Goal: Task Accomplishment & Management: Complete application form

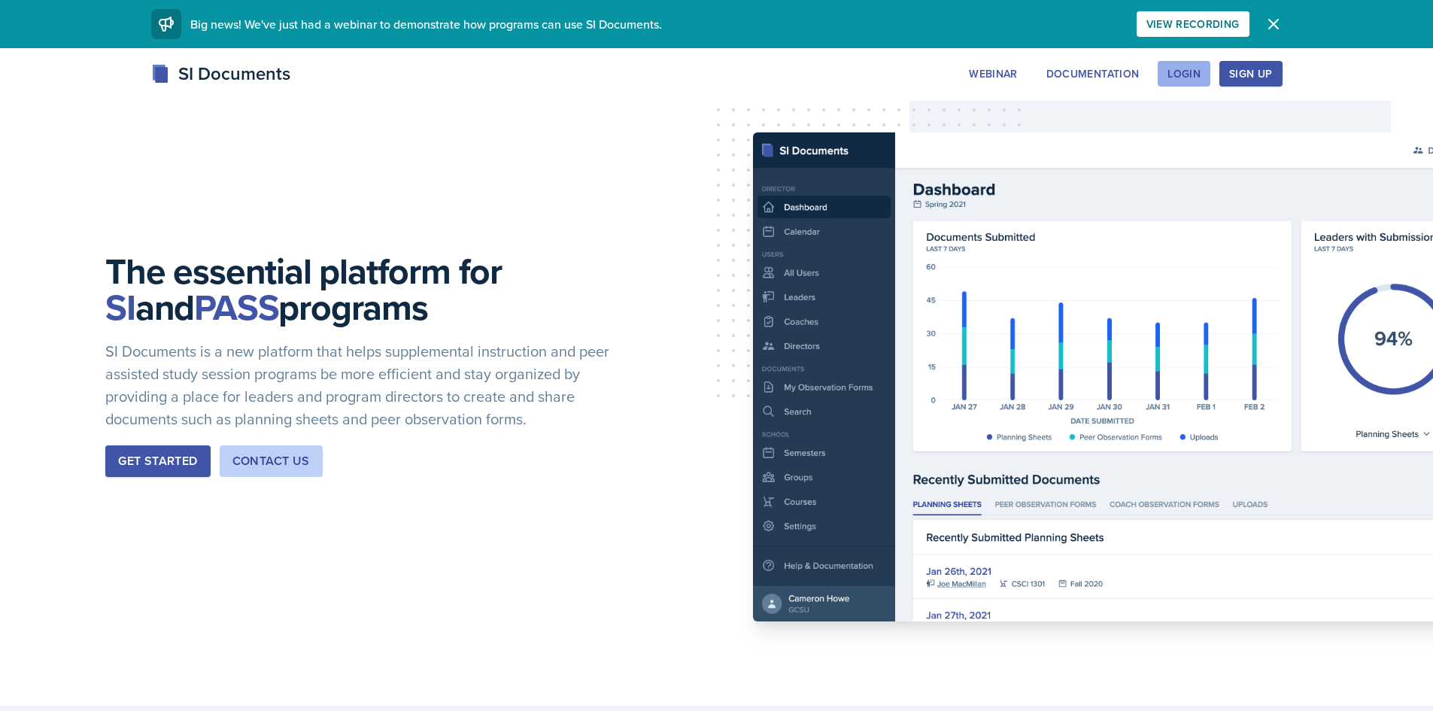
click at [1163, 74] on button "Login" at bounding box center [1184, 74] width 53 height 26
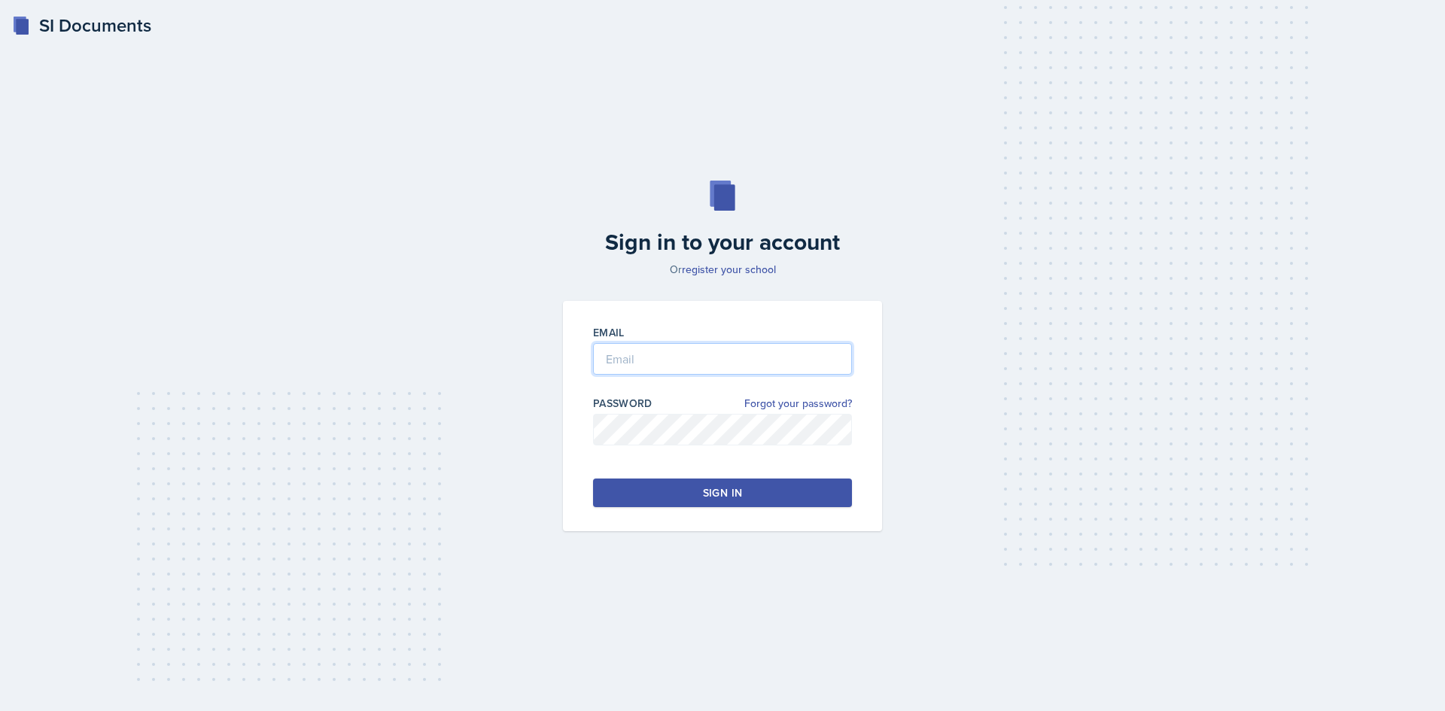
type input "[EMAIL_ADDRESS][DOMAIN_NAME]"
click at [701, 500] on button "Sign in" at bounding box center [722, 493] width 259 height 29
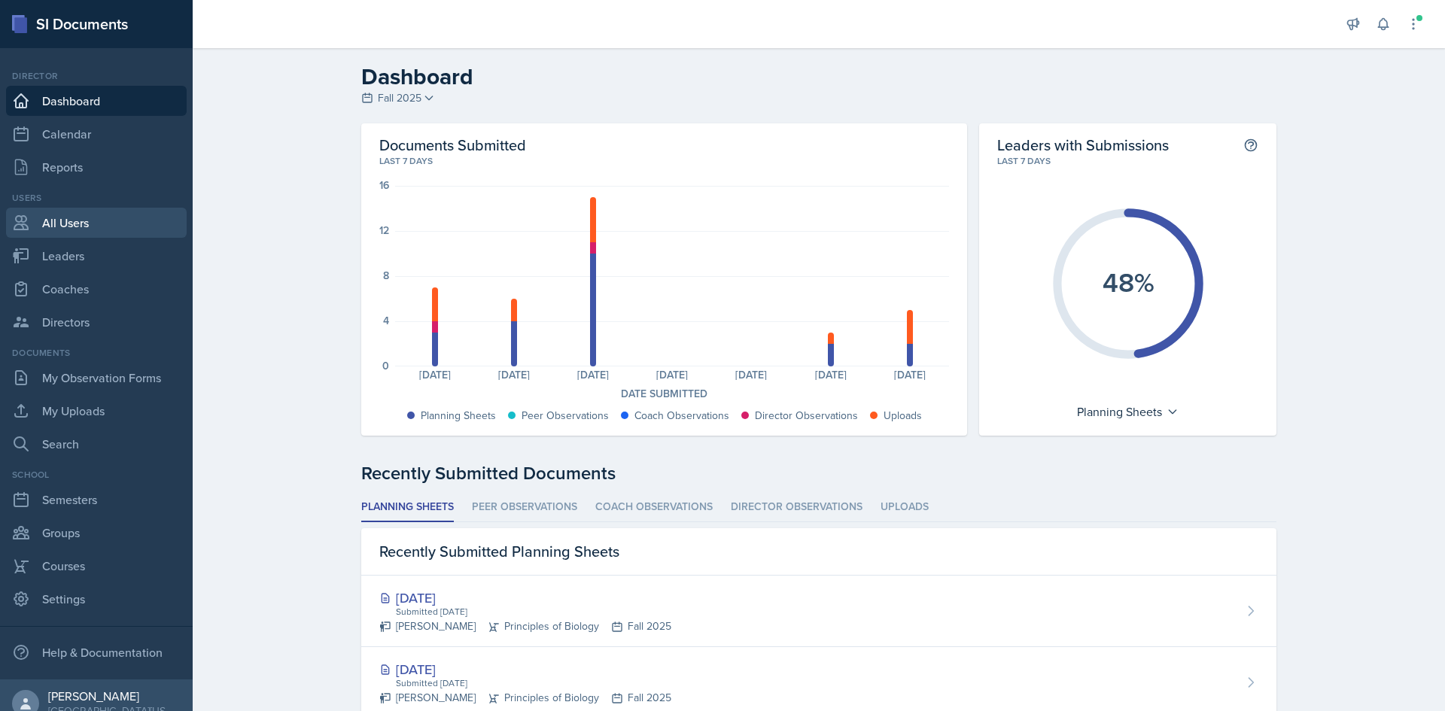
click at [86, 227] on link "All Users" at bounding box center [96, 223] width 181 height 30
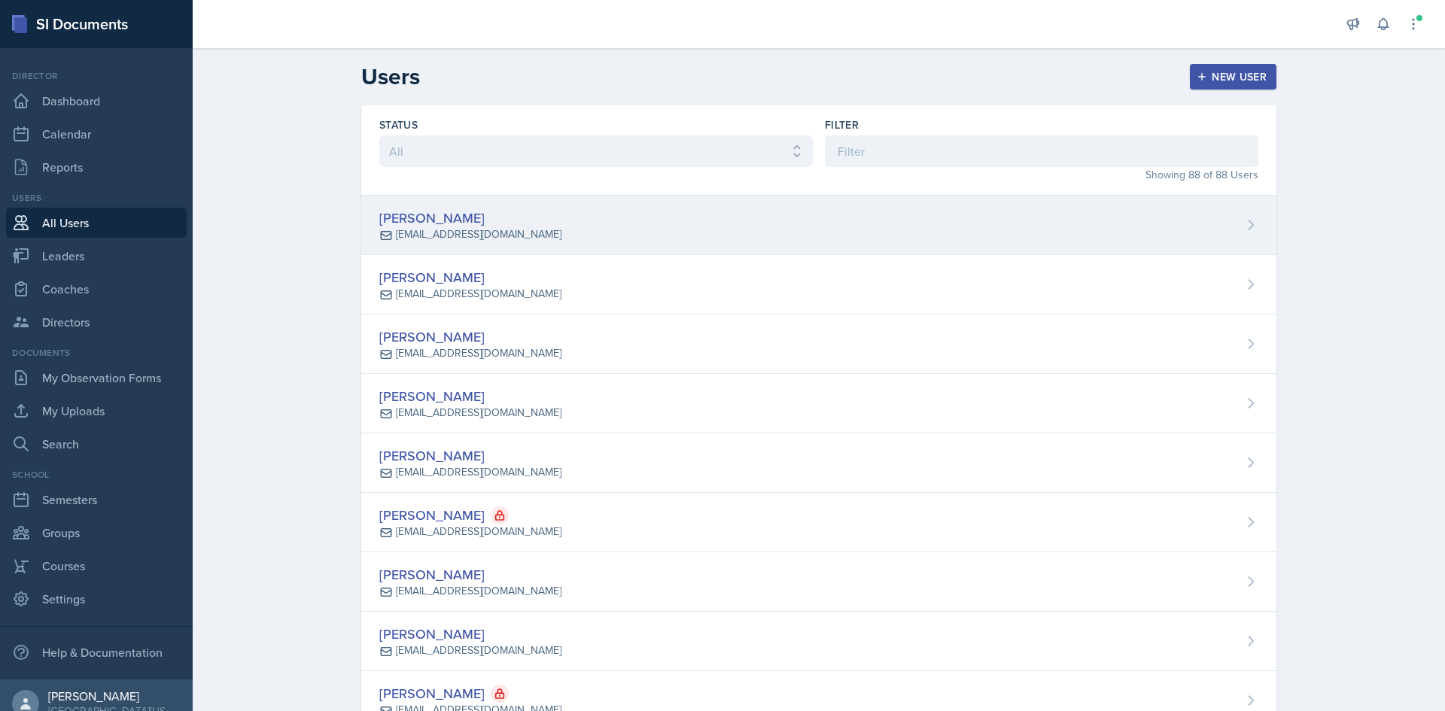
click at [1224, 218] on div "[PERSON_NAME] [EMAIL_ADDRESS][DOMAIN_NAME]" at bounding box center [818, 225] width 915 height 59
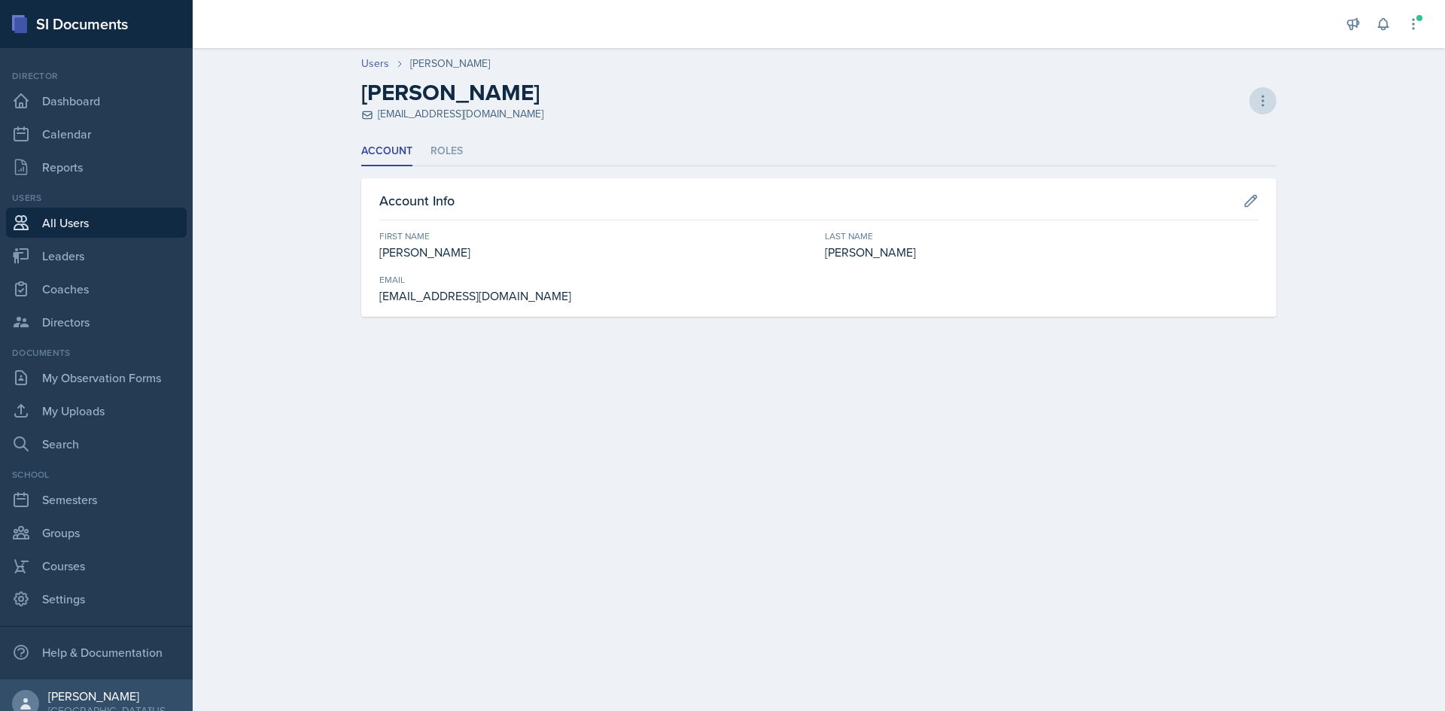
click at [1252, 91] on div "[PERSON_NAME] [EMAIL_ADDRESS][DOMAIN_NAME] Deactivate User Delete User Delete U…" at bounding box center [818, 100] width 915 height 43
click at [1262, 96] on icon at bounding box center [1263, 101] width 2 height 10
click at [1234, 130] on div "Deactivate User" at bounding box center [1198, 132] width 144 height 30
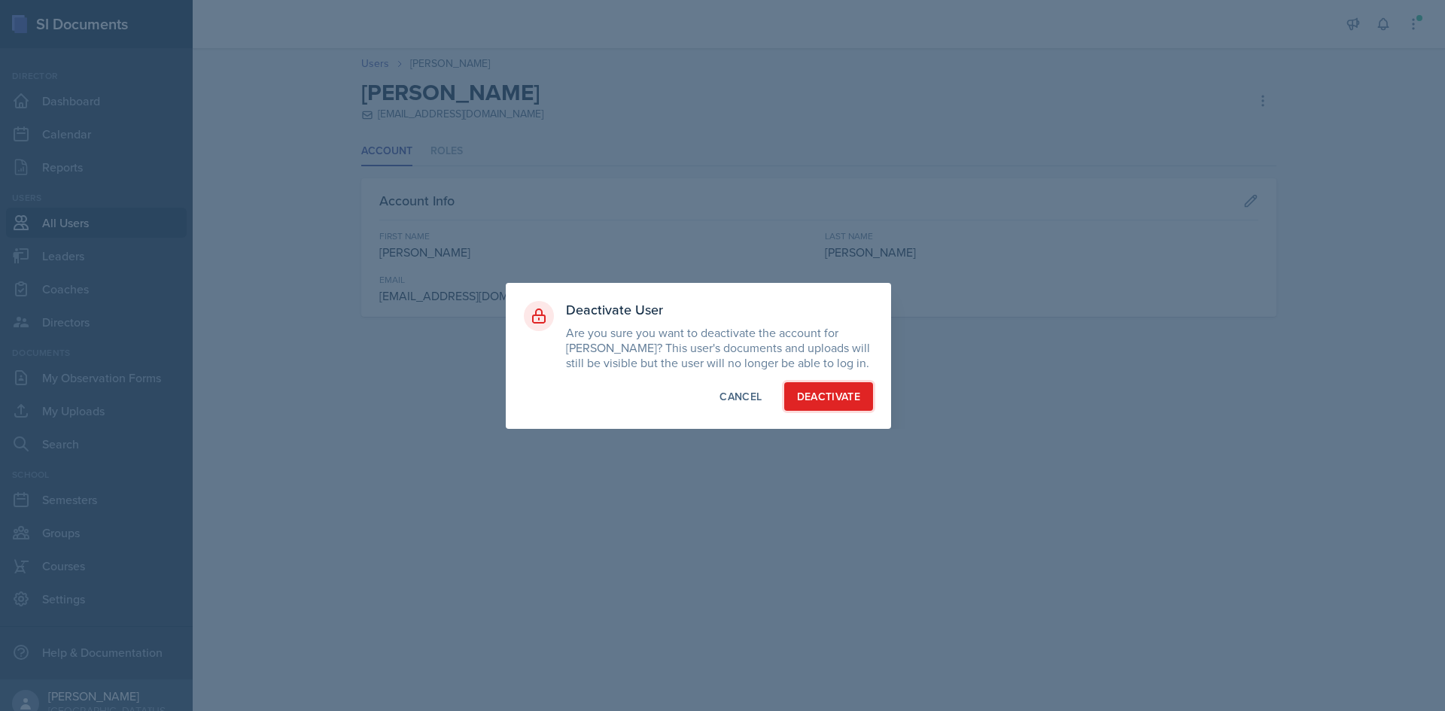
click at [848, 399] on div "Deactivate" at bounding box center [829, 396] width 64 height 15
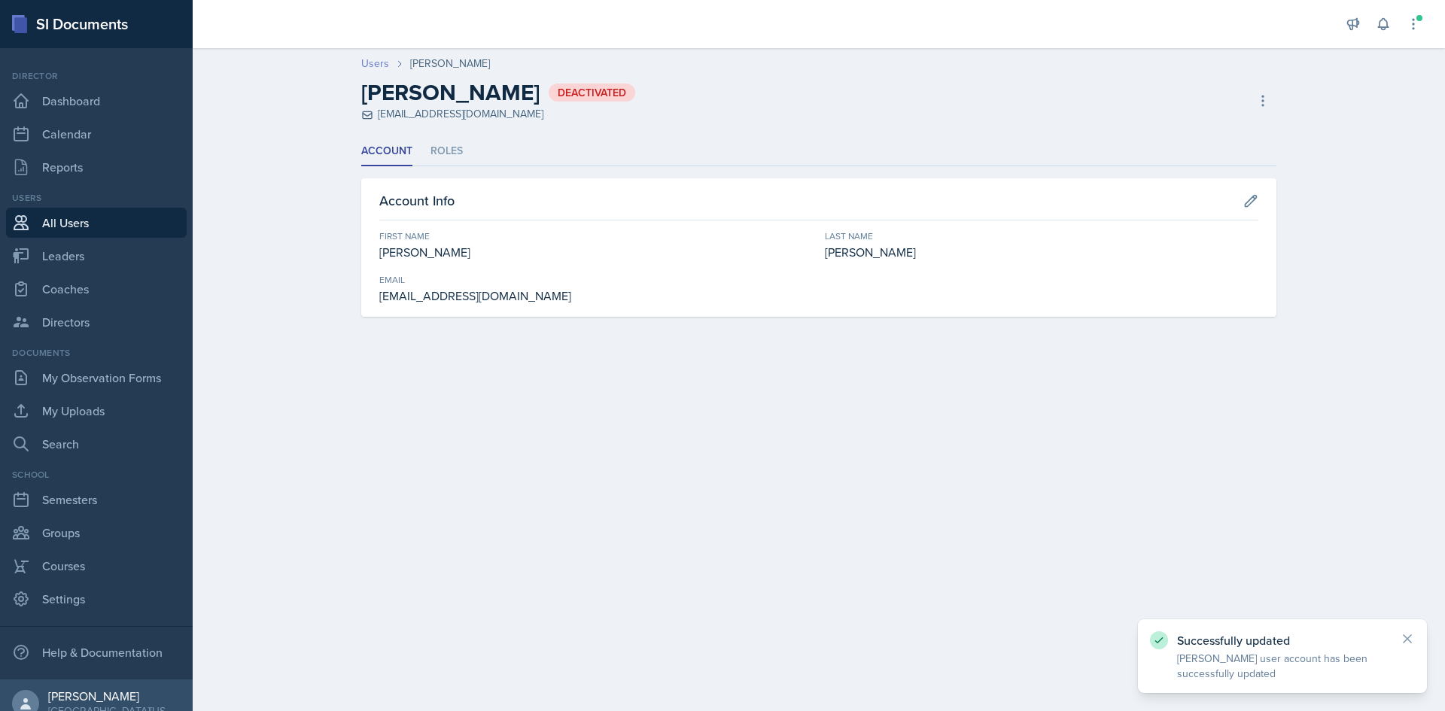
click at [381, 64] on link "Users" at bounding box center [375, 64] width 28 height 16
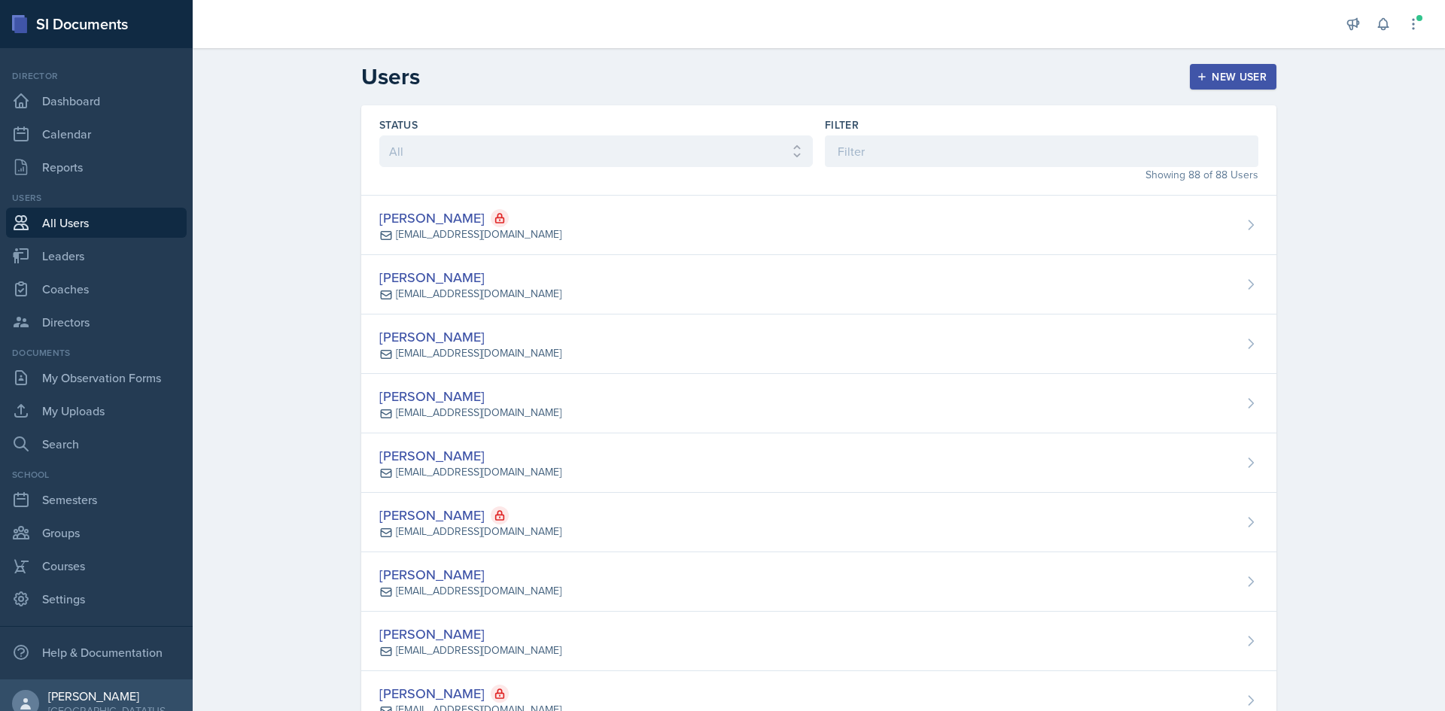
click at [1226, 416] on div "[PERSON_NAME] [EMAIL_ADDRESS][DOMAIN_NAME]" at bounding box center [818, 403] width 915 height 59
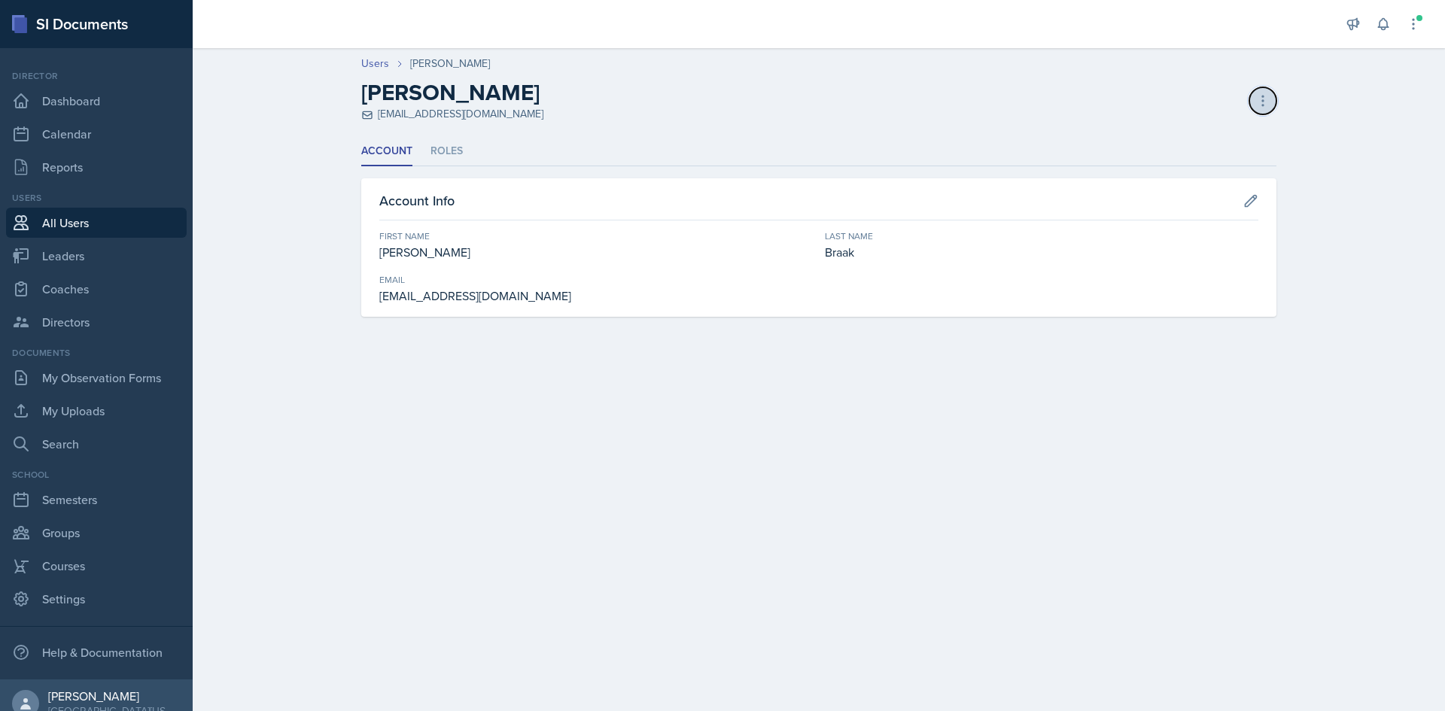
click at [1268, 102] on icon at bounding box center [1262, 100] width 15 height 15
click at [1210, 129] on div "Deactivate User" at bounding box center [1198, 132] width 144 height 30
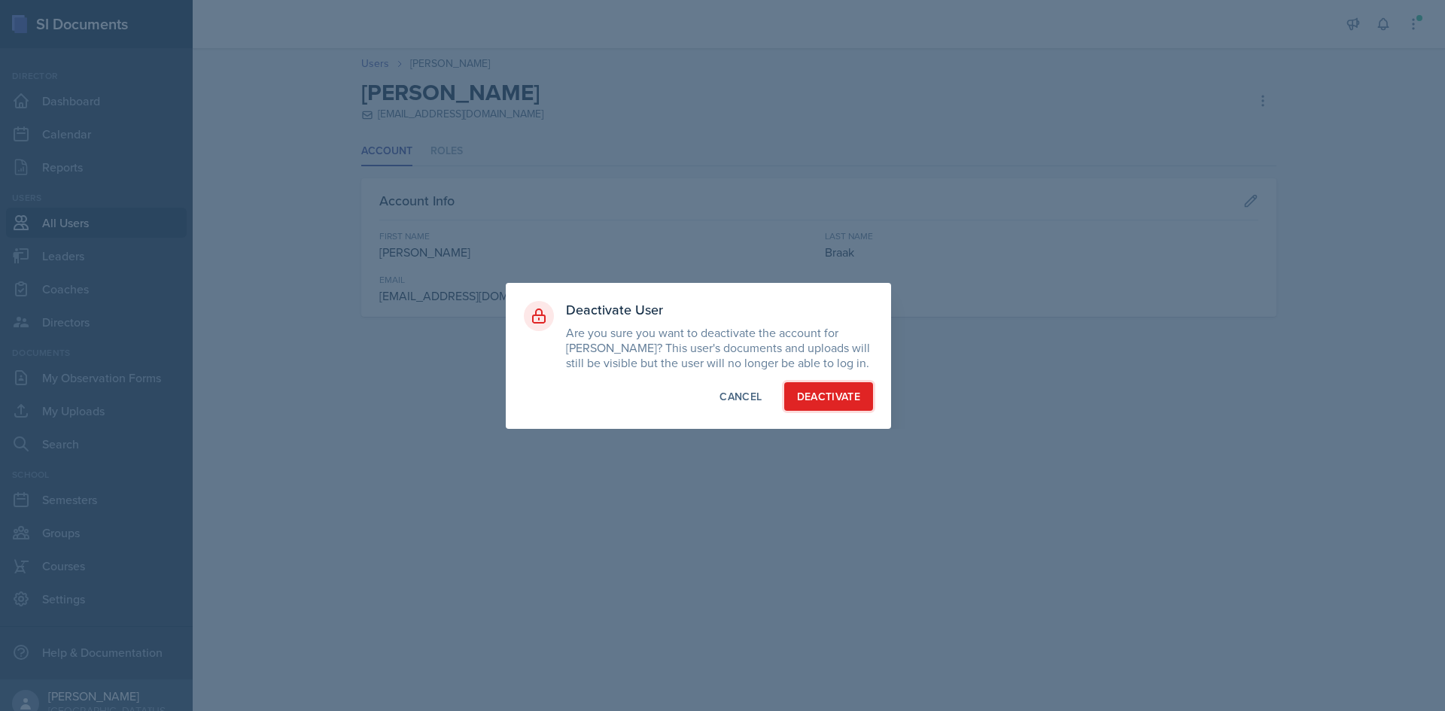
click at [832, 408] on button "Deactivate" at bounding box center [829, 396] width 90 height 29
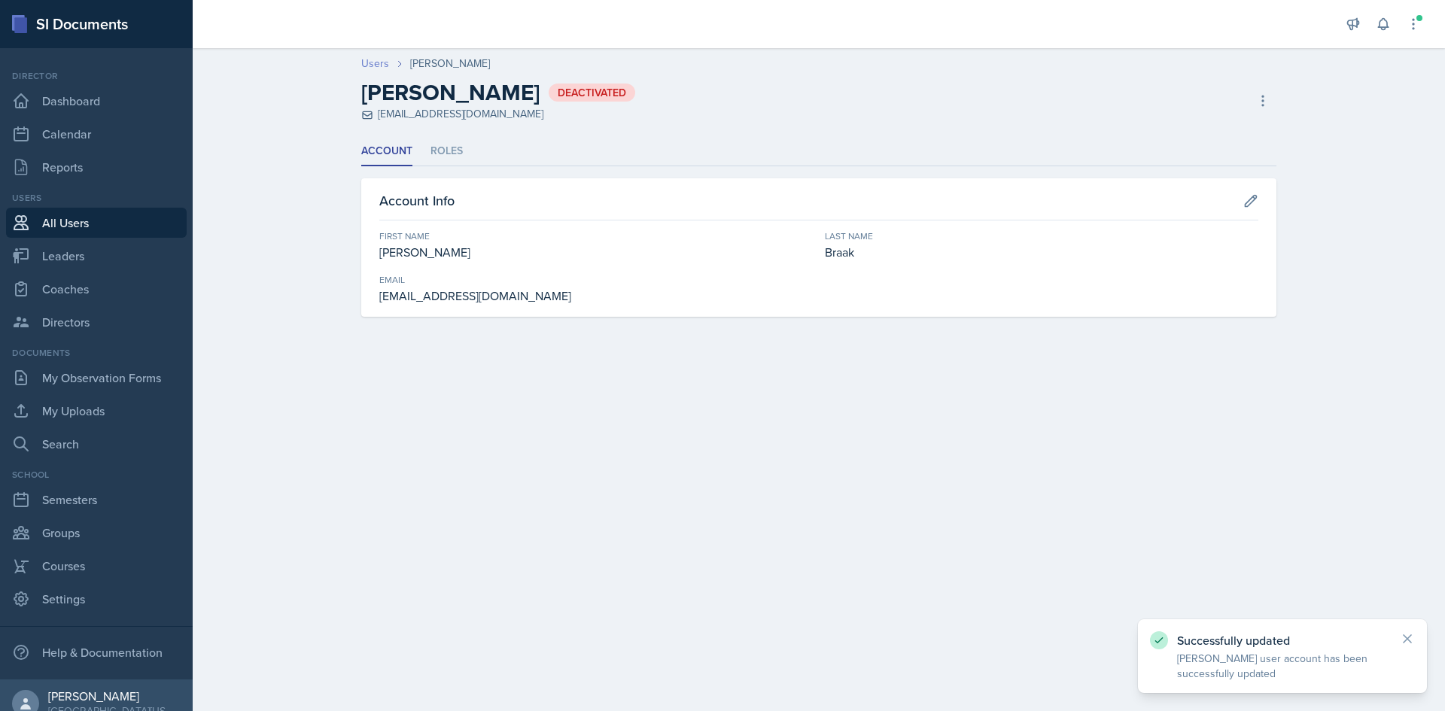
click at [378, 62] on link "Users" at bounding box center [375, 64] width 28 height 16
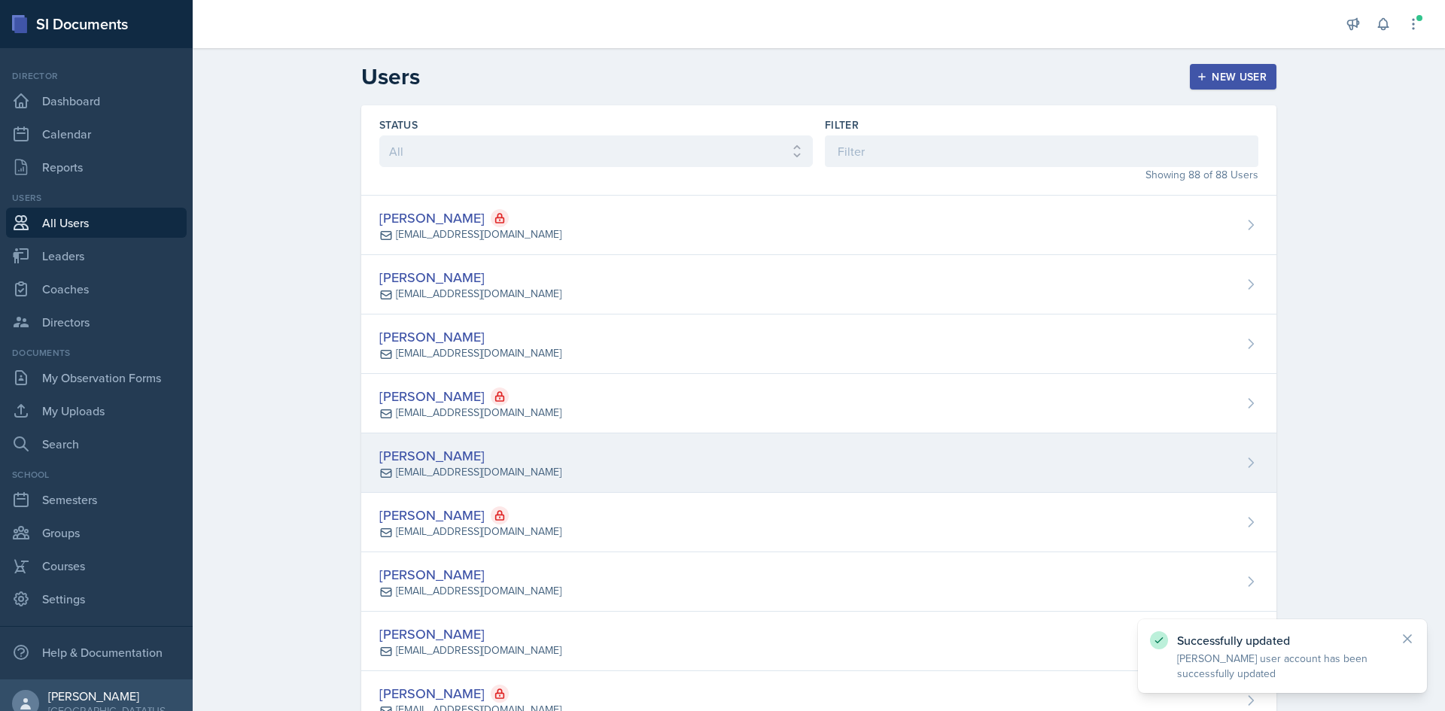
click at [795, 452] on div "[PERSON_NAME] [EMAIL_ADDRESS][DOMAIN_NAME]" at bounding box center [818, 462] width 915 height 59
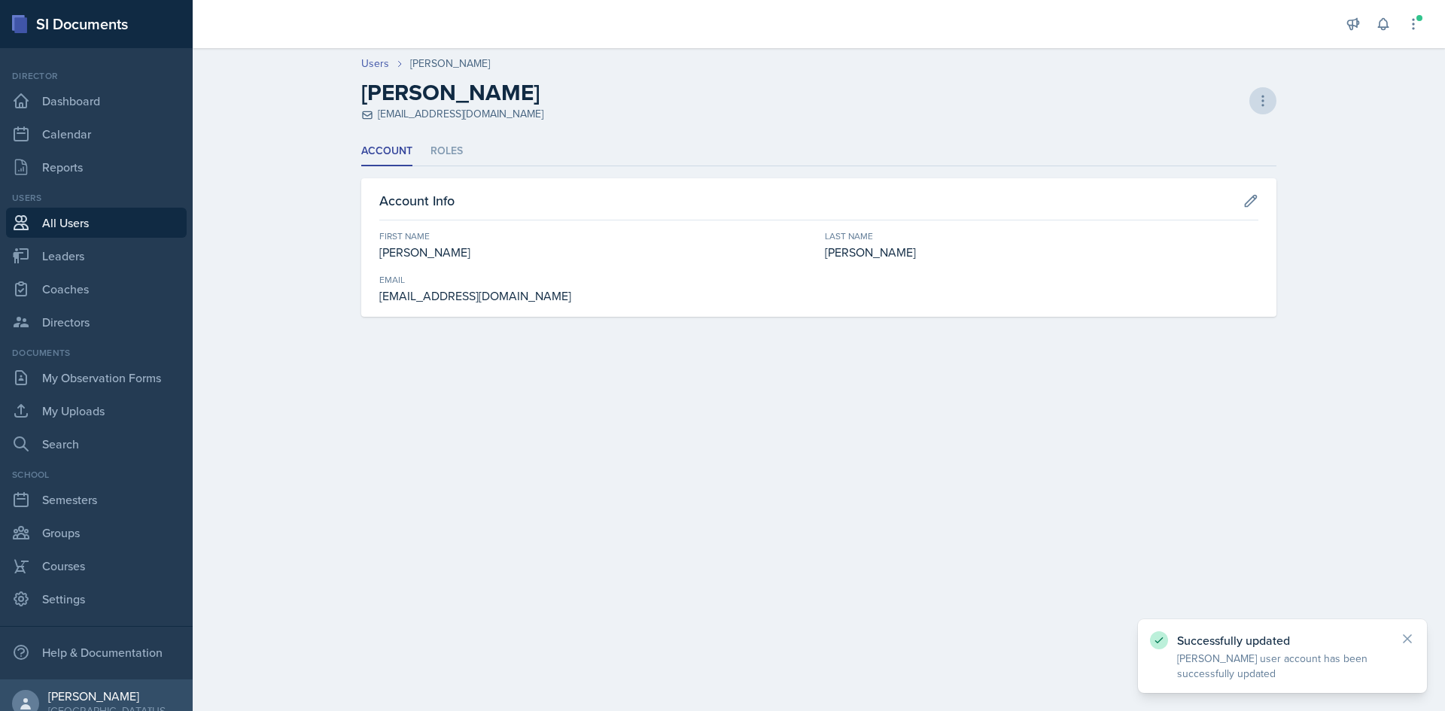
click at [1256, 90] on div "[PERSON_NAME] [EMAIL_ADDRESS][DOMAIN_NAME] Deactivate User Delete User Delete U…" at bounding box center [818, 100] width 915 height 43
click at [1268, 108] on button at bounding box center [1262, 100] width 27 height 27
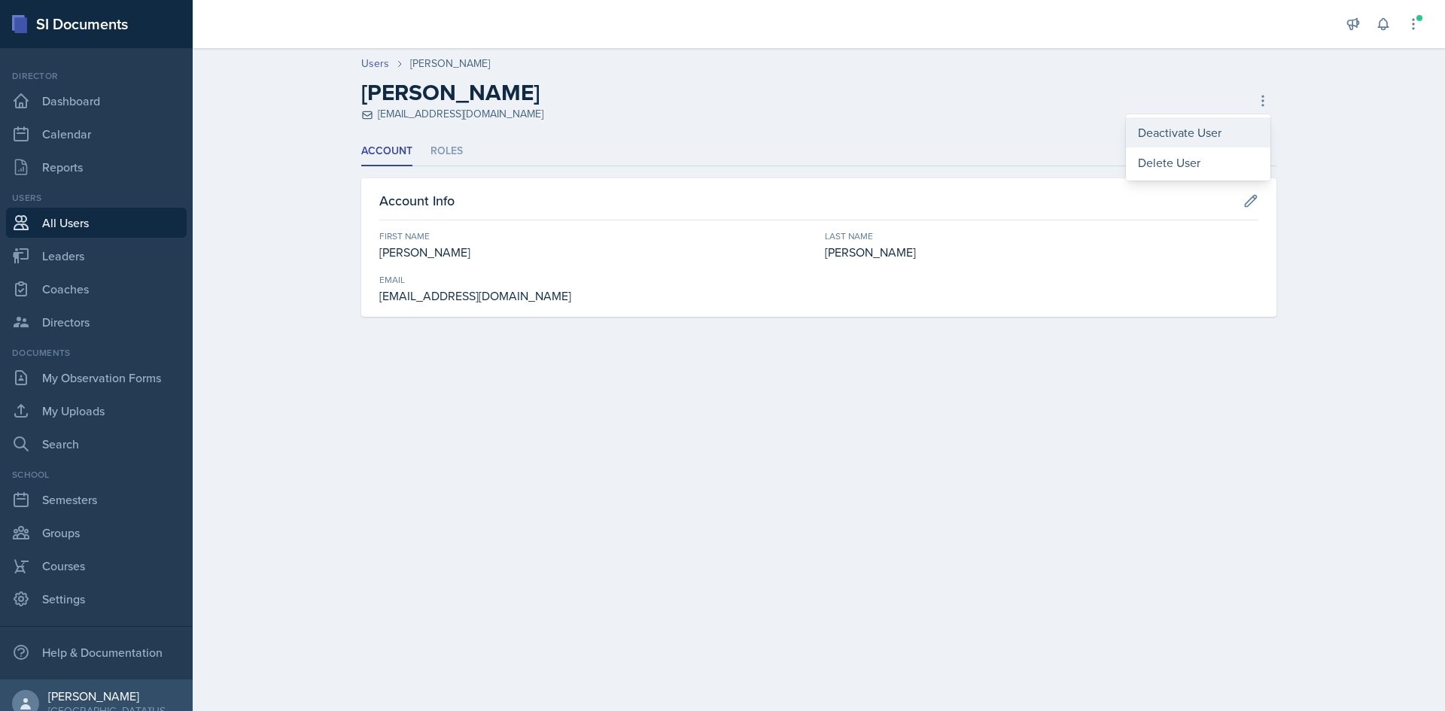
click at [1214, 129] on div "Deactivate User" at bounding box center [1198, 132] width 144 height 30
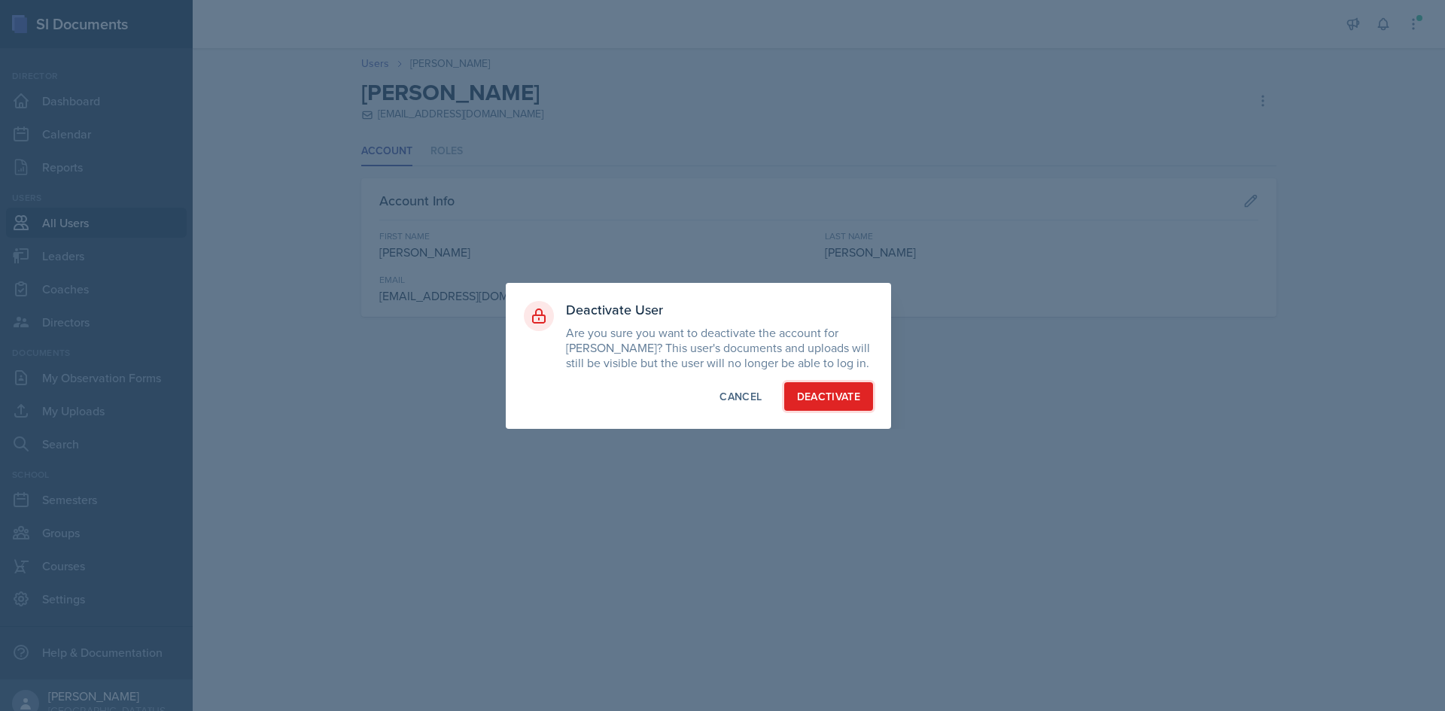
click at [840, 384] on button "Deactivate" at bounding box center [829, 396] width 90 height 29
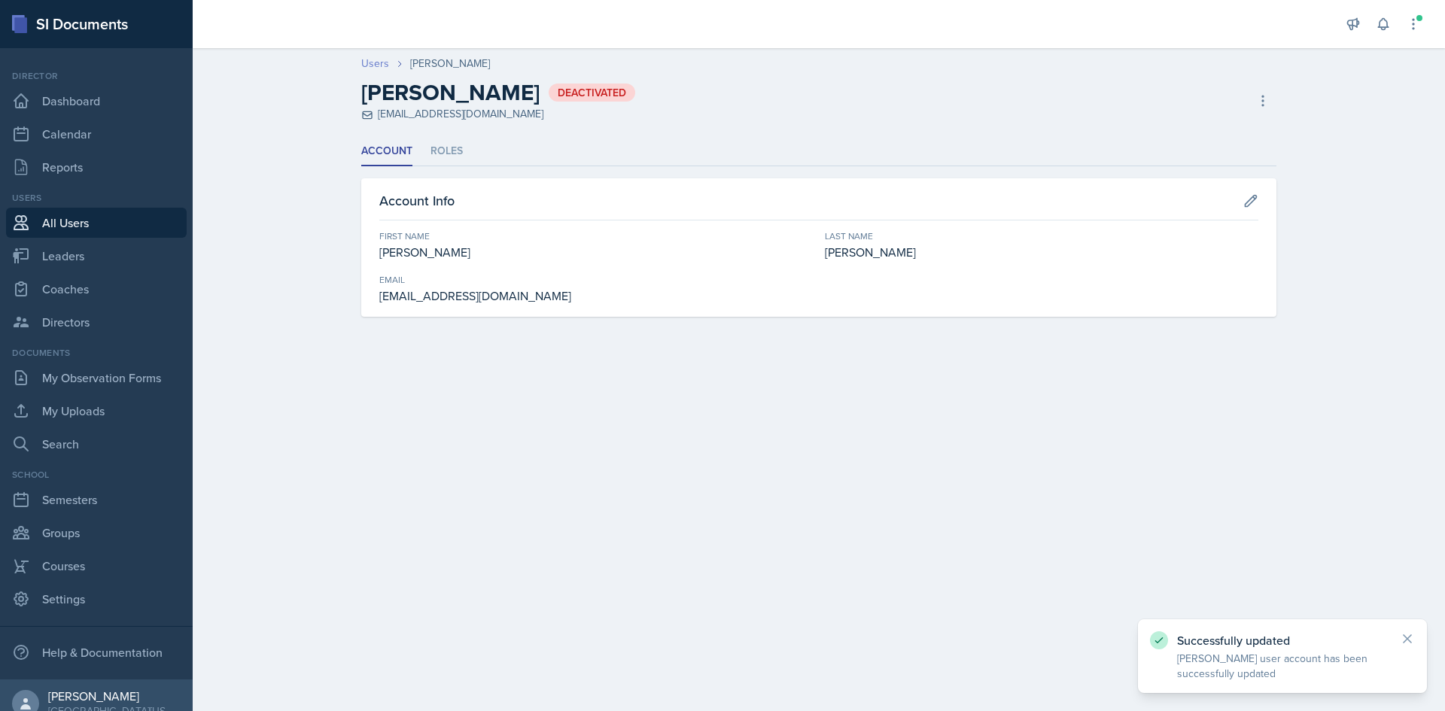
click at [366, 58] on link "Users" at bounding box center [375, 64] width 28 height 16
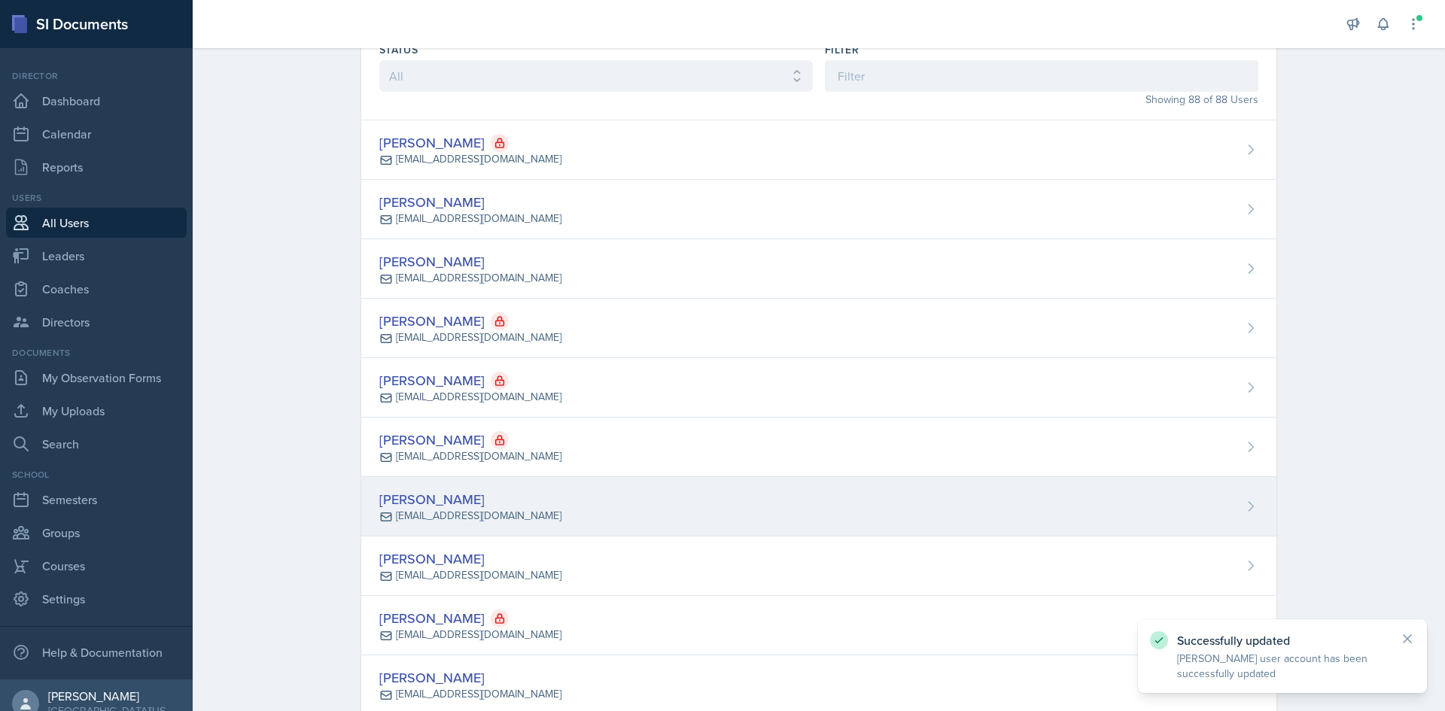
scroll to position [150, 0]
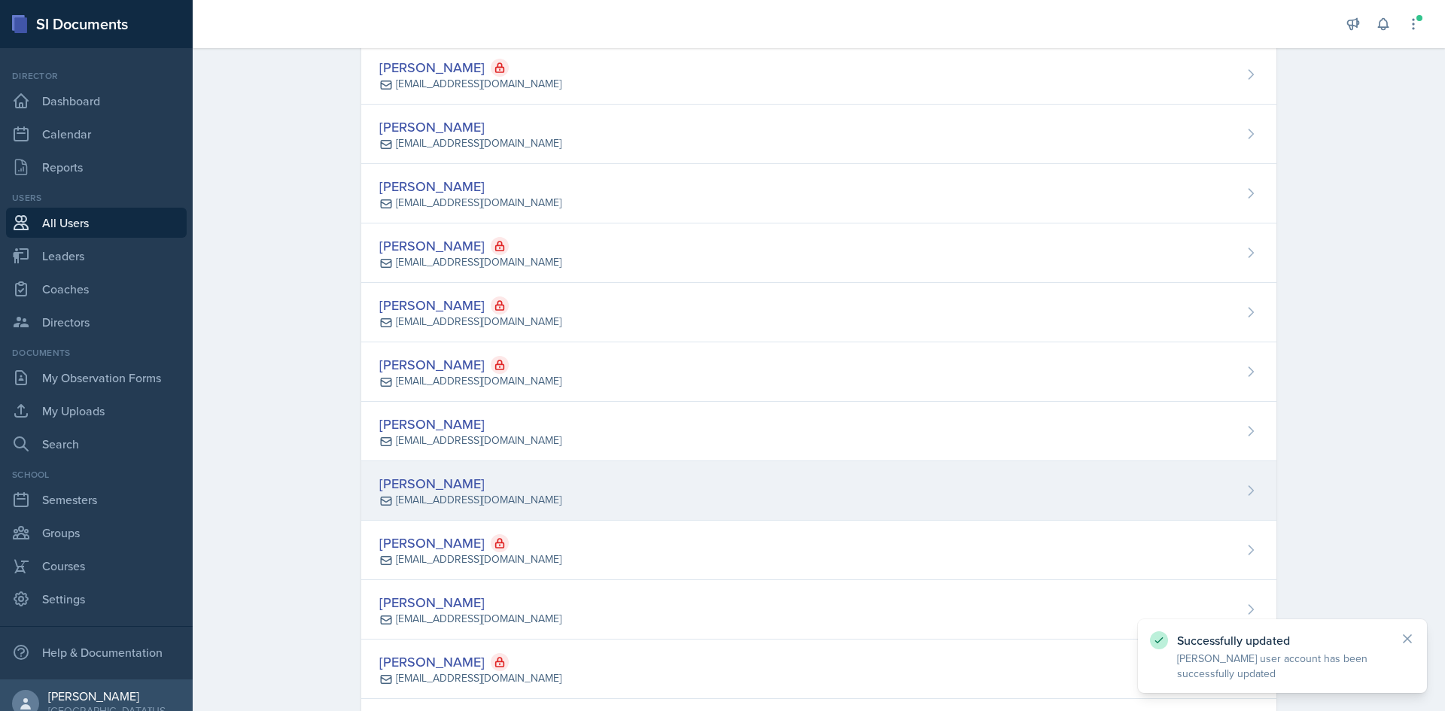
click at [595, 479] on div "[PERSON_NAME] [EMAIL_ADDRESS][DOMAIN_NAME]" at bounding box center [818, 490] width 915 height 59
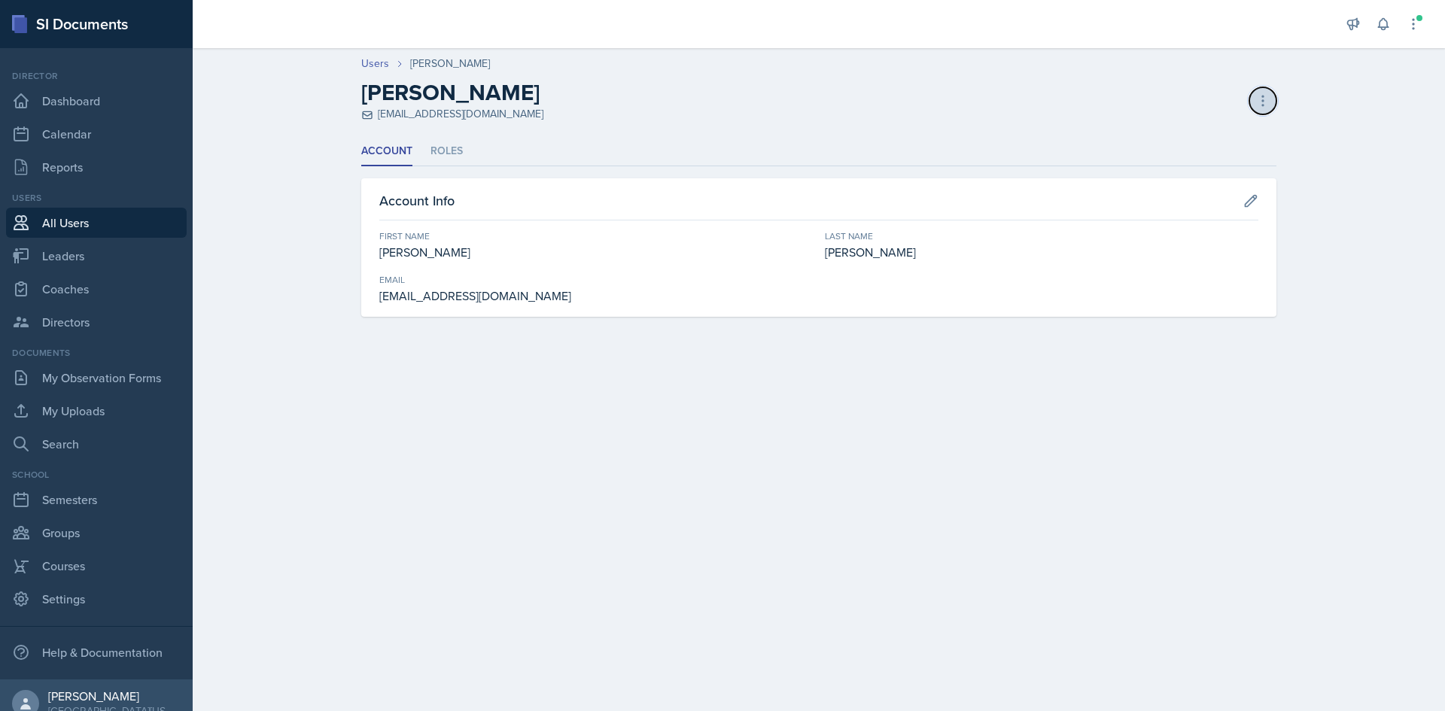
click at [1260, 87] on button at bounding box center [1262, 100] width 27 height 27
click at [1193, 138] on div "Deactivate User" at bounding box center [1198, 132] width 144 height 30
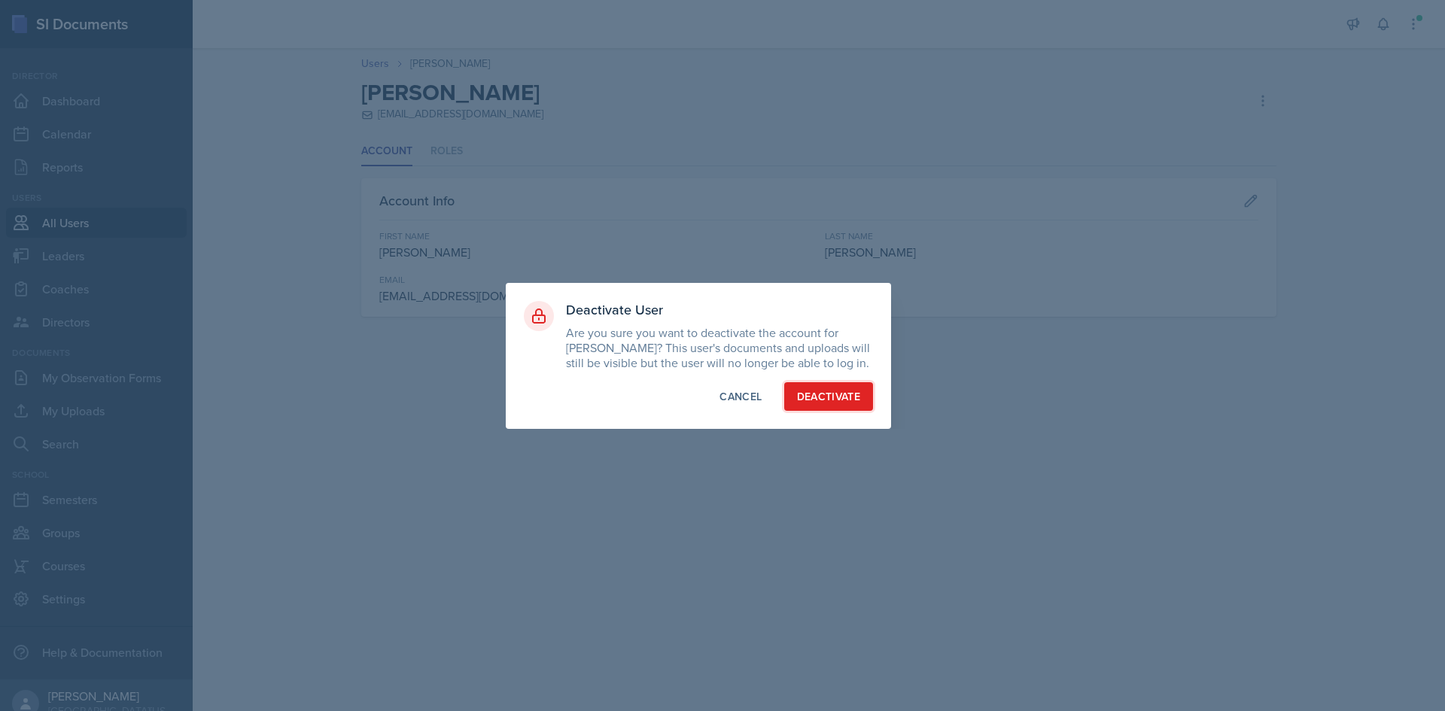
click at [815, 407] on button "Deactivate" at bounding box center [829, 396] width 90 height 29
click at [821, 394] on button "Deactivate" at bounding box center [829, 396] width 90 height 29
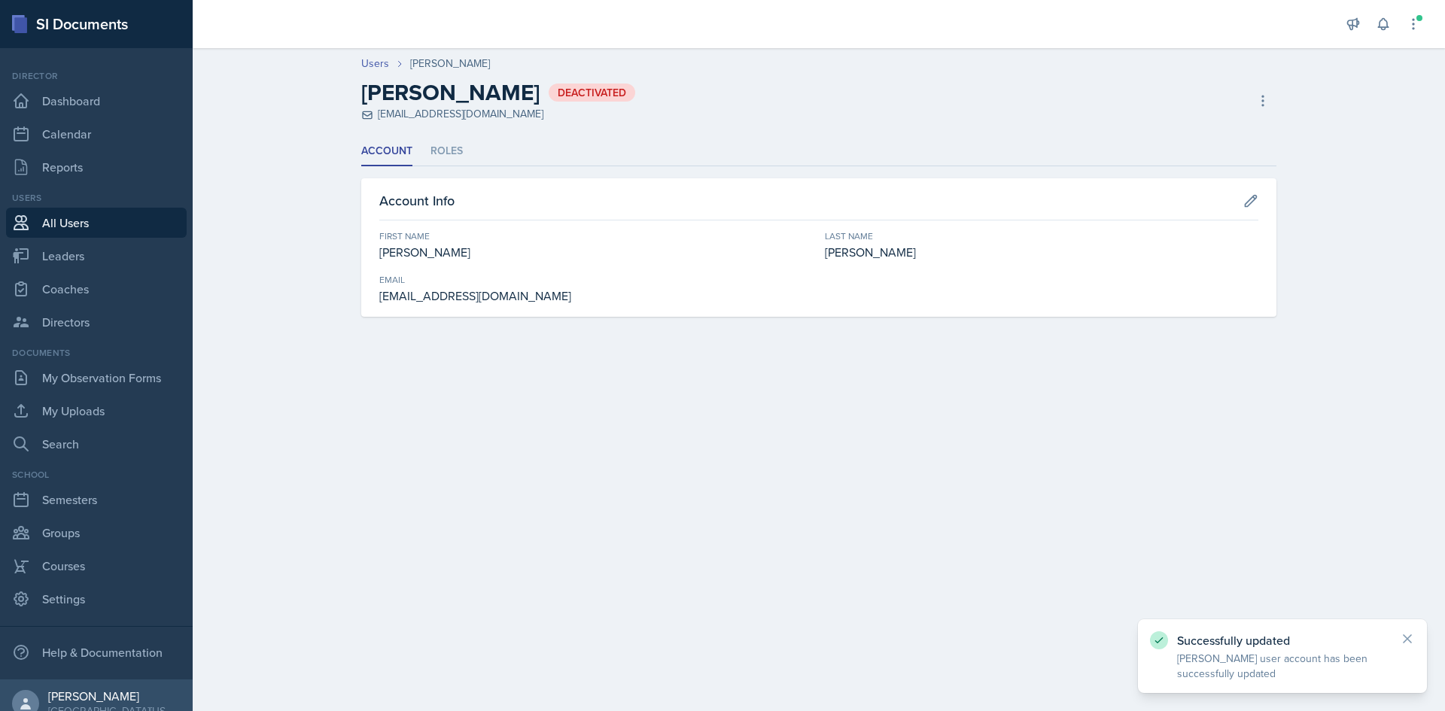
click at [366, 55] on header "Users [PERSON_NAME] [PERSON_NAME] Deactivated [EMAIL_ADDRESS][DOMAIN_NAME] Acti…" at bounding box center [819, 89] width 1252 height 96
click at [369, 59] on link "Users" at bounding box center [375, 64] width 28 height 16
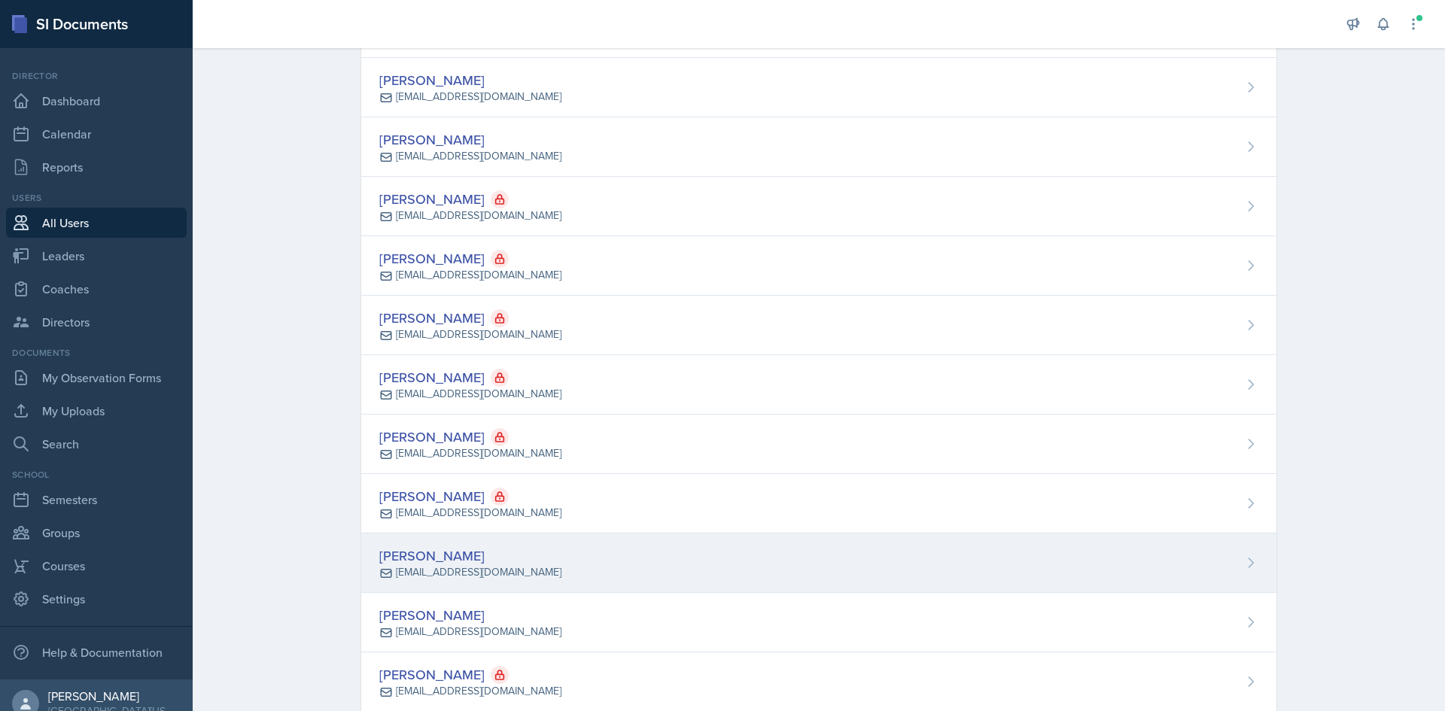
scroll to position [1580, 0]
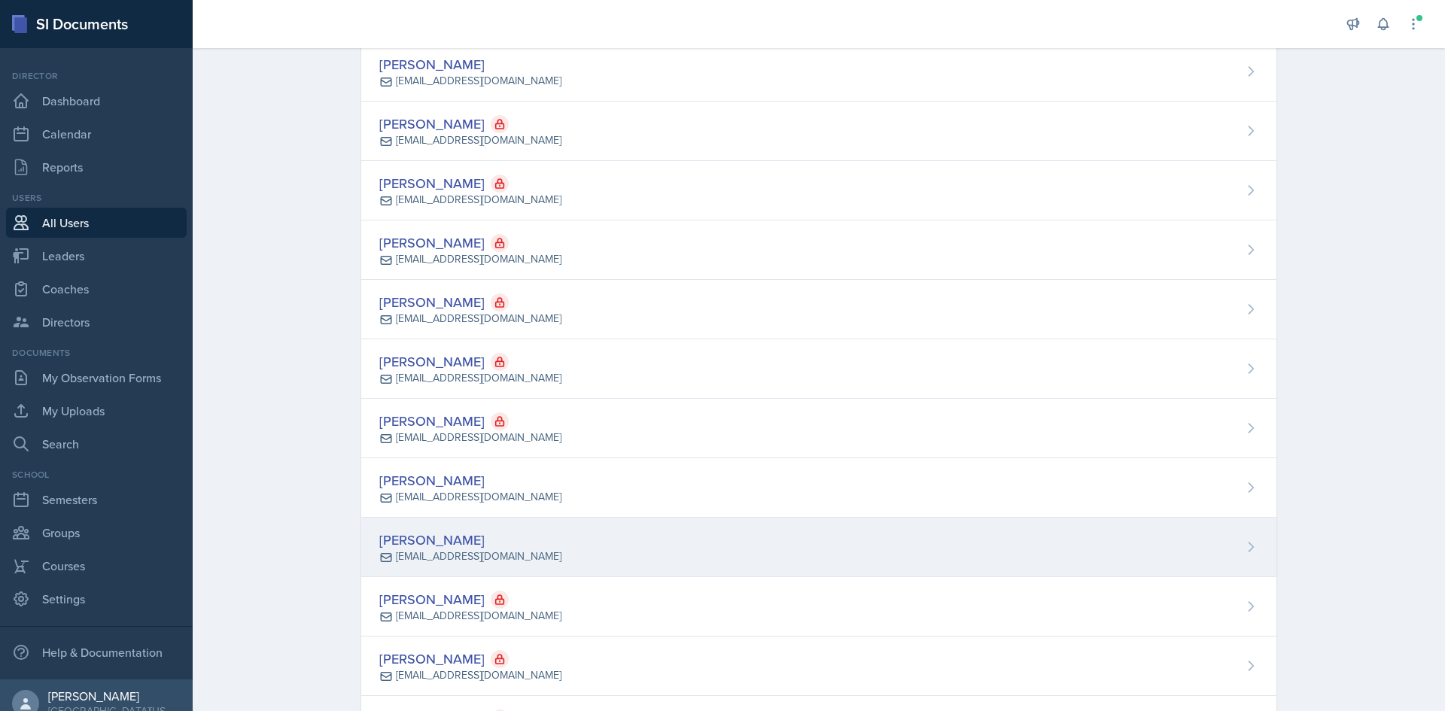
click at [591, 539] on div "[PERSON_NAME] [EMAIL_ADDRESS][DOMAIN_NAME]" at bounding box center [818, 547] width 915 height 59
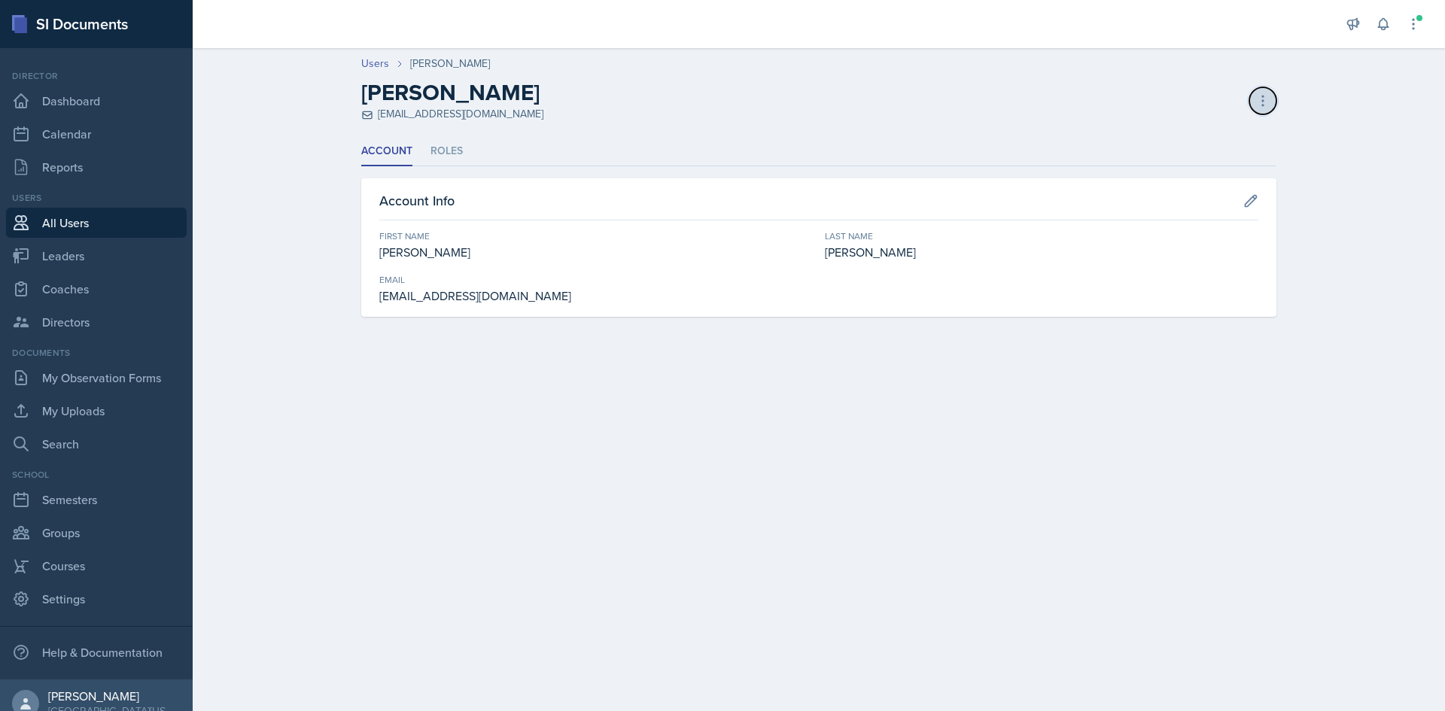
click at [1256, 102] on icon at bounding box center [1262, 100] width 15 height 15
click at [1199, 132] on div "Deactivate User" at bounding box center [1198, 132] width 144 height 30
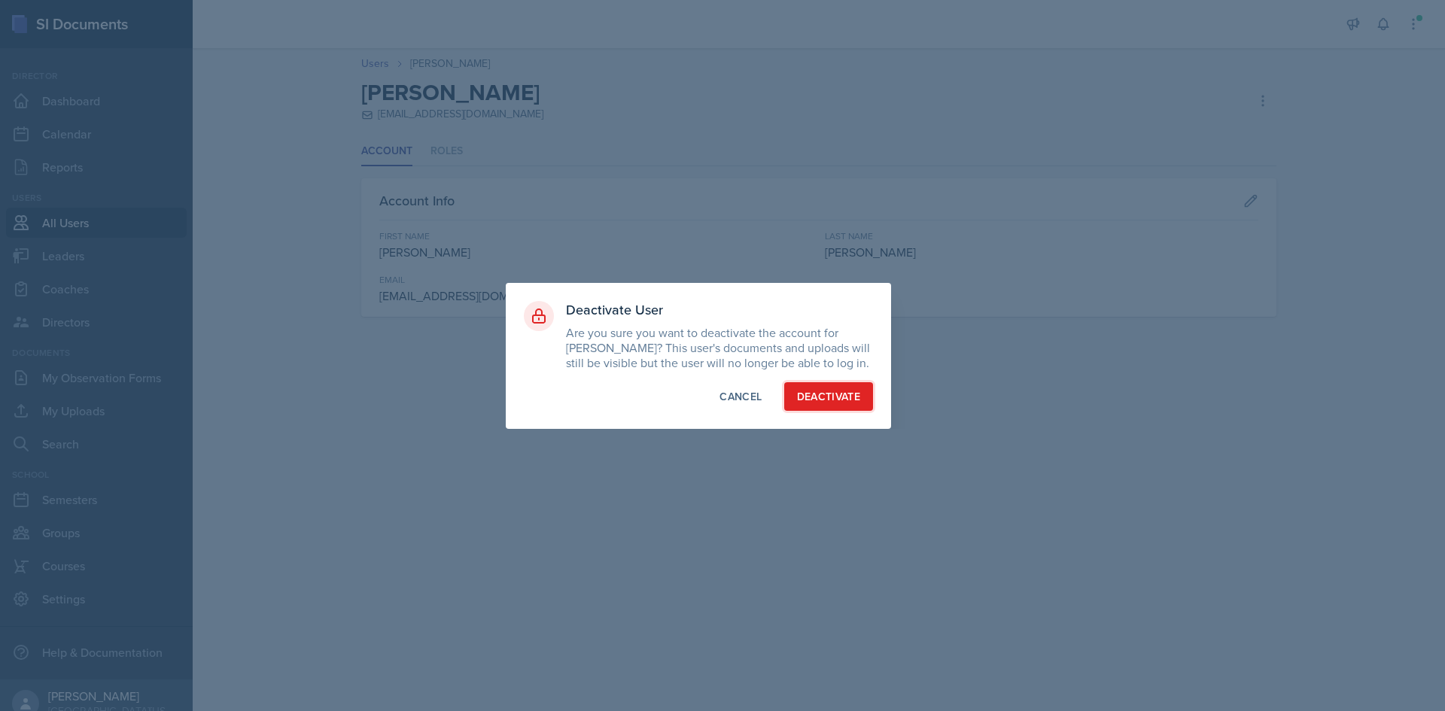
click at [834, 401] on div "Deactivate" at bounding box center [829, 396] width 64 height 15
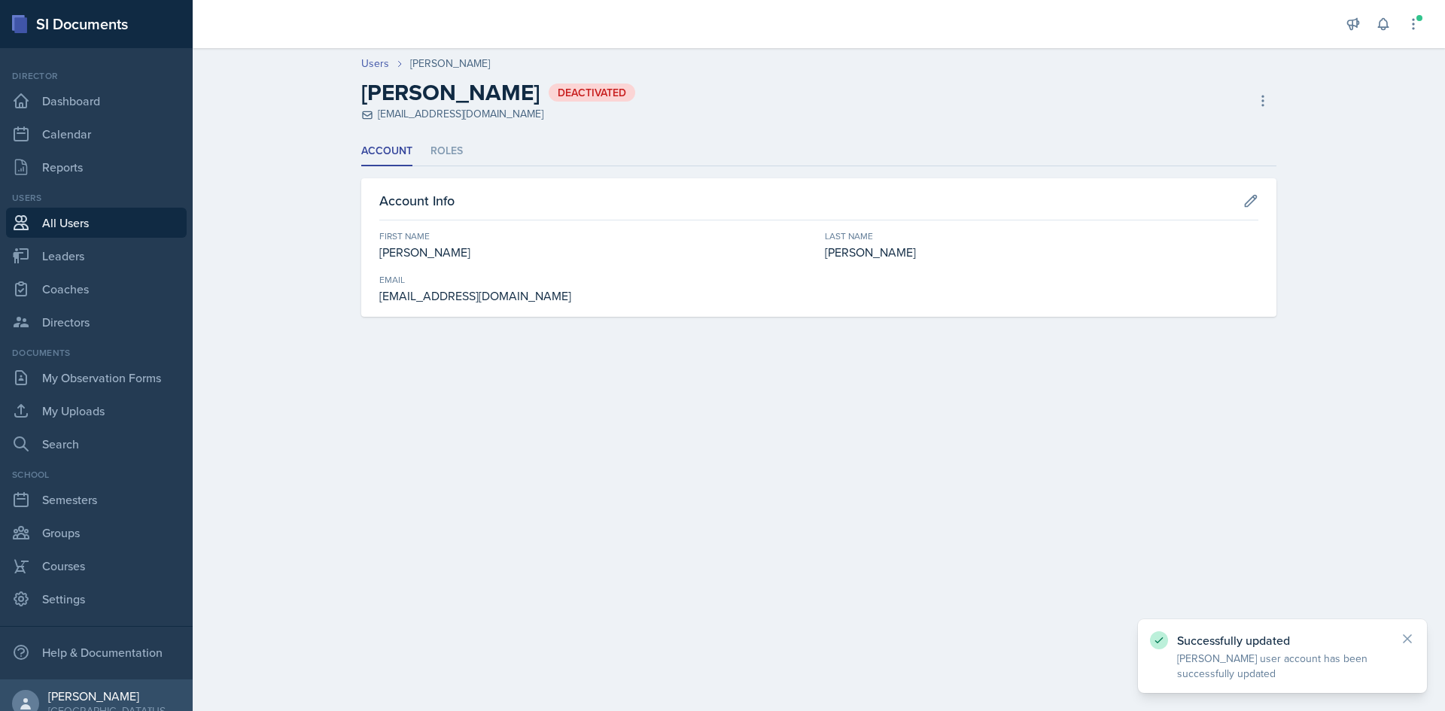
click at [375, 53] on header "Users [PERSON_NAME] [PERSON_NAME] Deactivated [EMAIL_ADDRESS][DOMAIN_NAME] Acti…" at bounding box center [819, 89] width 1252 height 96
click at [381, 58] on link "Users" at bounding box center [375, 64] width 28 height 16
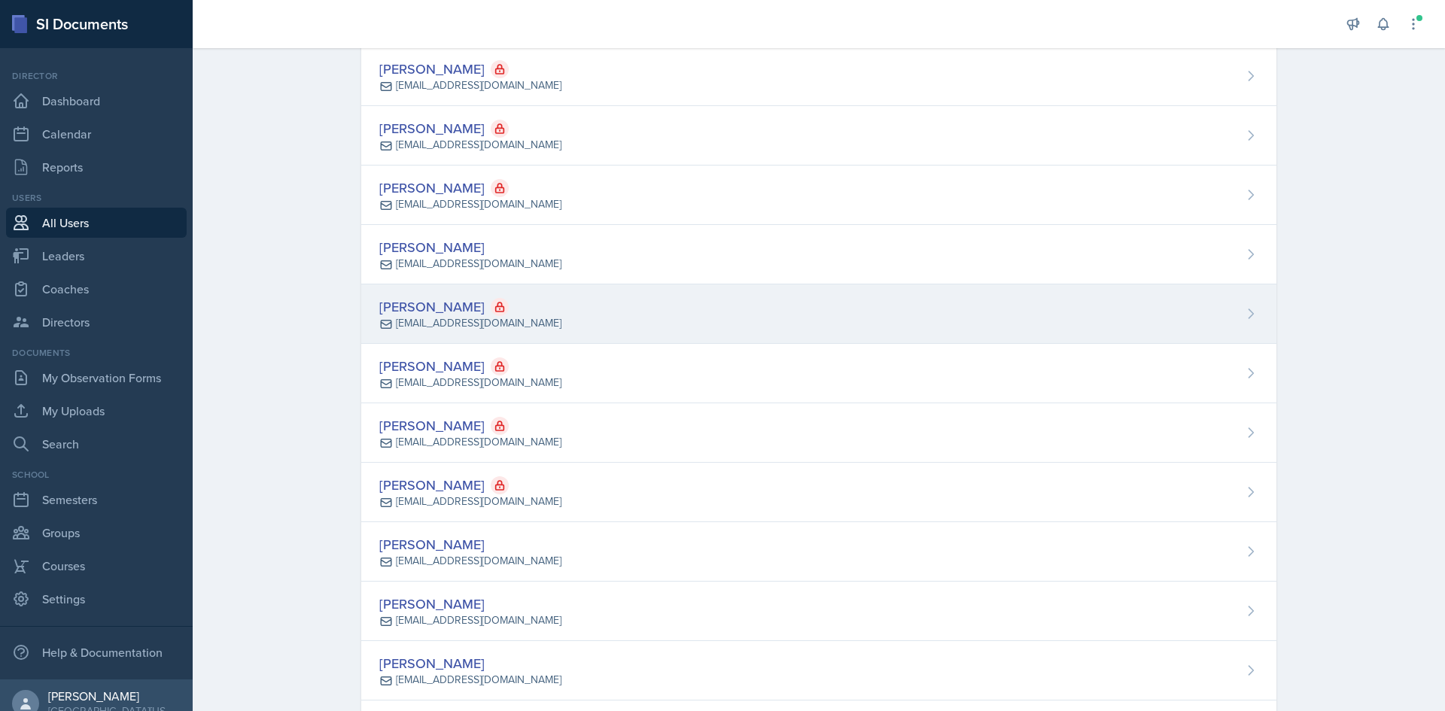
scroll to position [2483, 0]
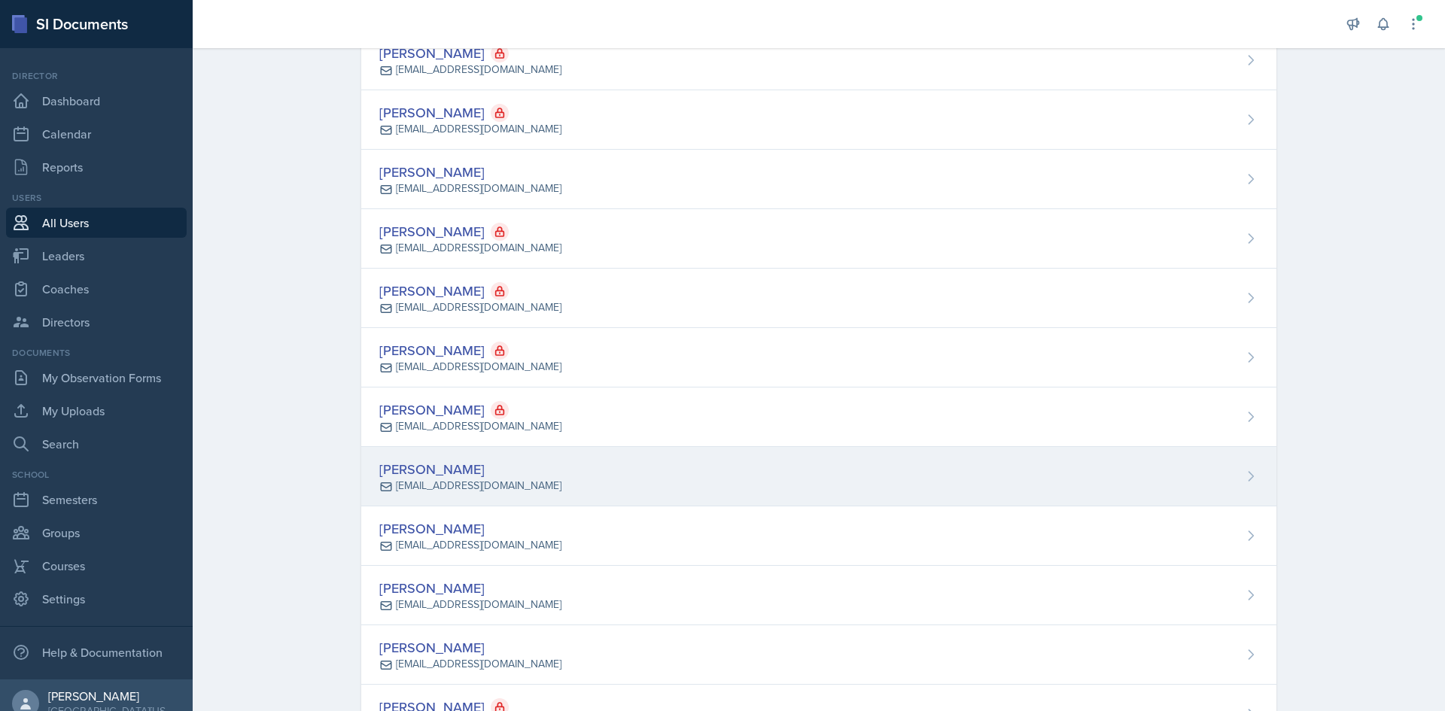
click at [571, 479] on div "[PERSON_NAME] [EMAIL_ADDRESS][DOMAIN_NAME]" at bounding box center [818, 476] width 915 height 59
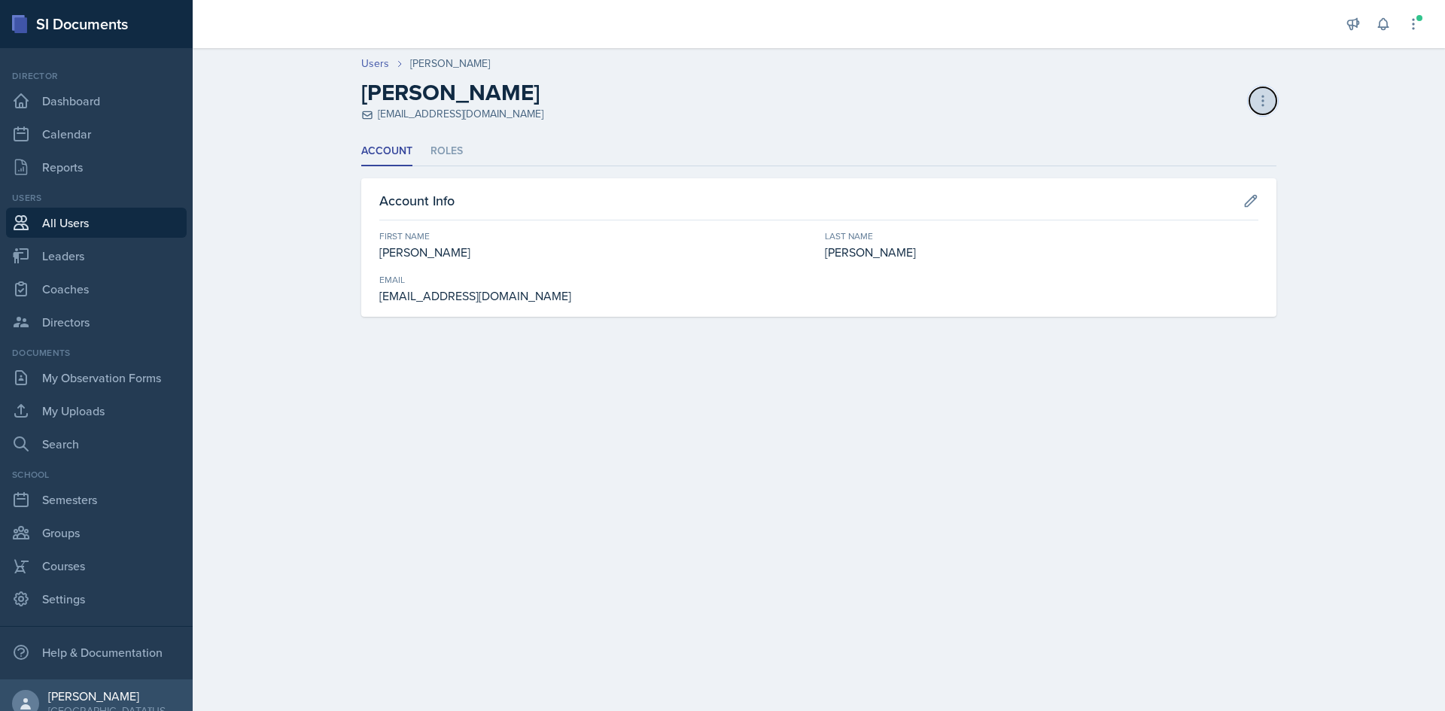
click at [1266, 93] on icon at bounding box center [1262, 100] width 15 height 15
click at [1236, 126] on div "Deactivate User" at bounding box center [1198, 132] width 144 height 30
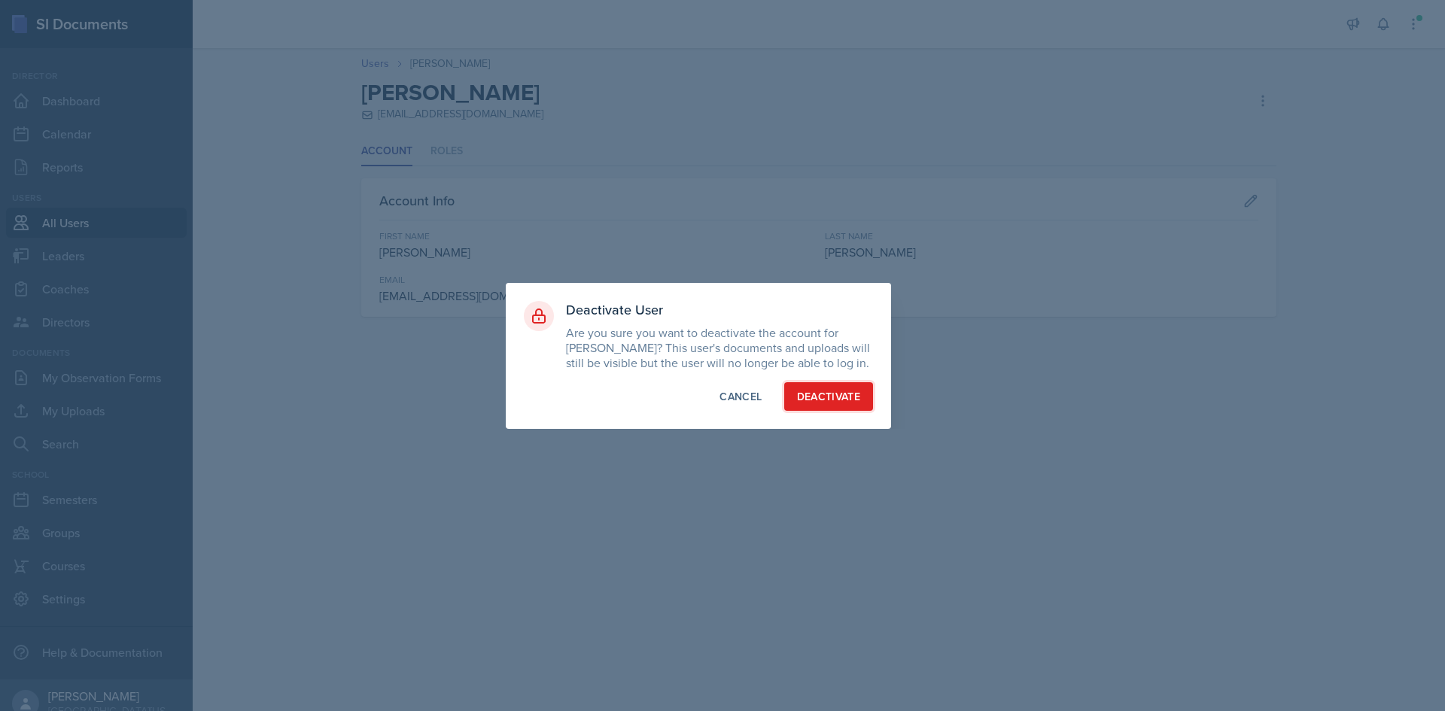
click at [841, 400] on div "Deactivate" at bounding box center [829, 396] width 64 height 15
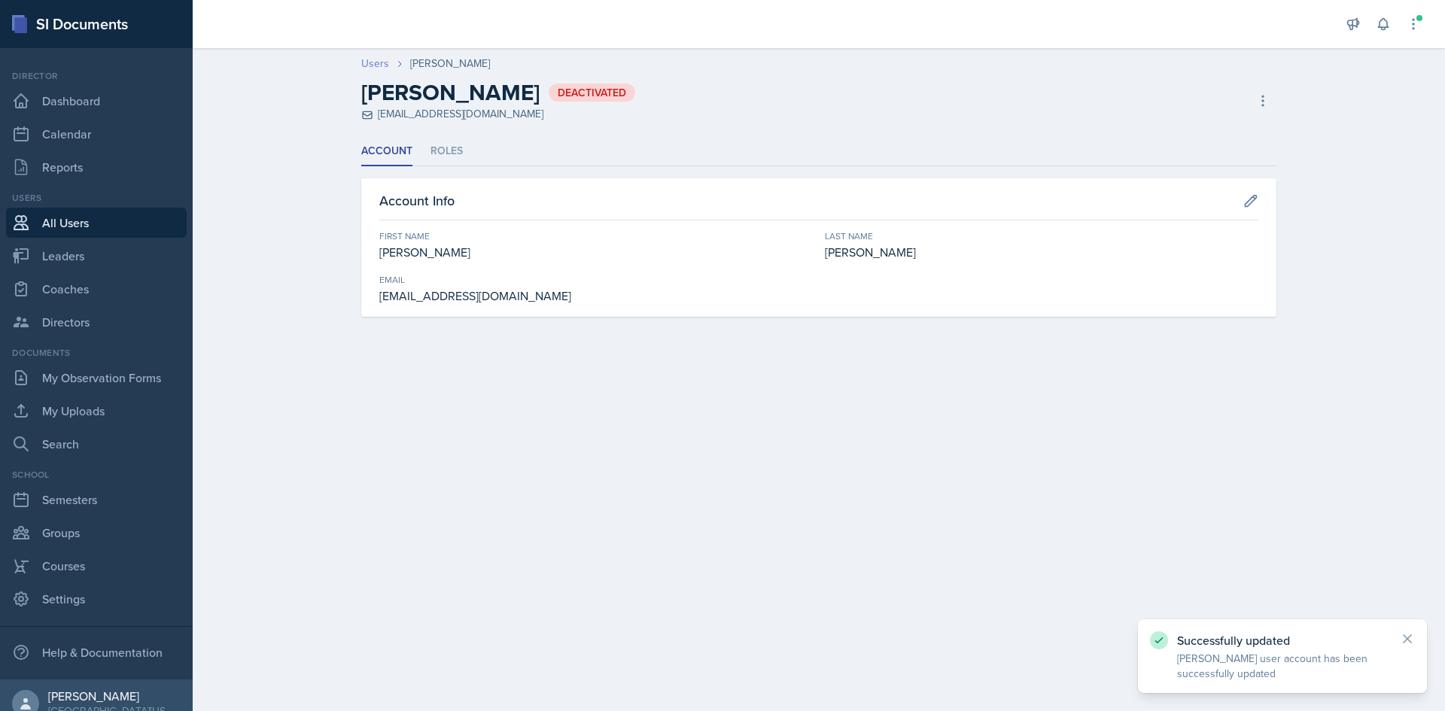
click at [373, 57] on link "Users" at bounding box center [375, 64] width 28 height 16
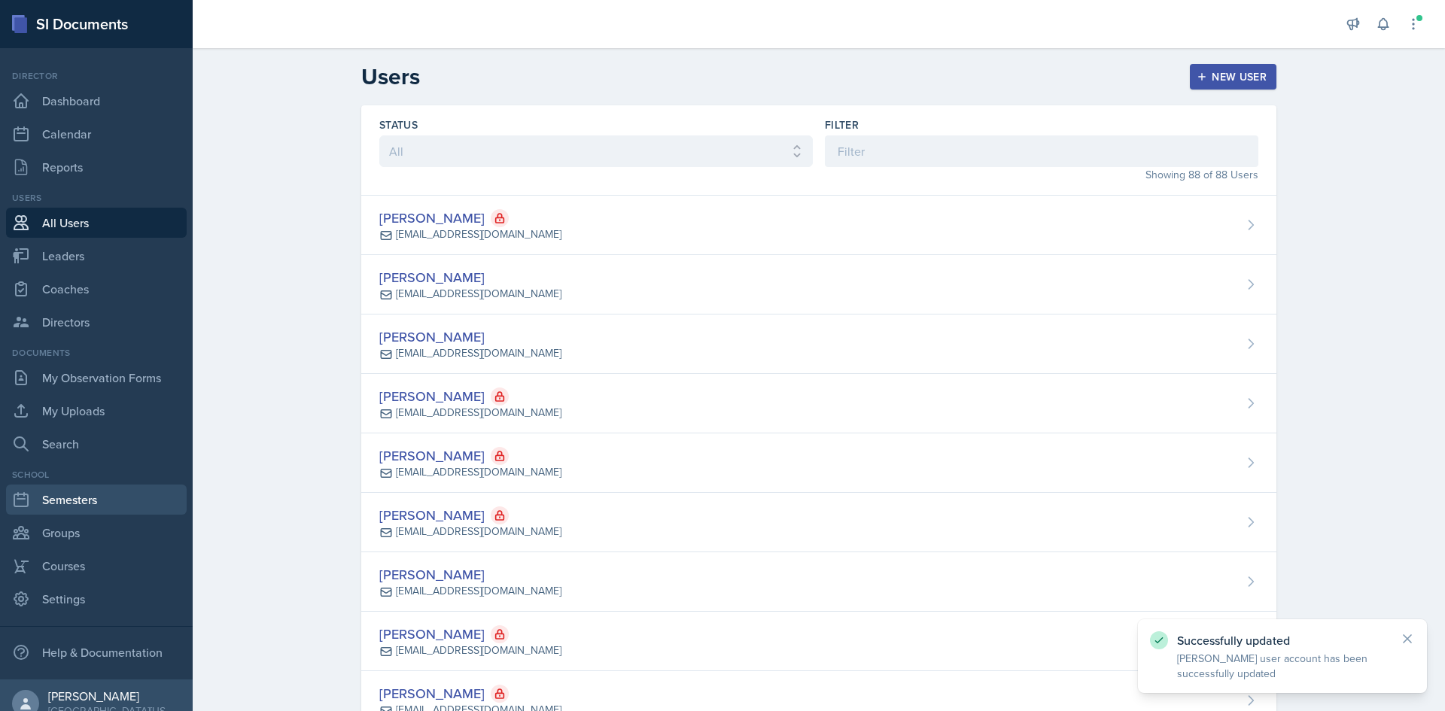
click at [105, 503] on link "Semesters" at bounding box center [96, 500] width 181 height 30
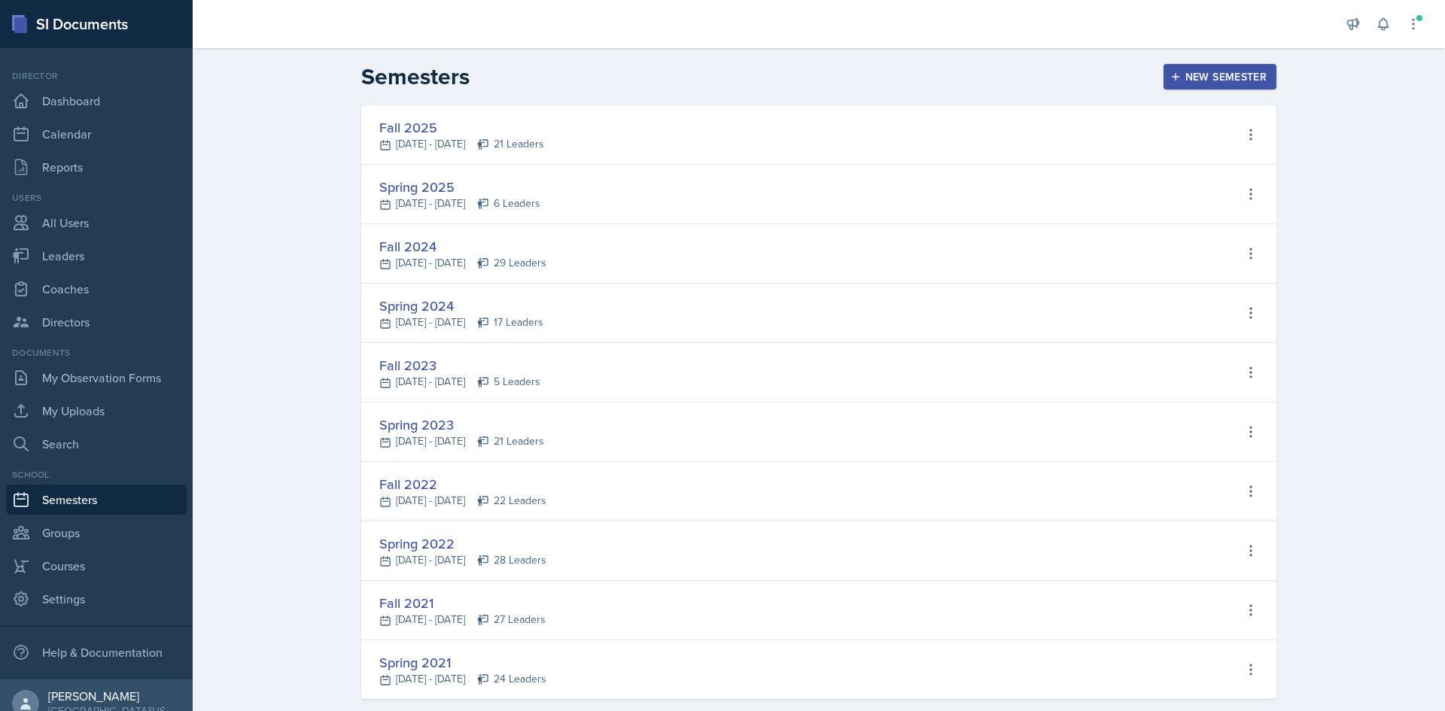
click at [400, 123] on div "Fall 2025" at bounding box center [461, 127] width 165 height 20
click at [1248, 139] on icon at bounding box center [1250, 134] width 15 height 15
click at [1200, 166] on div "View Leaders" at bounding box center [1185, 166] width 71 height 18
select select "c88fb8a2-0ae1-4674-9d8d-93ff3a907138"
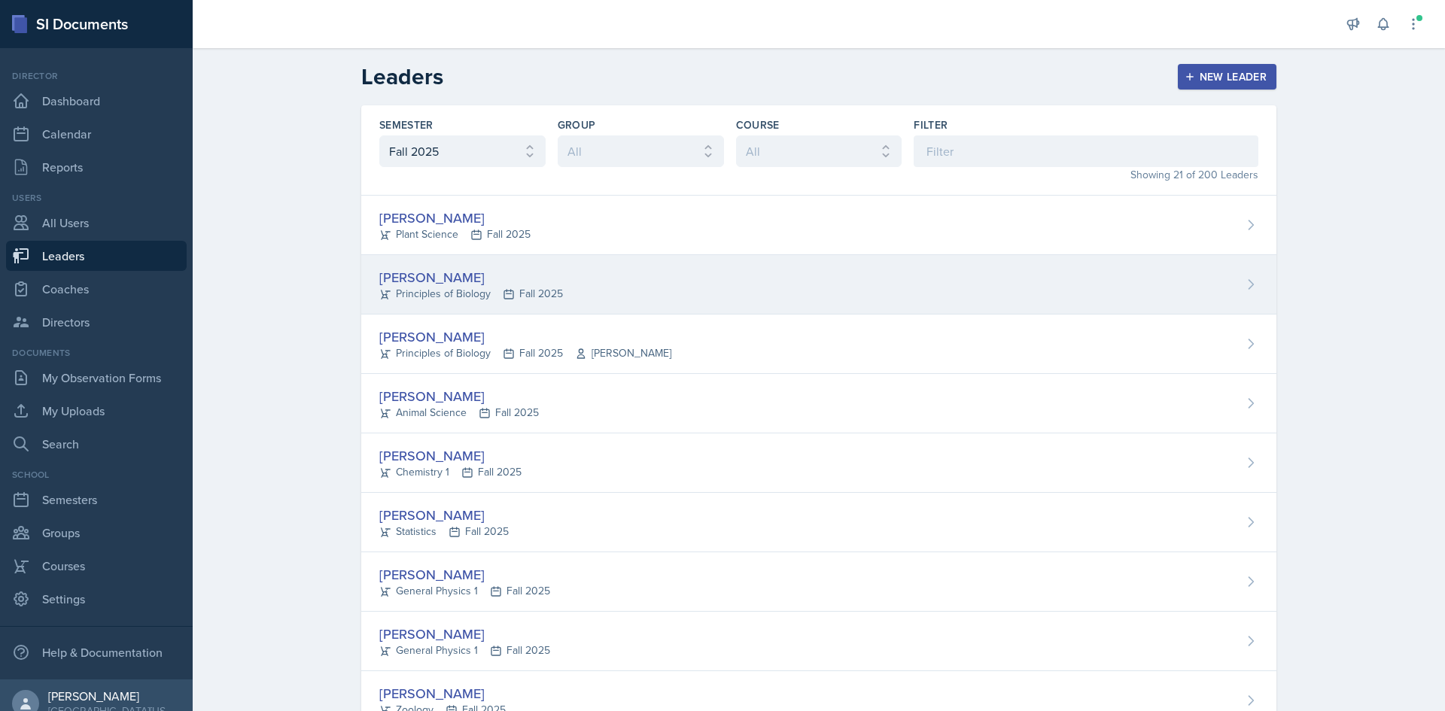
click at [1270, 278] on div "[PERSON_NAME] Principles of Biology Fall 2025" at bounding box center [818, 284] width 915 height 59
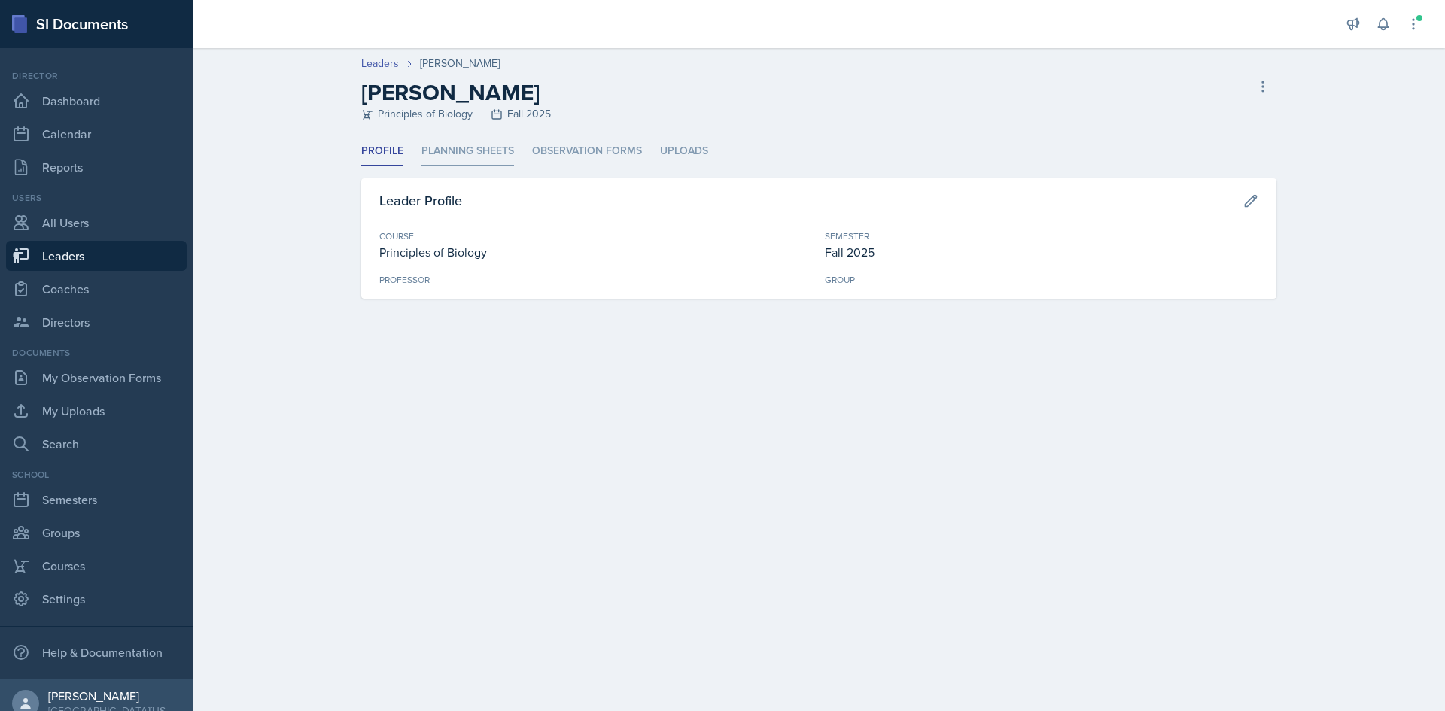
click at [476, 154] on li "Planning Sheets" at bounding box center [467, 151] width 93 height 29
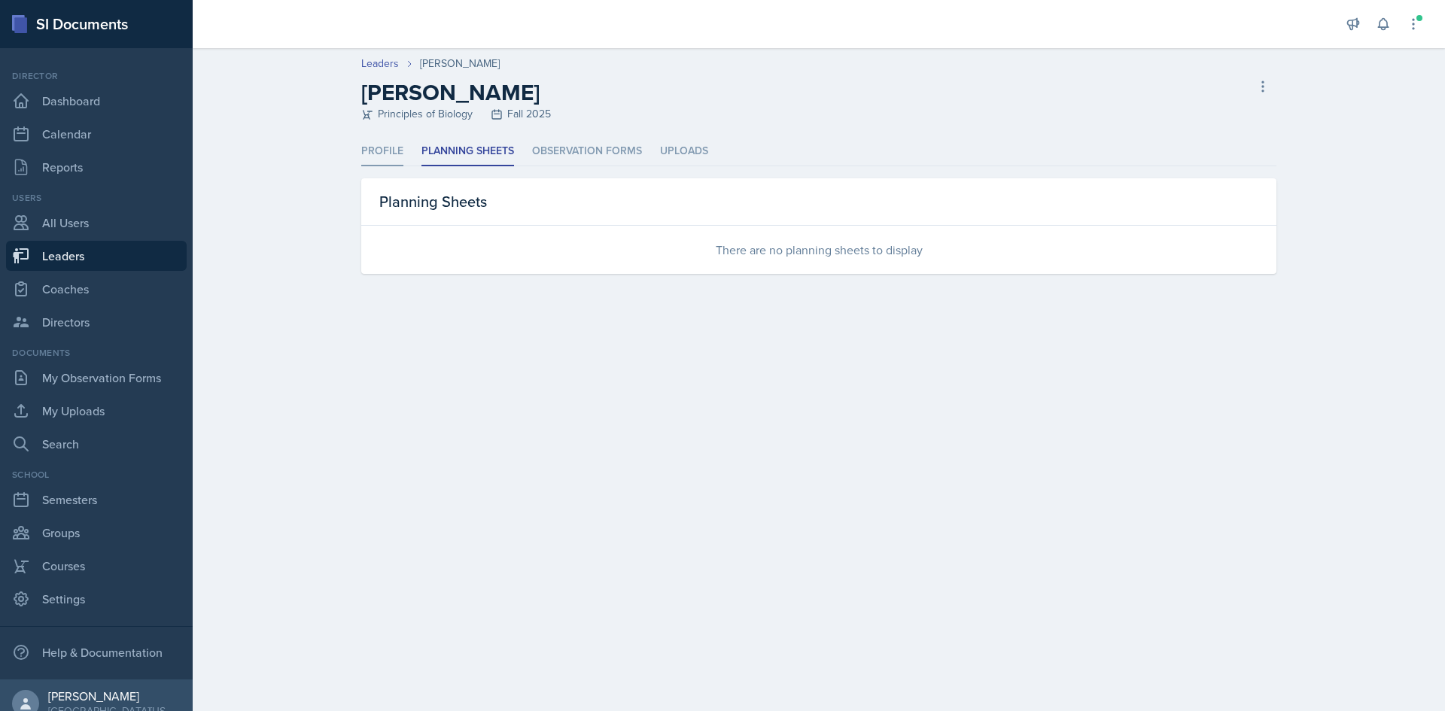
click at [384, 148] on li "Profile" at bounding box center [382, 151] width 42 height 29
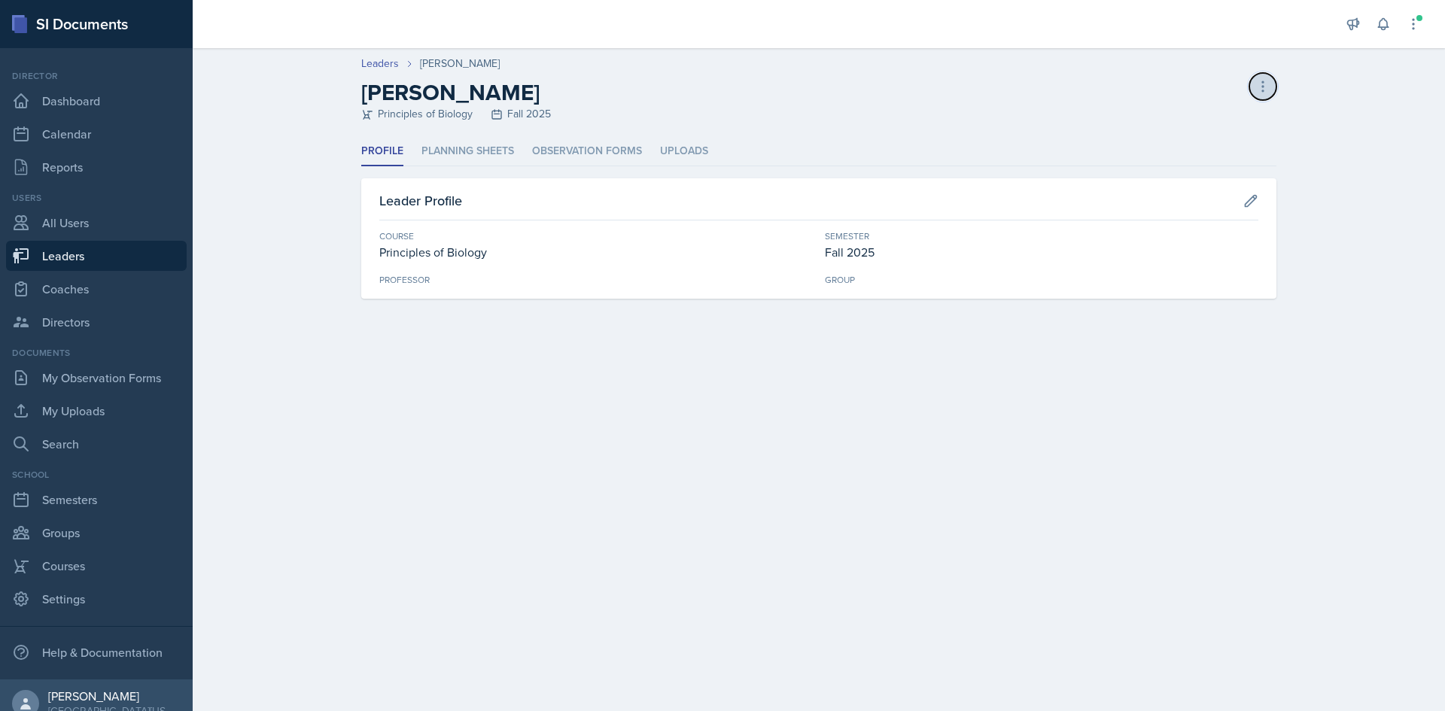
click at [1251, 92] on button at bounding box center [1262, 86] width 27 height 27
click at [1193, 123] on div "Delete Leader" at bounding box center [1198, 118] width 144 height 30
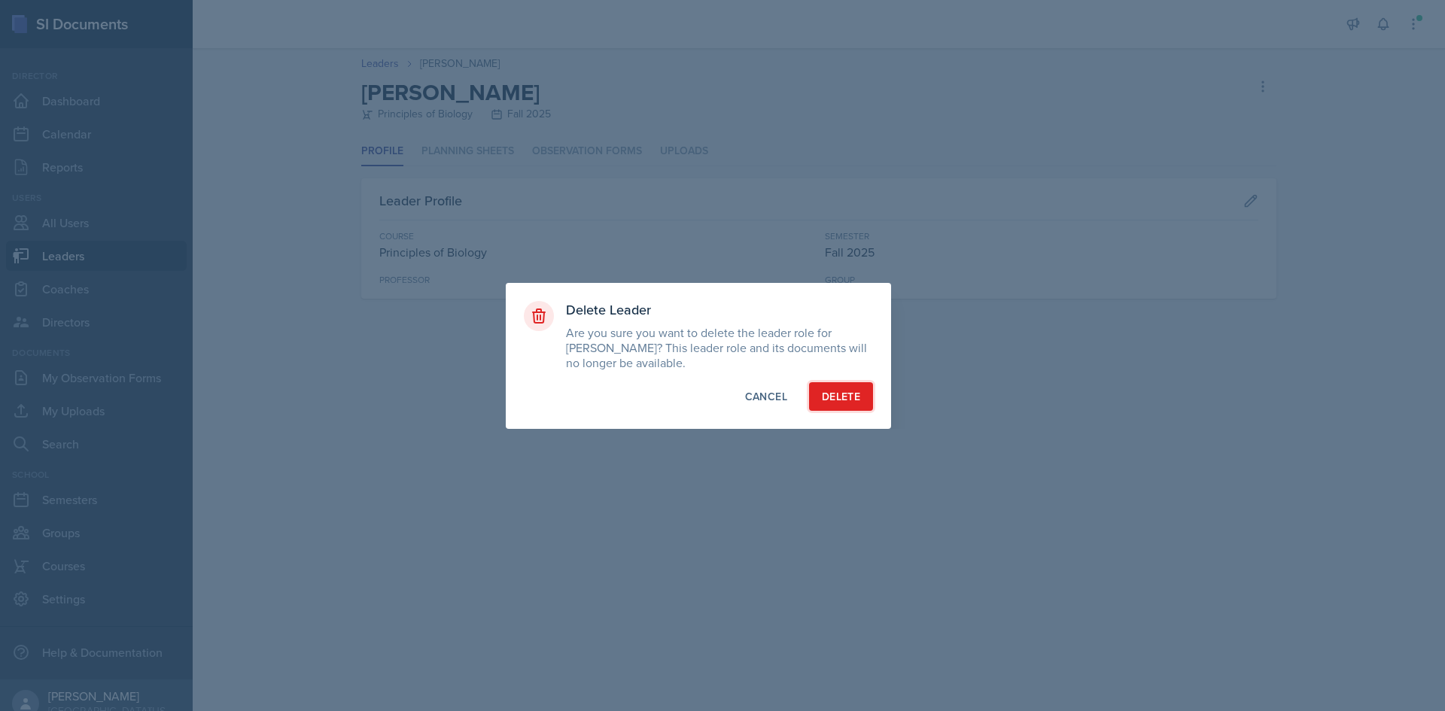
click at [855, 406] on button "Delete" at bounding box center [841, 396] width 64 height 29
select select "c88fb8a2-0ae1-4674-9d8d-93ff3a907138"
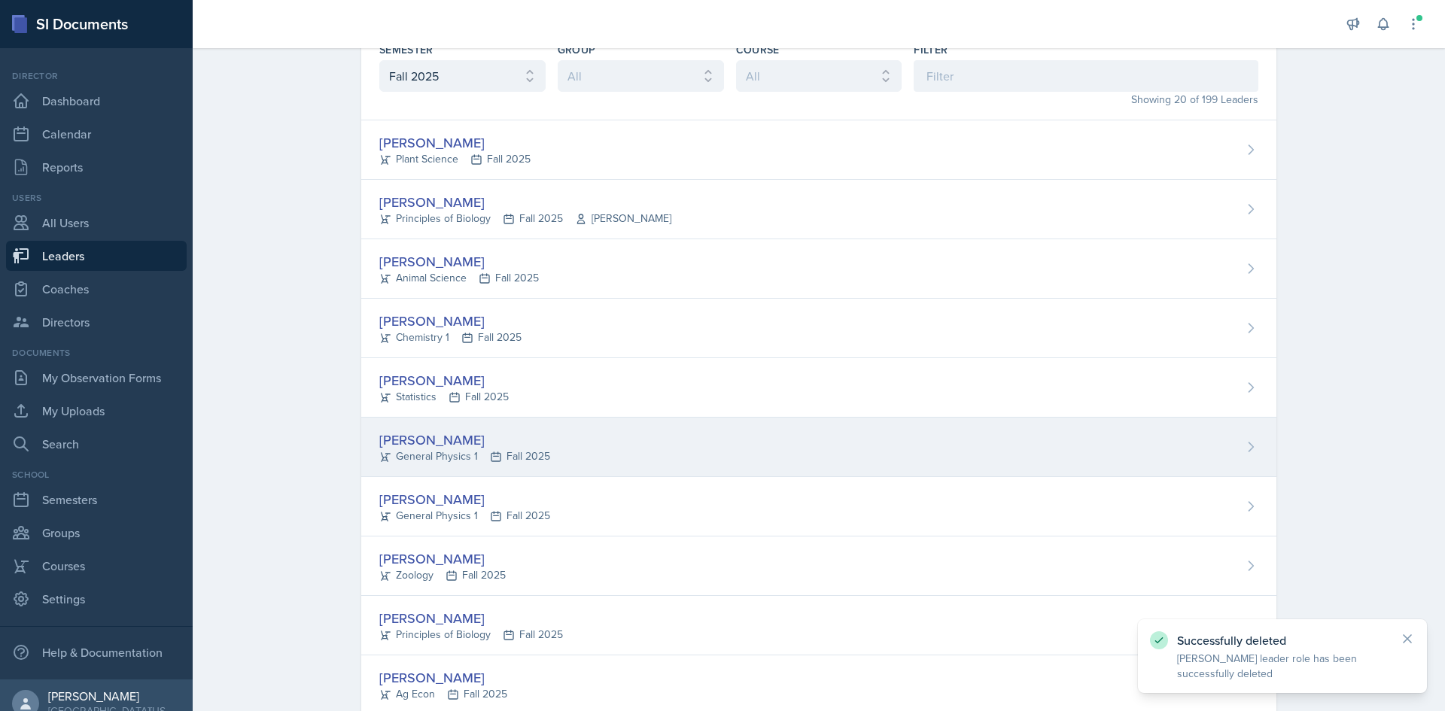
scroll to position [150, 0]
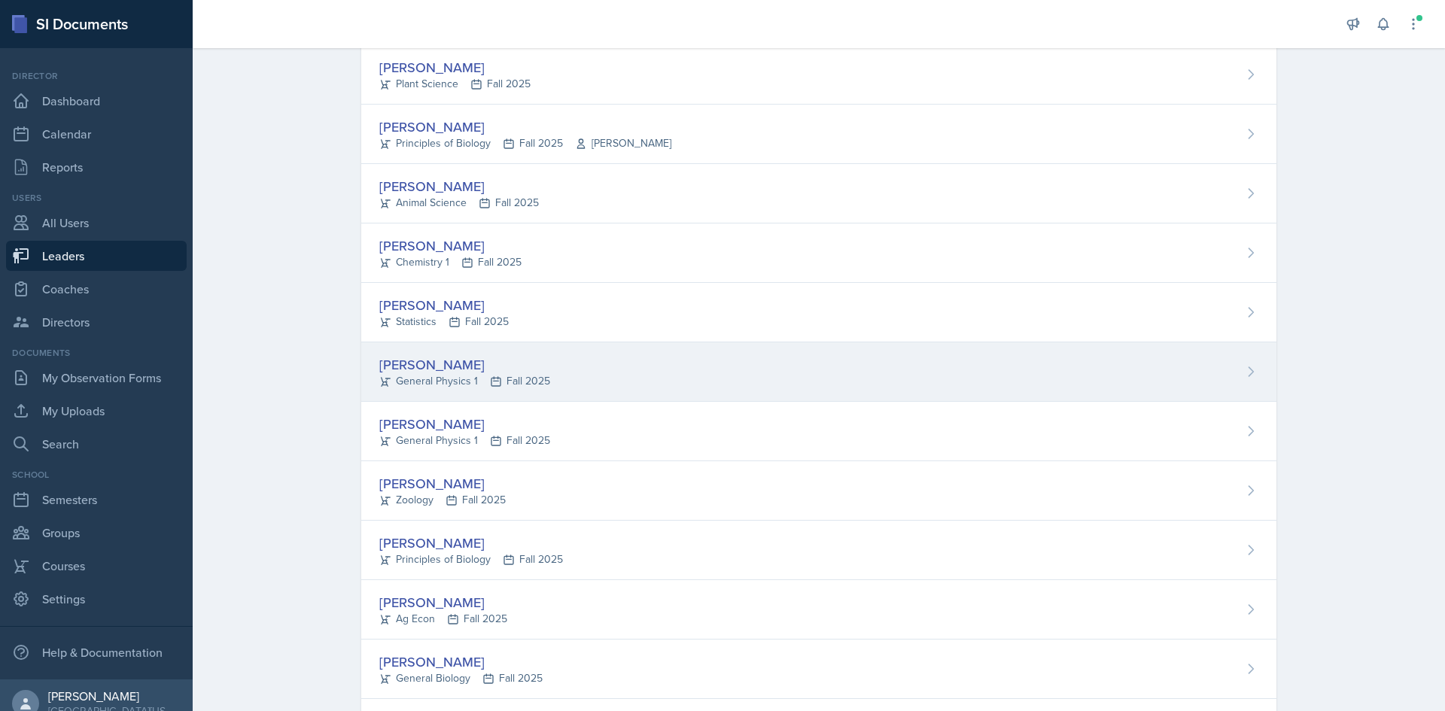
click at [851, 385] on div "[PERSON_NAME] General Physics 1 Fall 2025" at bounding box center [818, 371] width 915 height 59
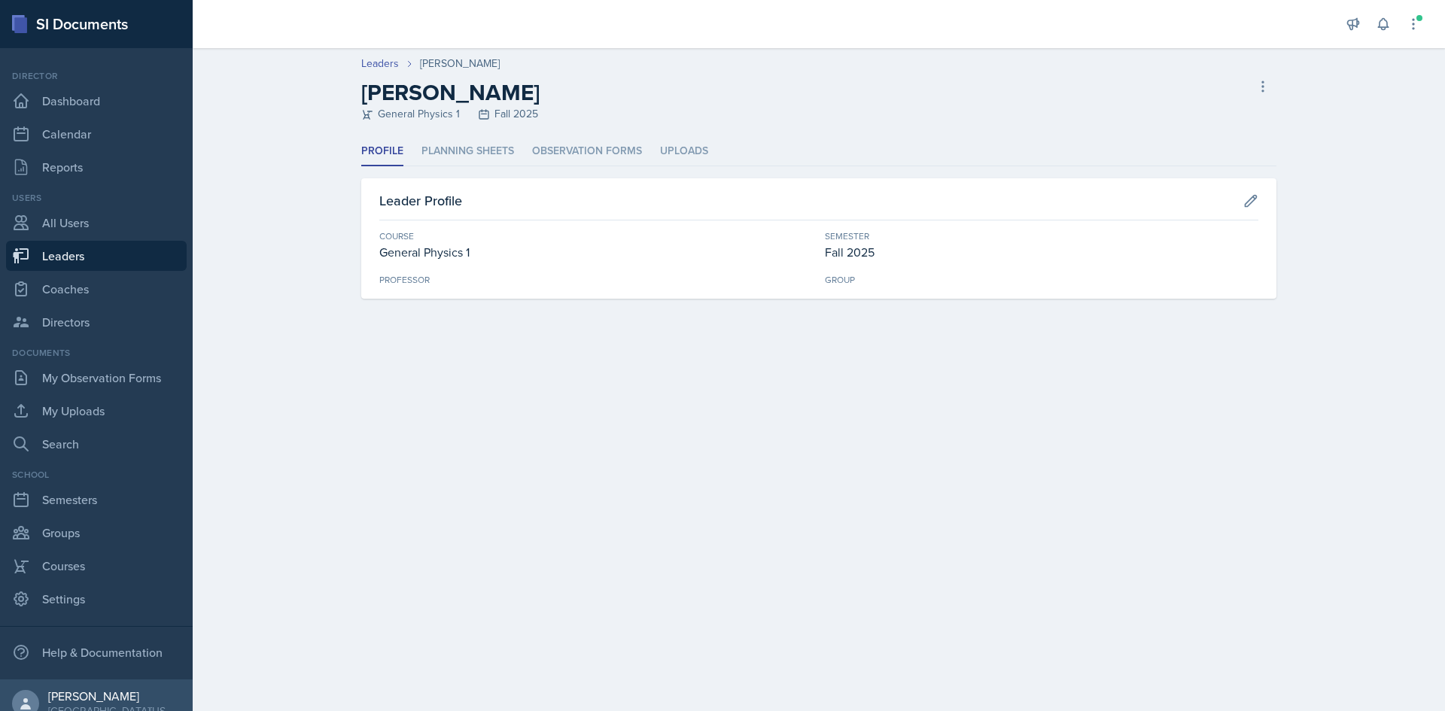
click at [415, 148] on ul "Profile Planning Sheets Observation Forms Uploads" at bounding box center [818, 151] width 915 height 29
click at [462, 153] on li "Planning Sheets" at bounding box center [467, 151] width 93 height 29
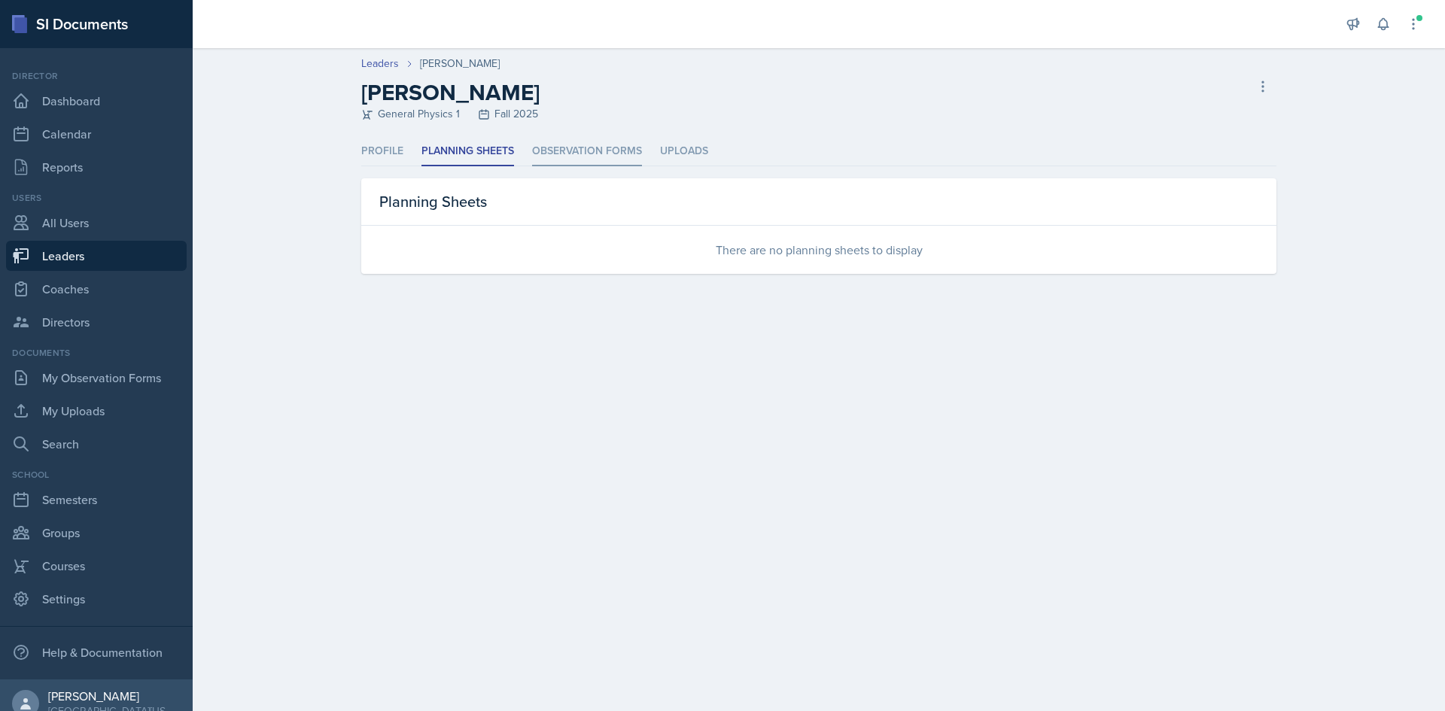
click at [637, 143] on li "Observation Forms" at bounding box center [587, 151] width 110 height 29
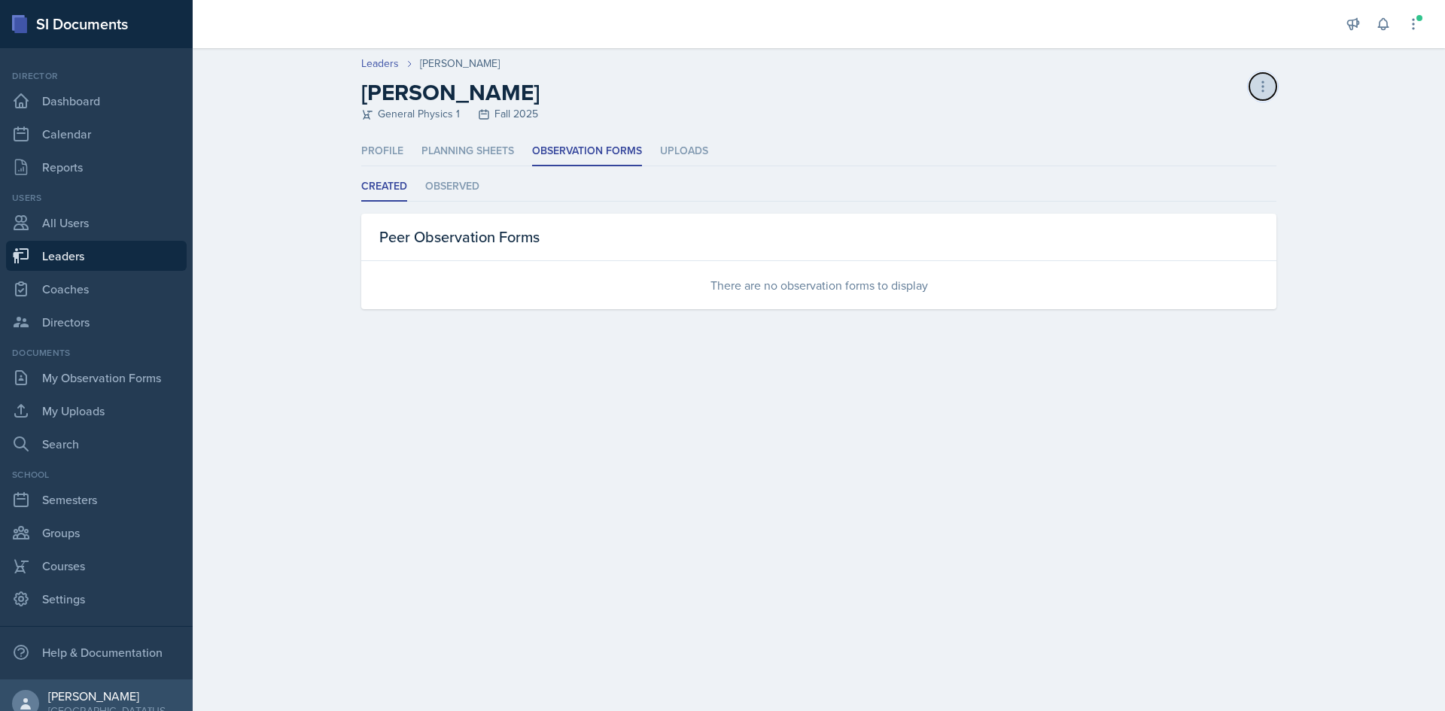
click at [1266, 80] on button at bounding box center [1262, 86] width 27 height 27
click at [1235, 113] on div "Delete Leader" at bounding box center [1198, 118] width 144 height 30
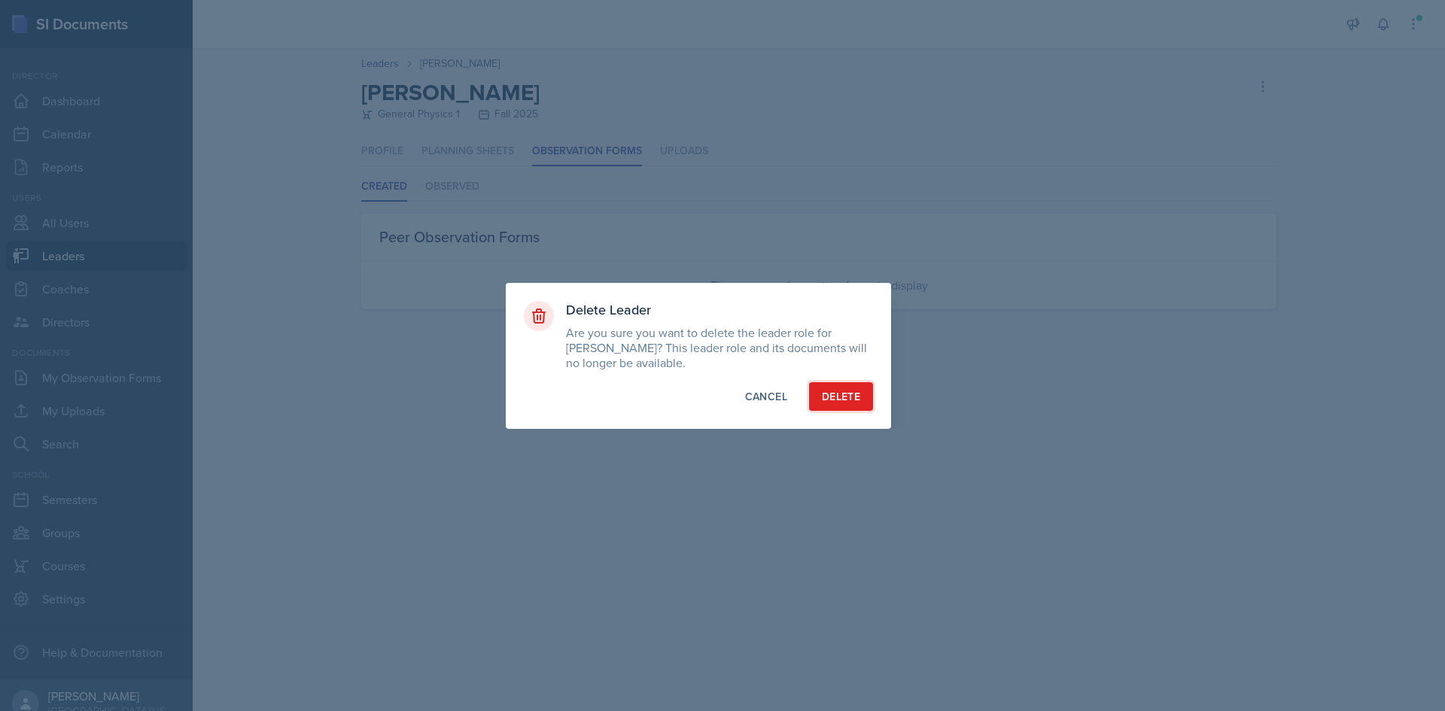
click at [850, 399] on div "Delete" at bounding box center [841, 396] width 38 height 15
select select "c88fb8a2-0ae1-4674-9d8d-93ff3a907138"
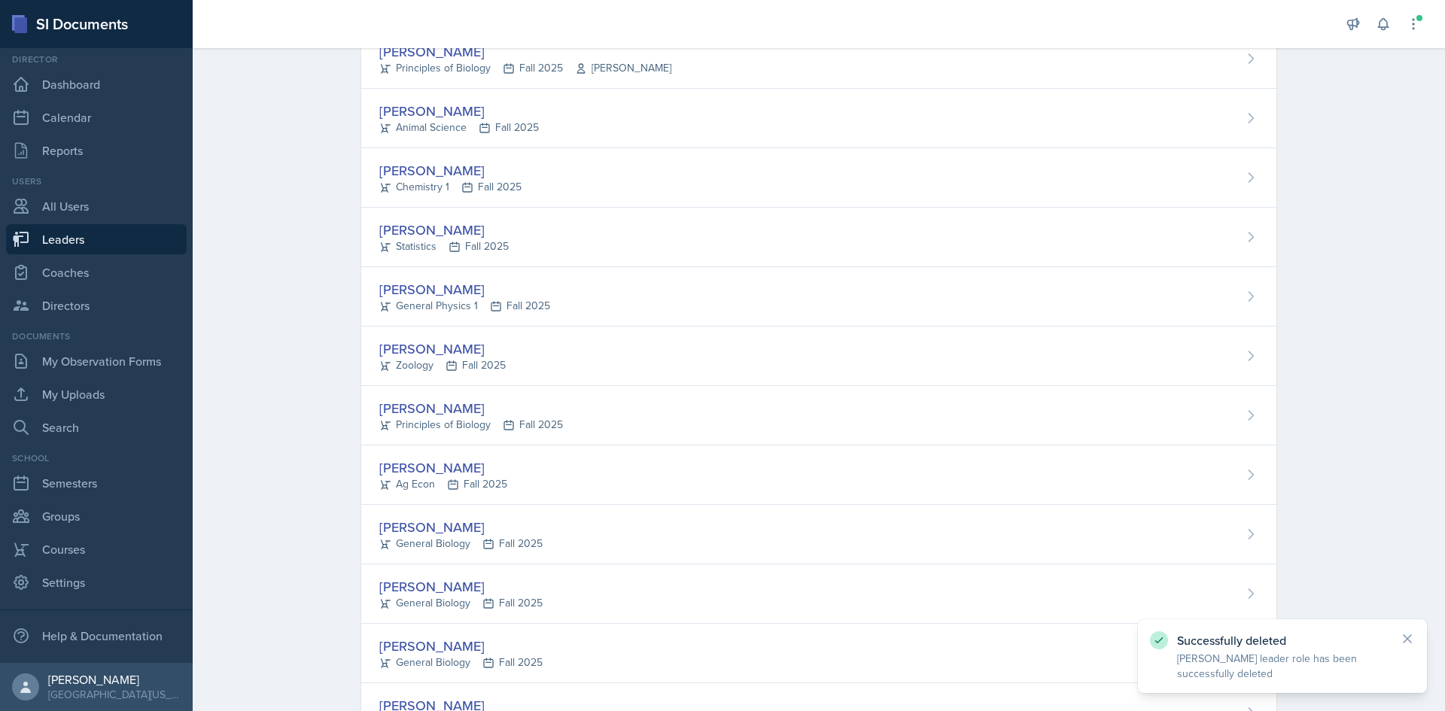
scroll to position [301, 0]
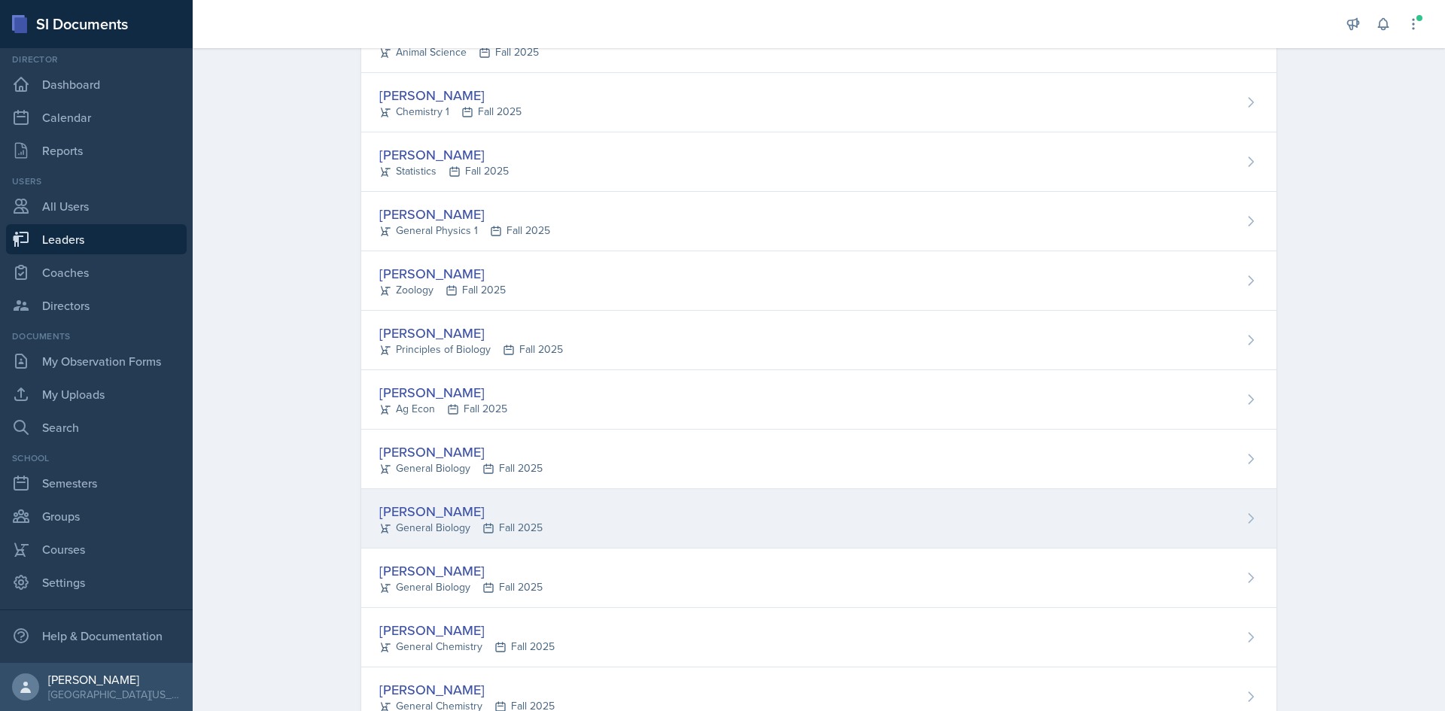
click at [710, 505] on div "[PERSON_NAME] General Biology Fall 2025" at bounding box center [818, 518] width 915 height 59
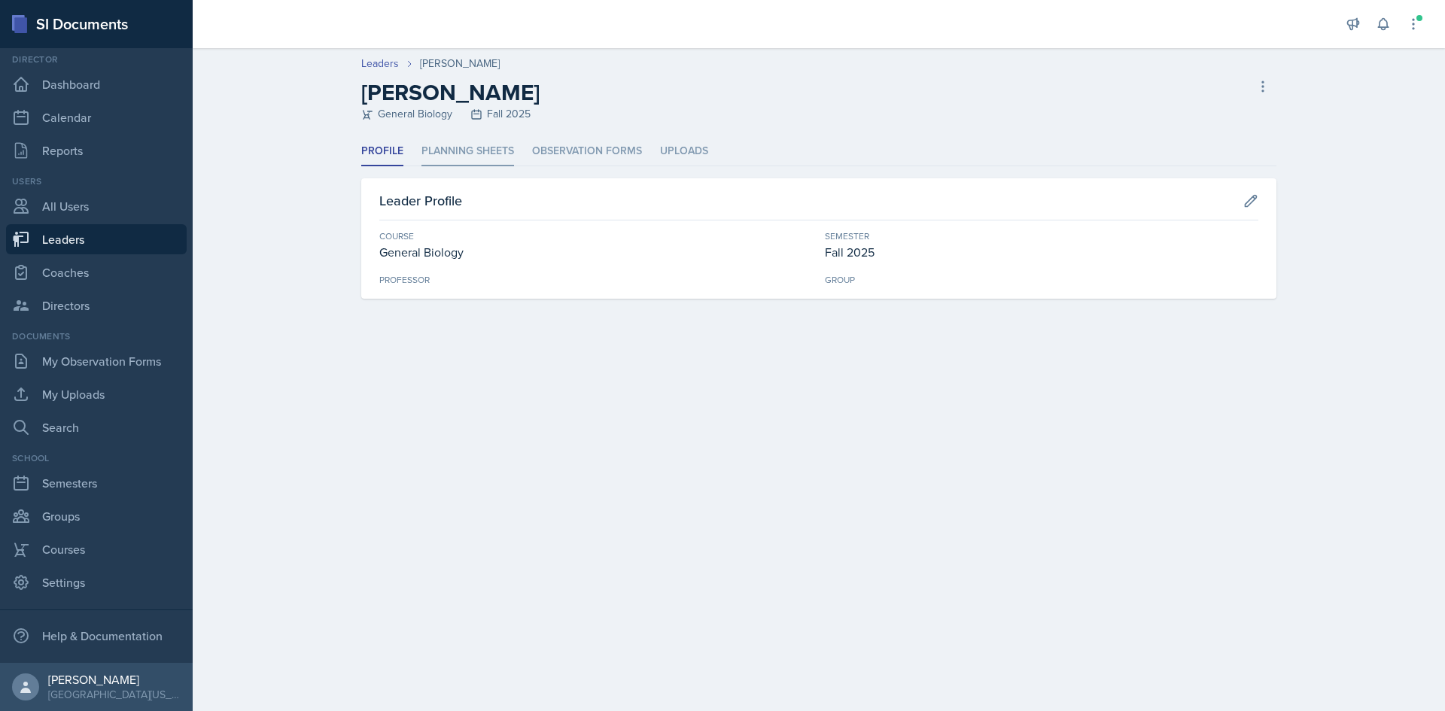
click at [480, 150] on li "Planning Sheets" at bounding box center [467, 151] width 93 height 29
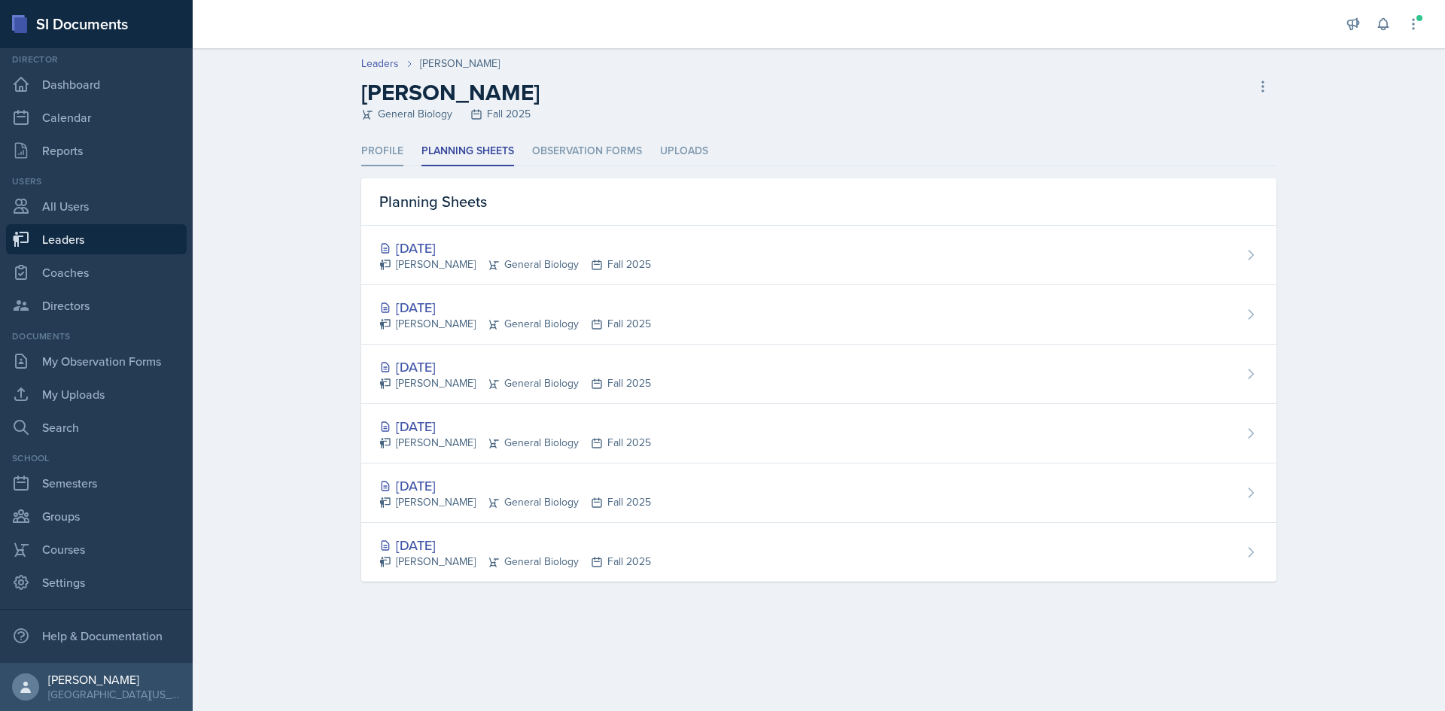
click at [378, 151] on li "Profile" at bounding box center [382, 151] width 42 height 29
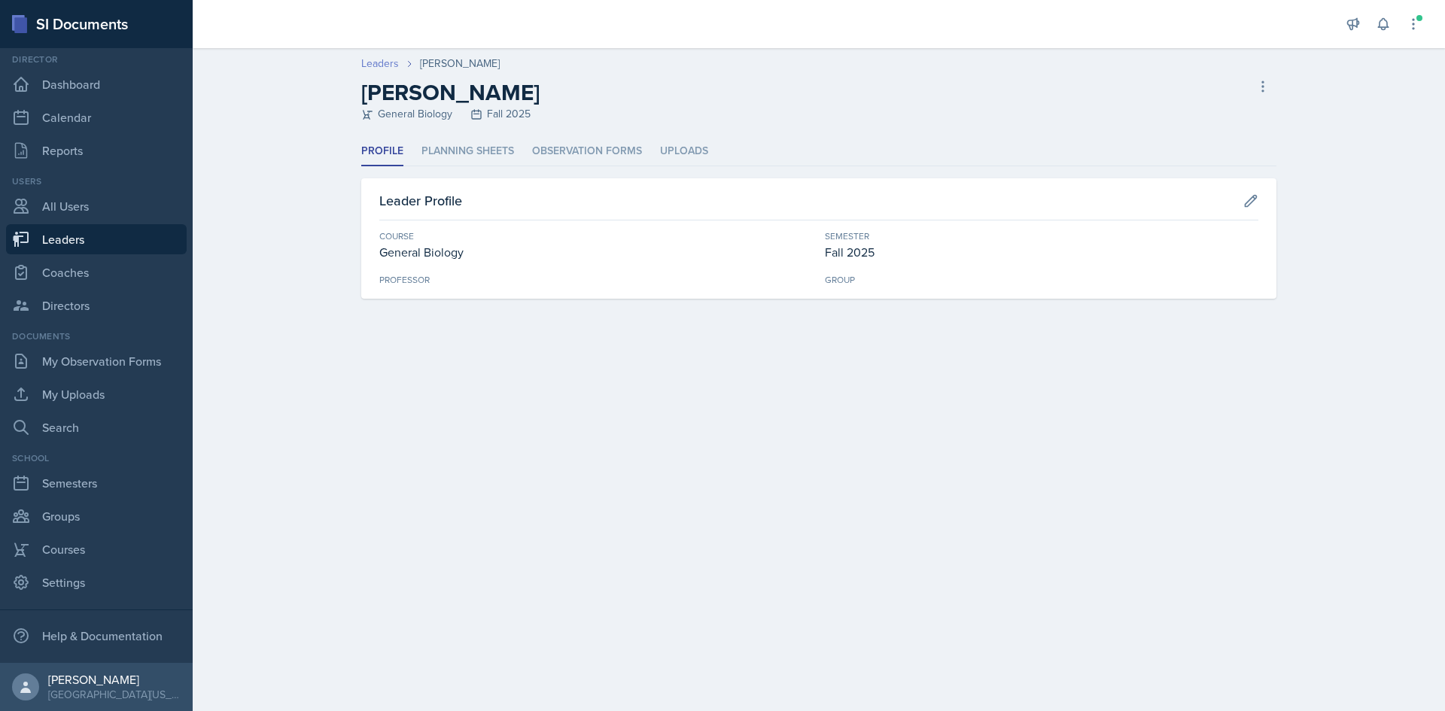
click at [380, 61] on link "Leaders" at bounding box center [380, 64] width 38 height 16
select select "c88fb8a2-0ae1-4674-9d8d-93ff3a907138"
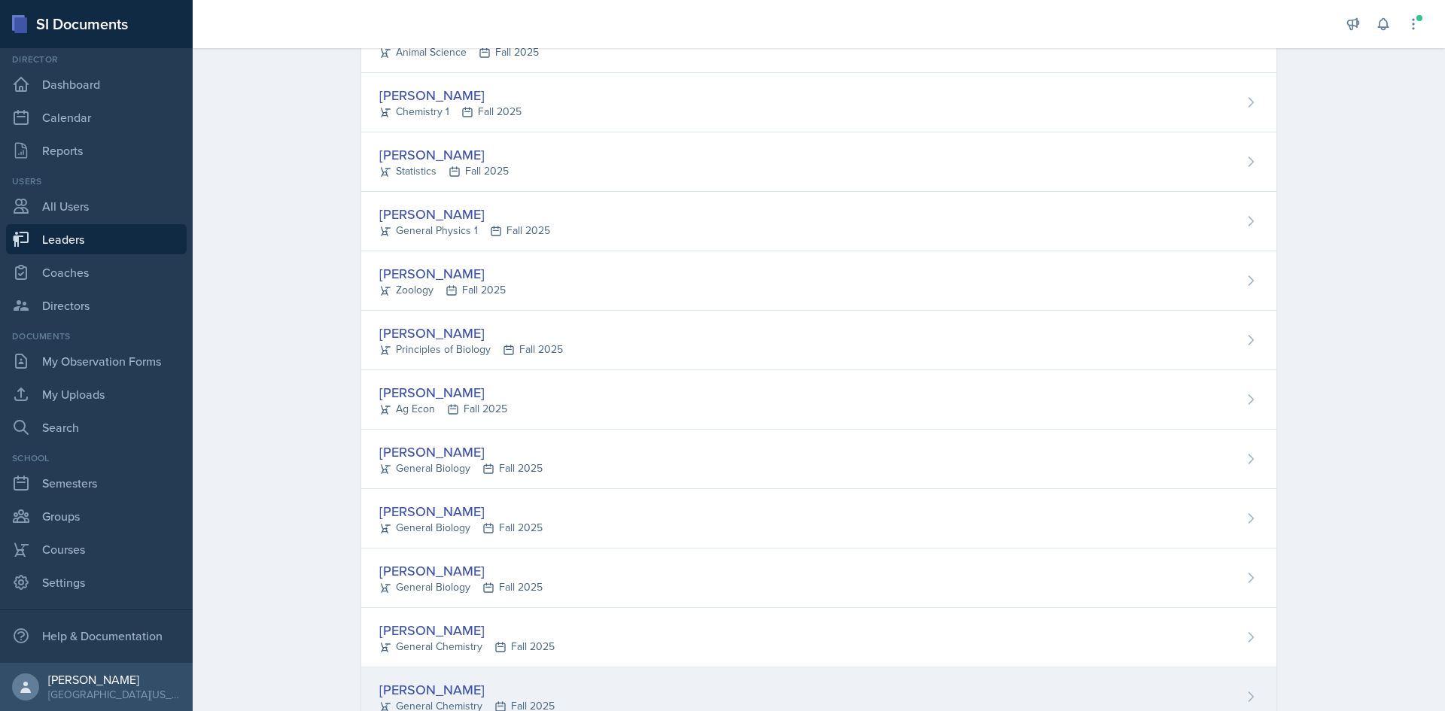
scroll to position [451, 0]
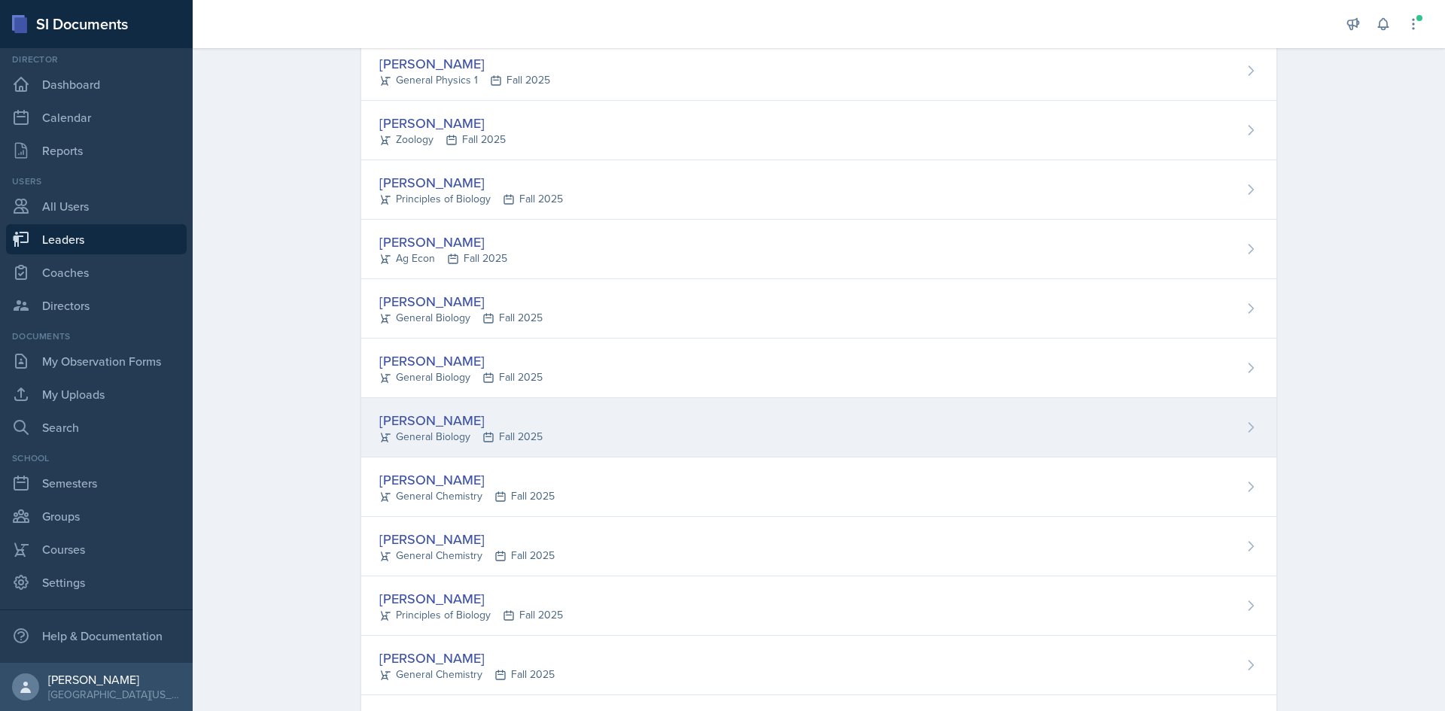
click at [415, 418] on div "[PERSON_NAME]" at bounding box center [460, 420] width 163 height 20
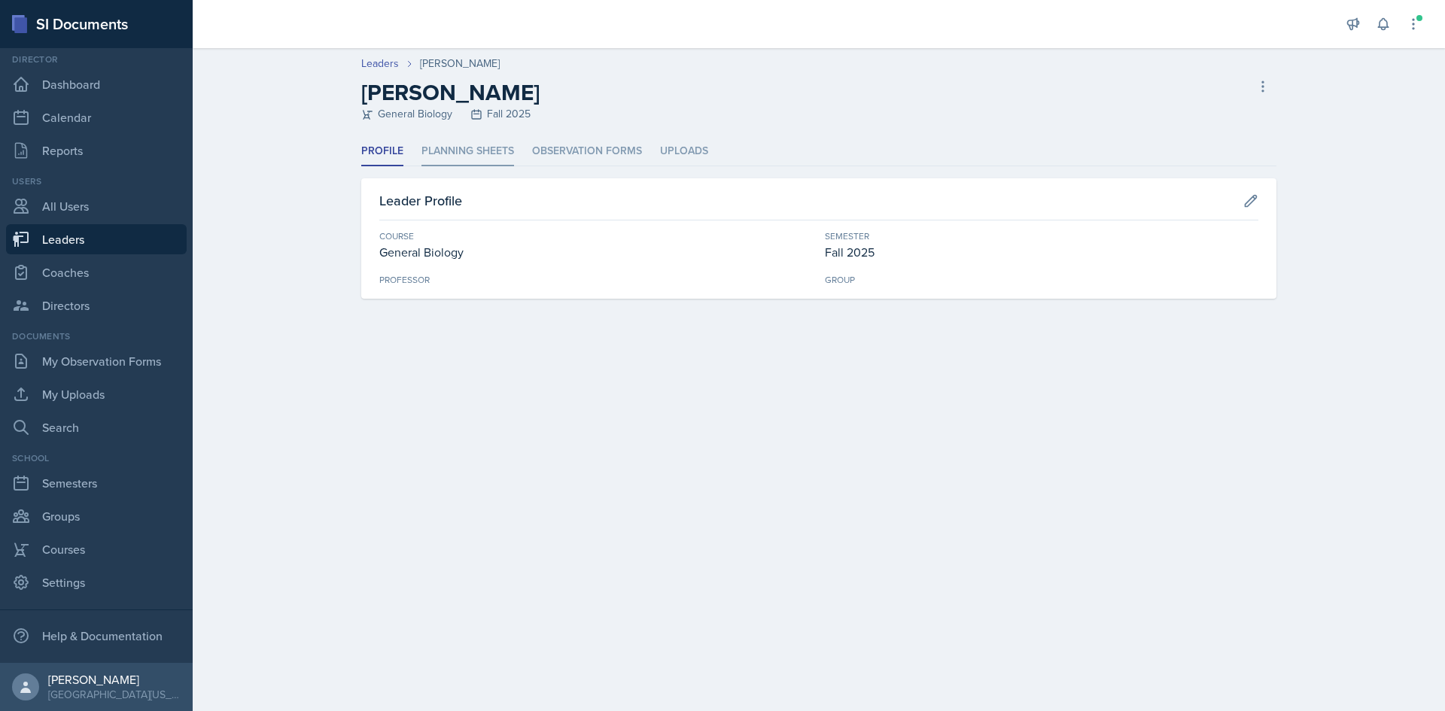
click at [473, 143] on li "Planning Sheets" at bounding box center [467, 151] width 93 height 29
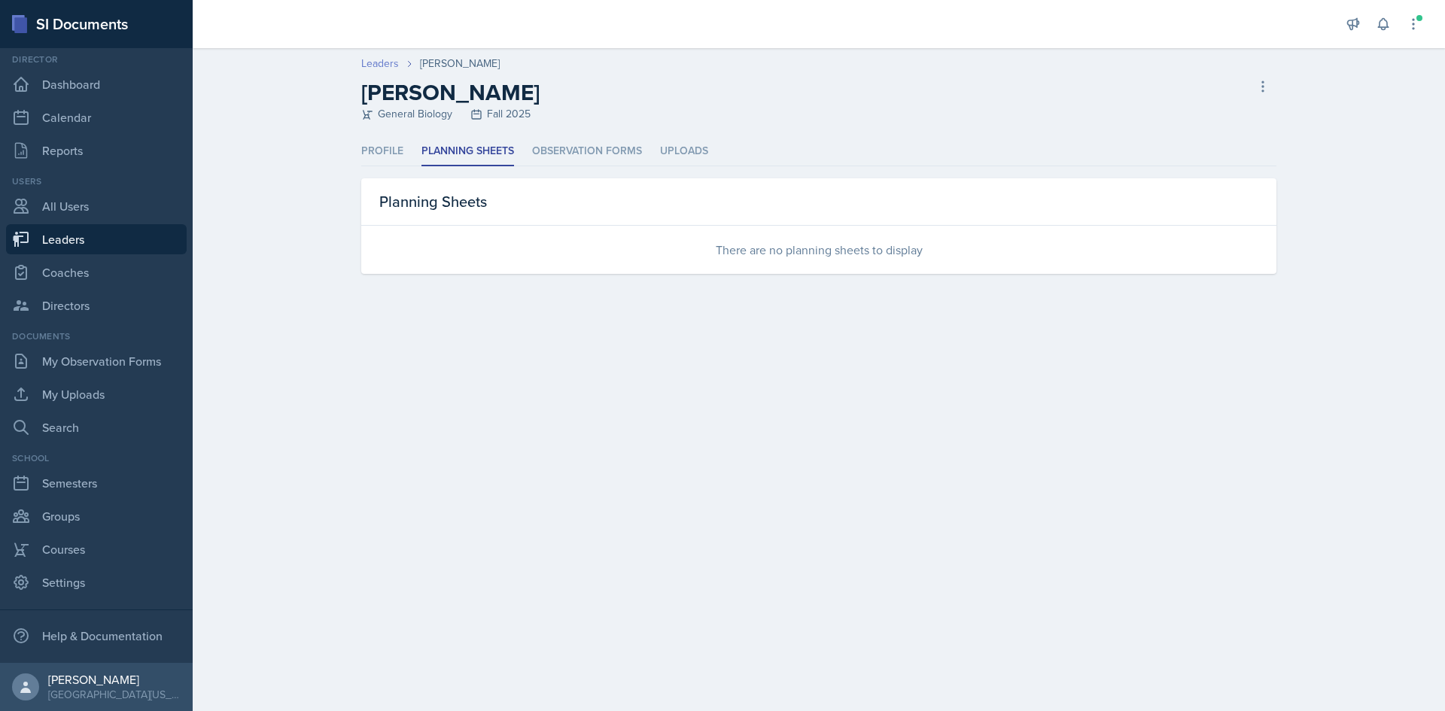
click at [391, 65] on link "Leaders" at bounding box center [380, 64] width 38 height 16
select select "c88fb8a2-0ae1-4674-9d8d-93ff3a907138"
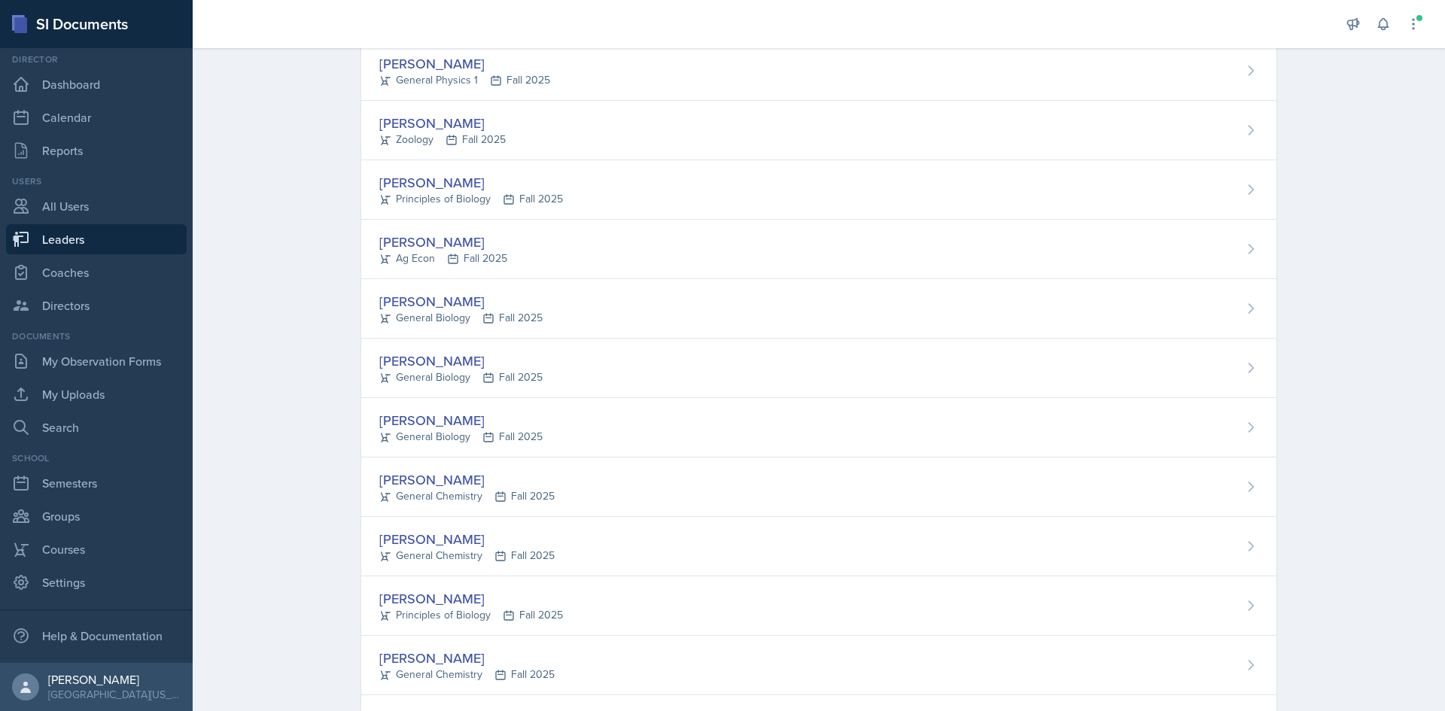
scroll to position [527, 0]
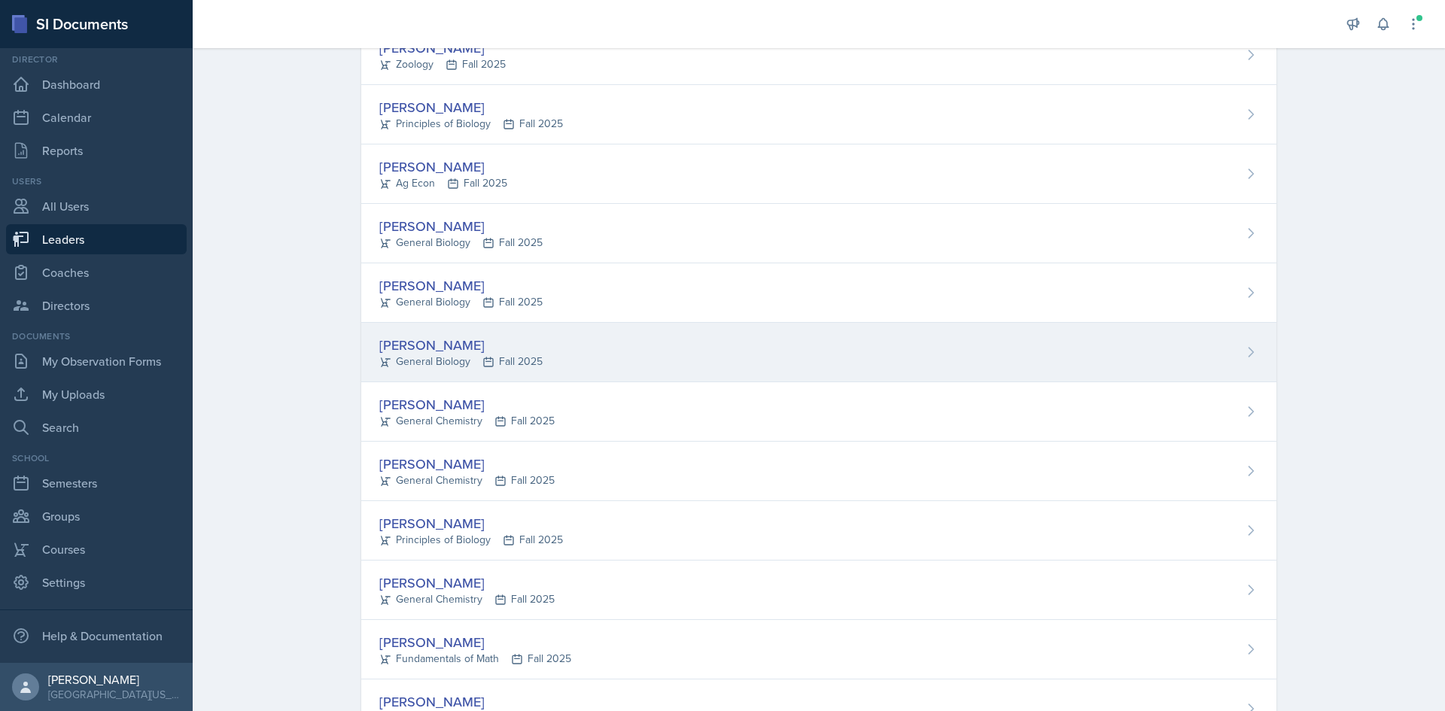
click at [1166, 345] on div "[PERSON_NAME] General Biology Fall 2025" at bounding box center [818, 352] width 915 height 59
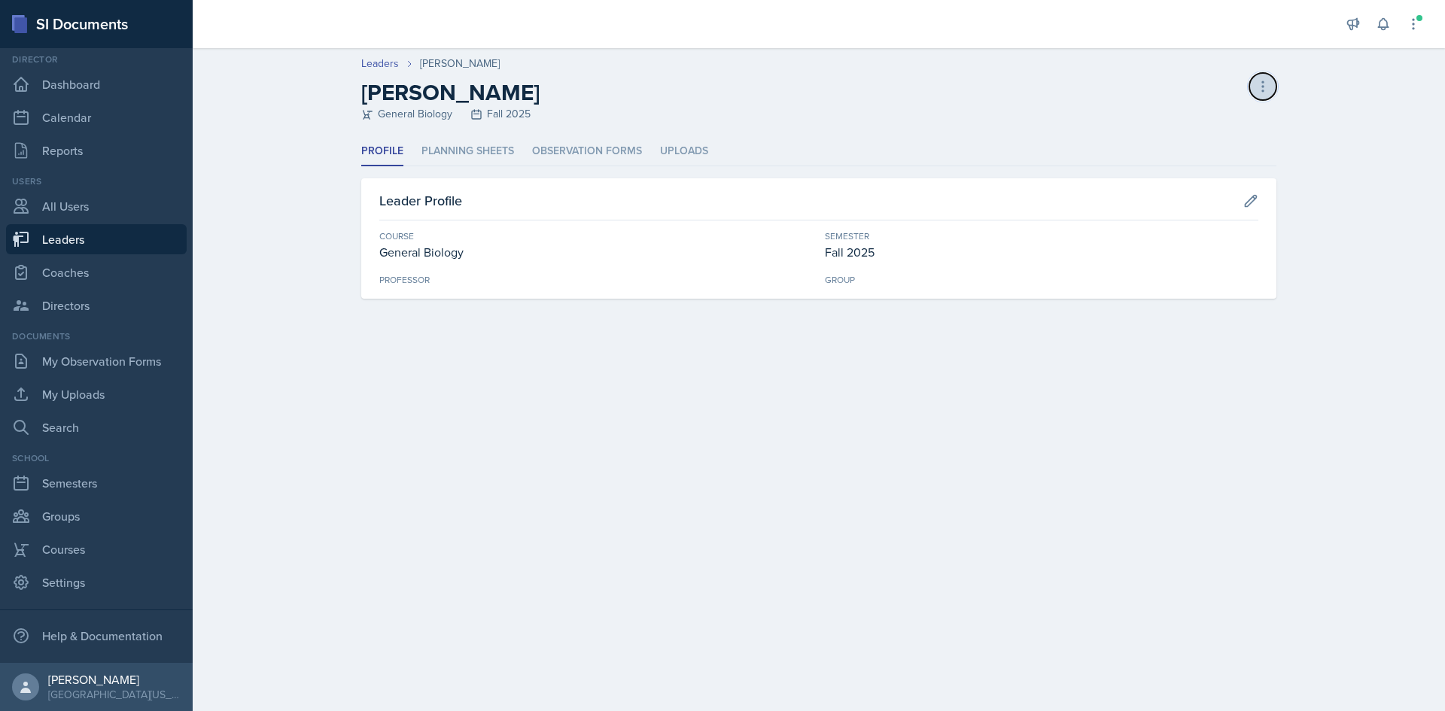
click at [1263, 86] on icon at bounding box center [1263, 86] width 2 height 10
click at [1208, 112] on div "Delete Leader" at bounding box center [1198, 118] width 144 height 30
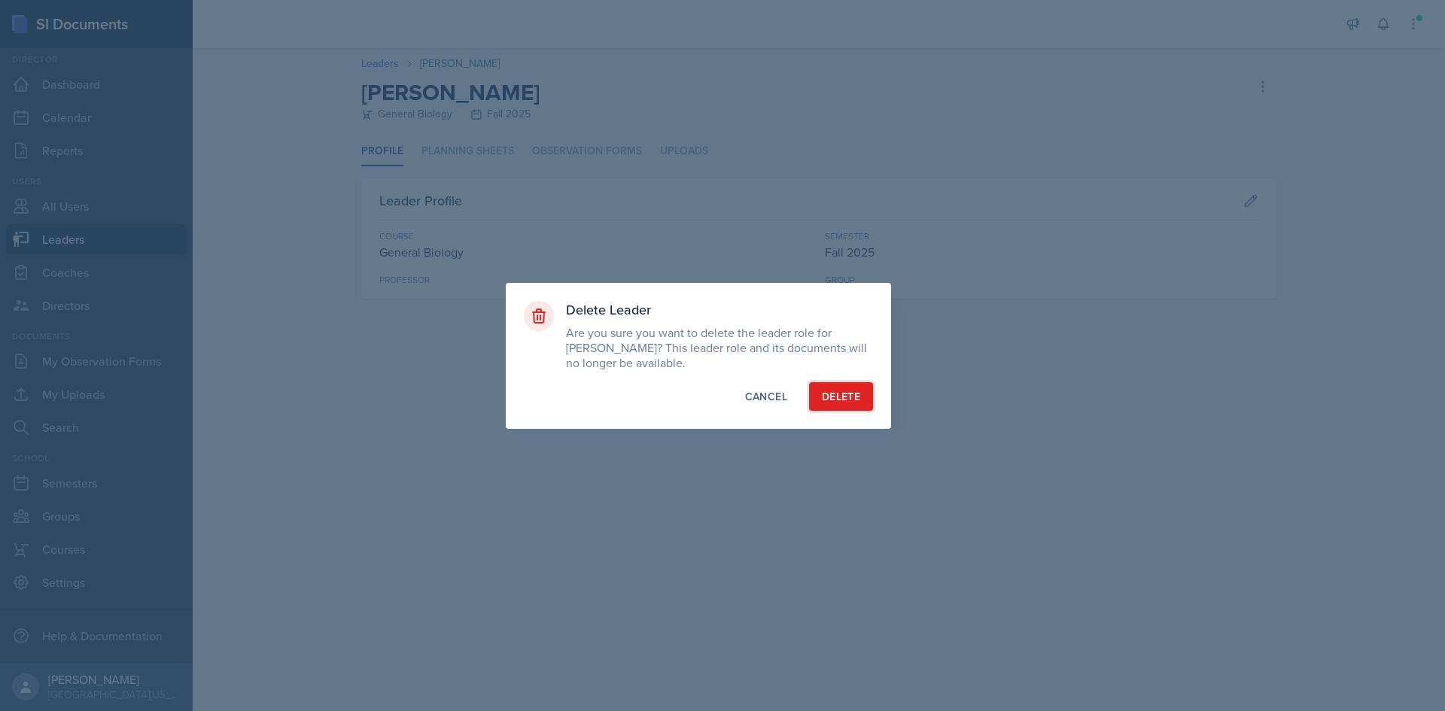
click at [831, 392] on div "Delete" at bounding box center [841, 396] width 38 height 15
select select "c88fb8a2-0ae1-4674-9d8d-93ff3a907138"
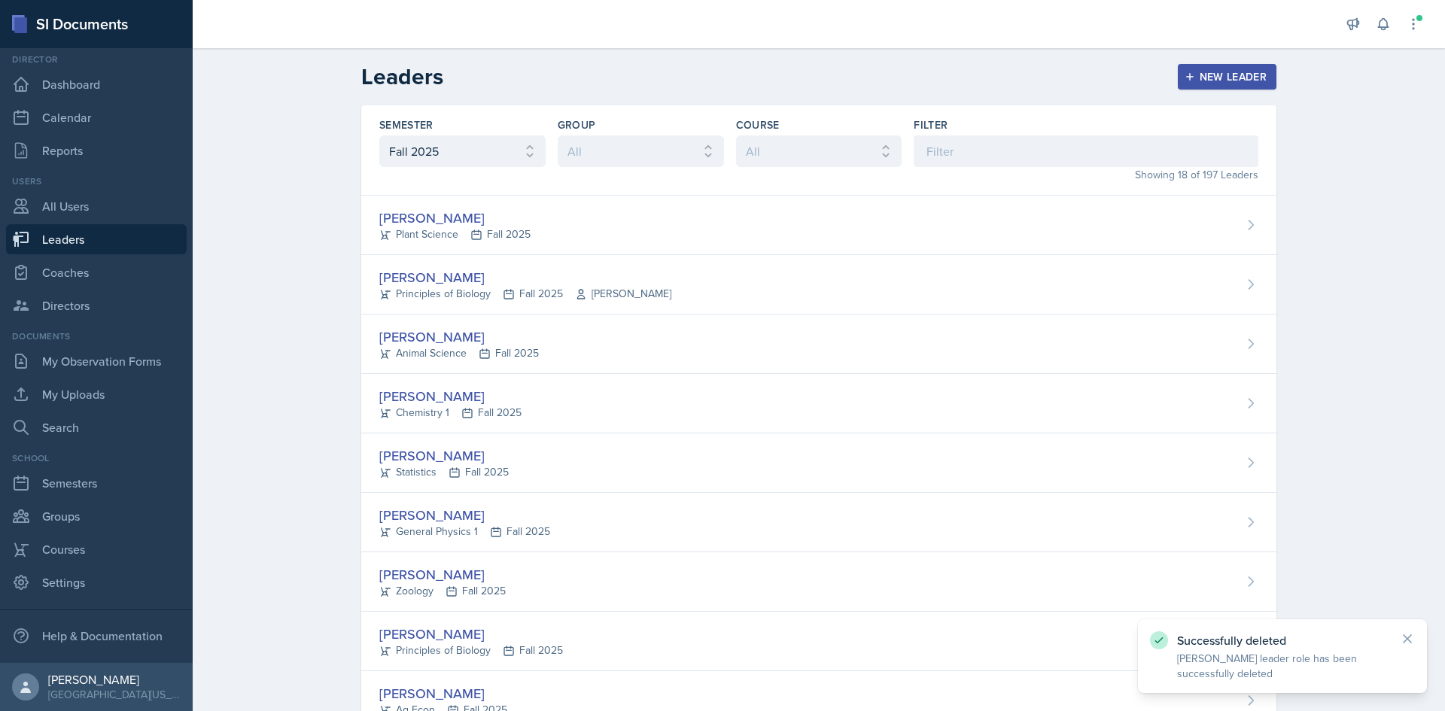
scroll to position [527, 0]
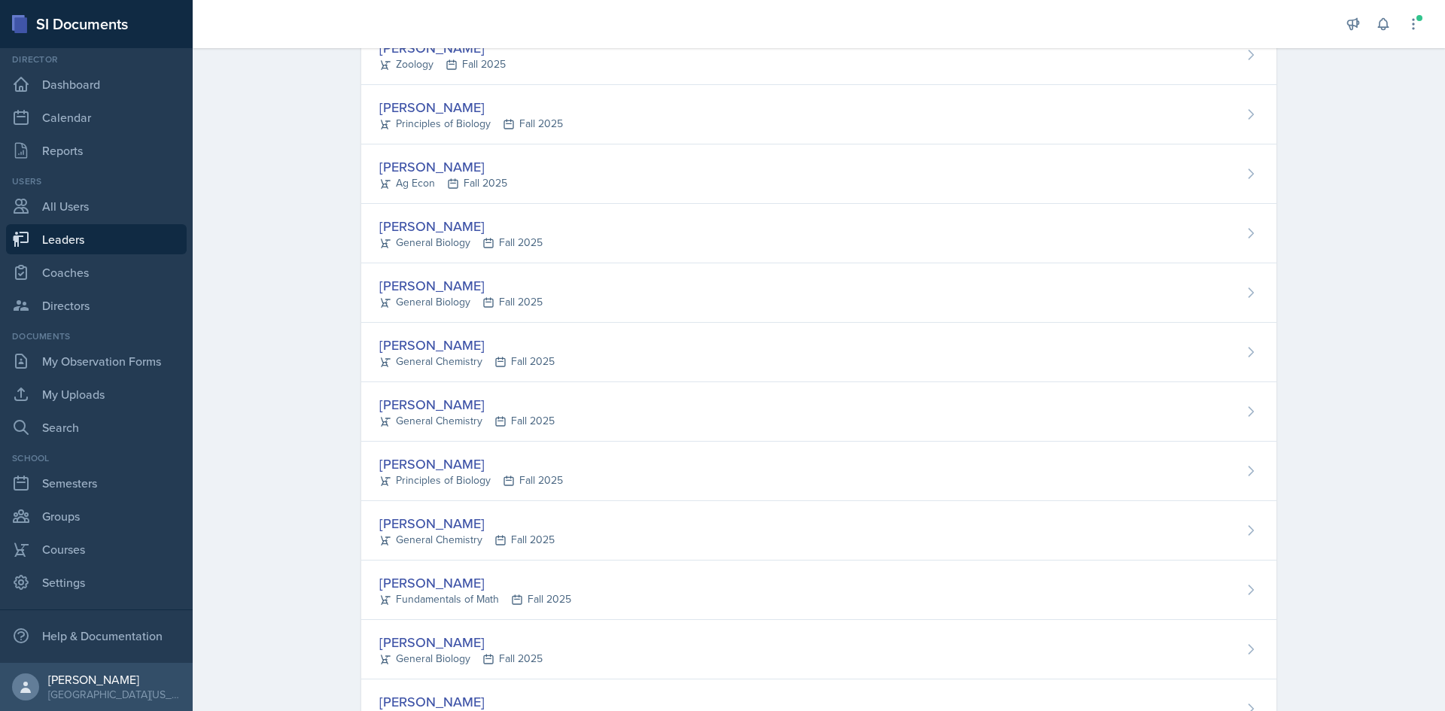
click at [280, 463] on div "Leaders New Leader Semester All Fall 2025 Spring 2025 Fall 2024 Spring 2024 Fal…" at bounding box center [819, 147] width 1252 height 1253
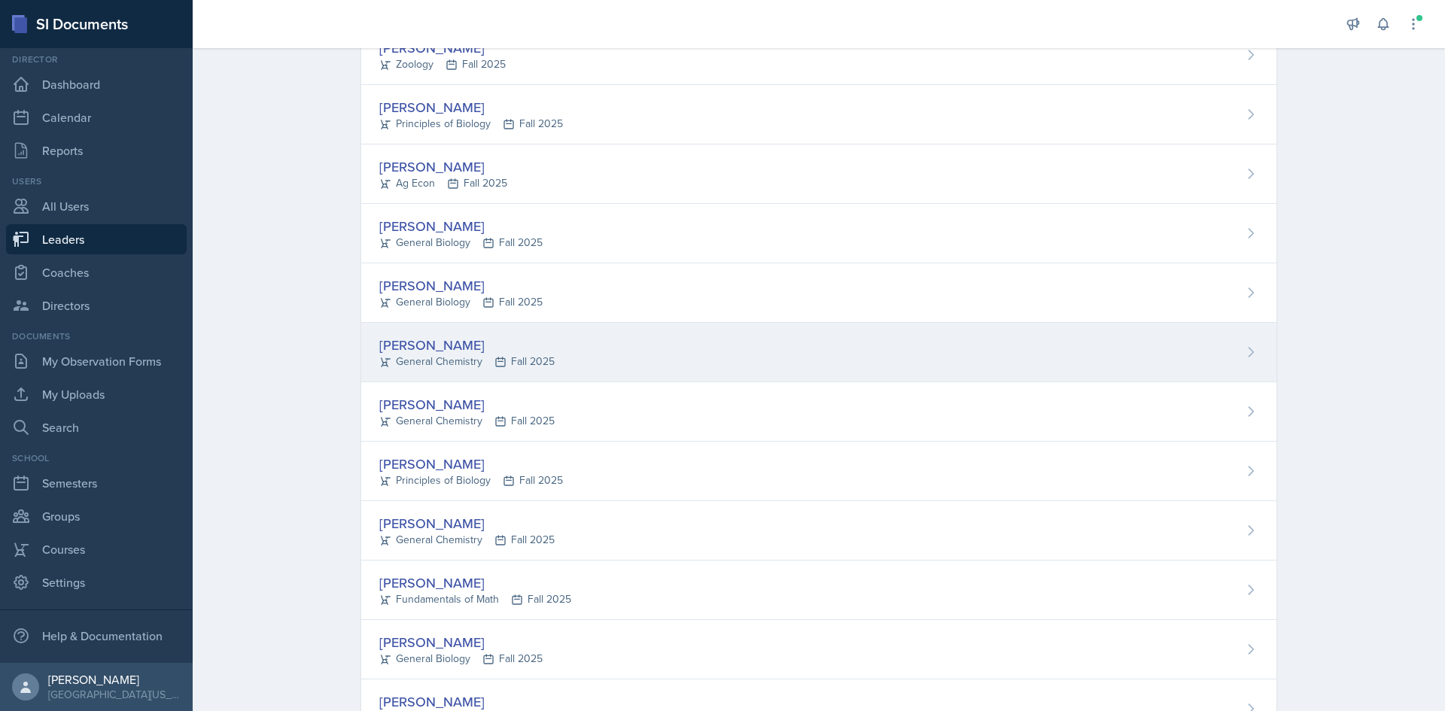
click at [585, 363] on div "[PERSON_NAME] General Chemistry Fall 2025" at bounding box center [818, 352] width 915 height 59
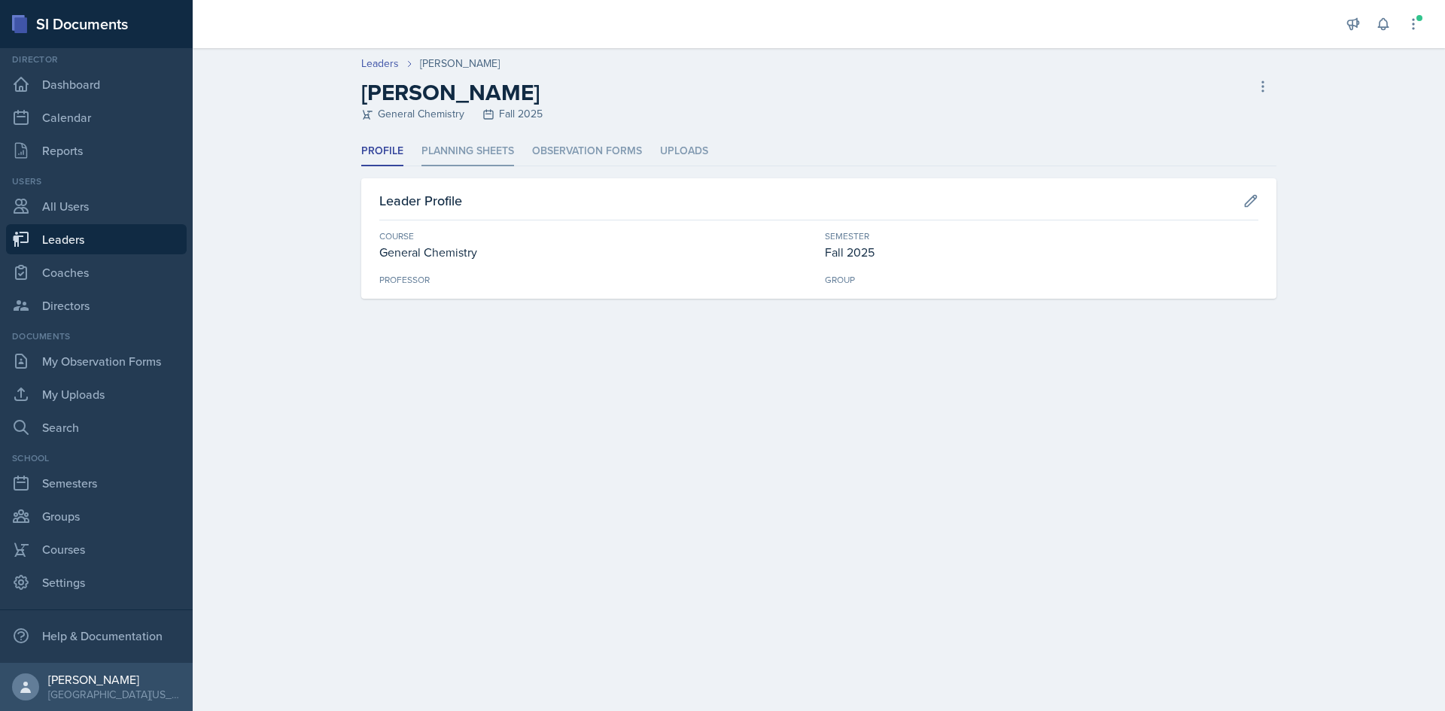
click at [475, 149] on li "Planning Sheets" at bounding box center [467, 151] width 93 height 29
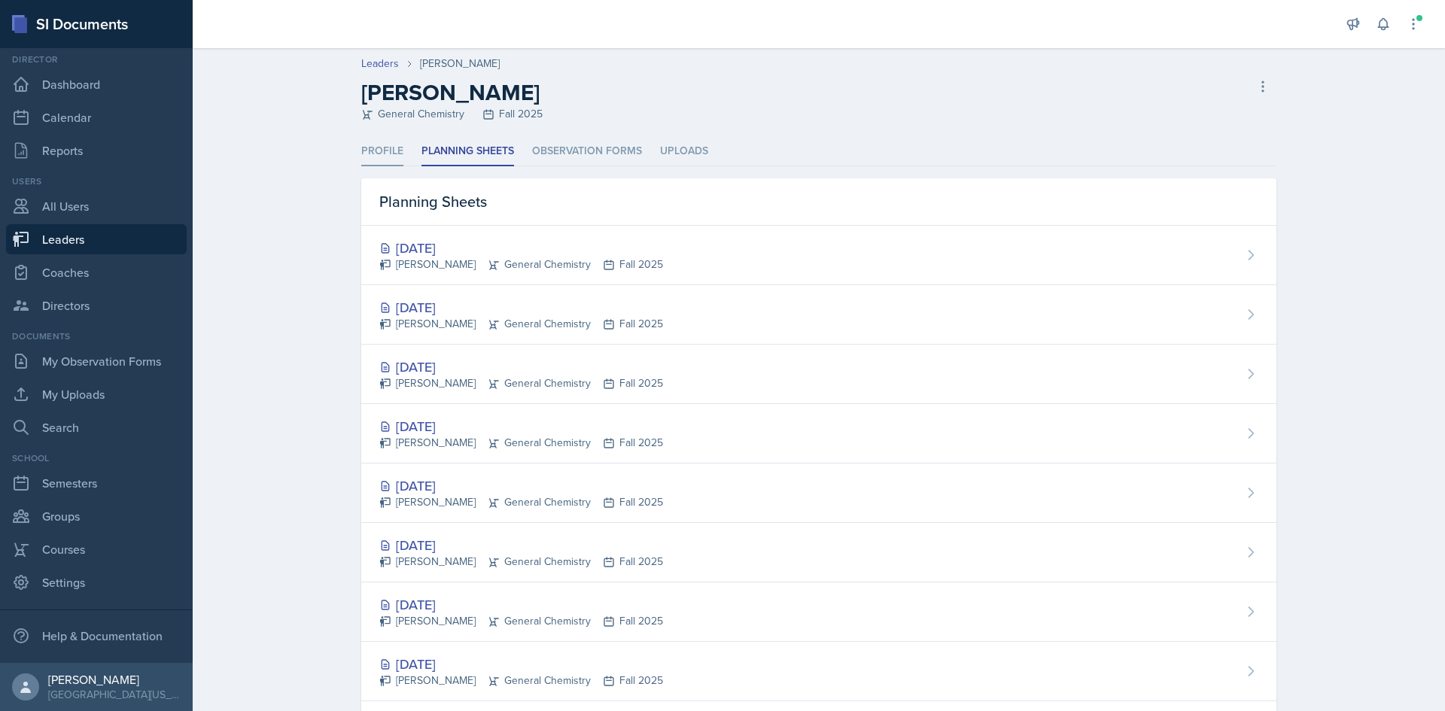
click at [378, 147] on li "Profile" at bounding box center [382, 151] width 42 height 29
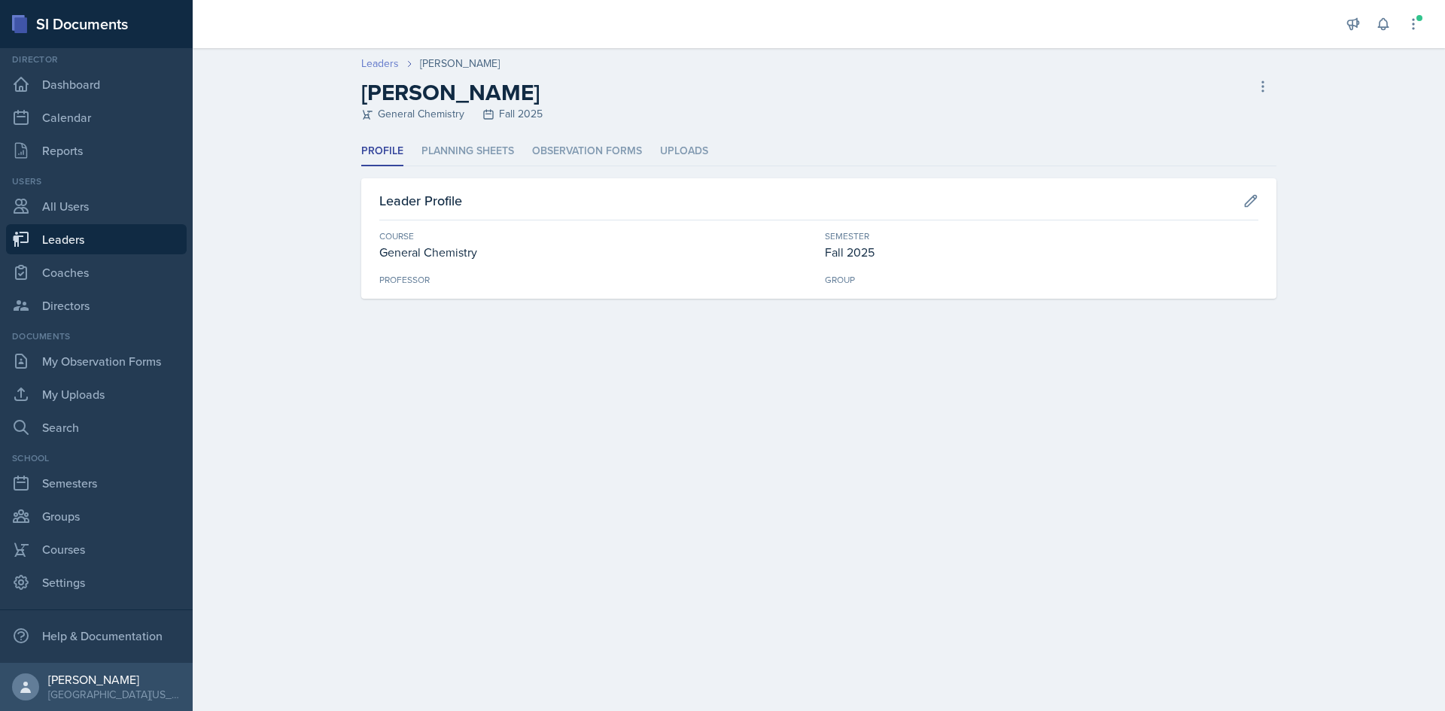
click at [382, 64] on link "Leaders" at bounding box center [380, 64] width 38 height 16
select select "c88fb8a2-0ae1-4674-9d8d-93ff3a907138"
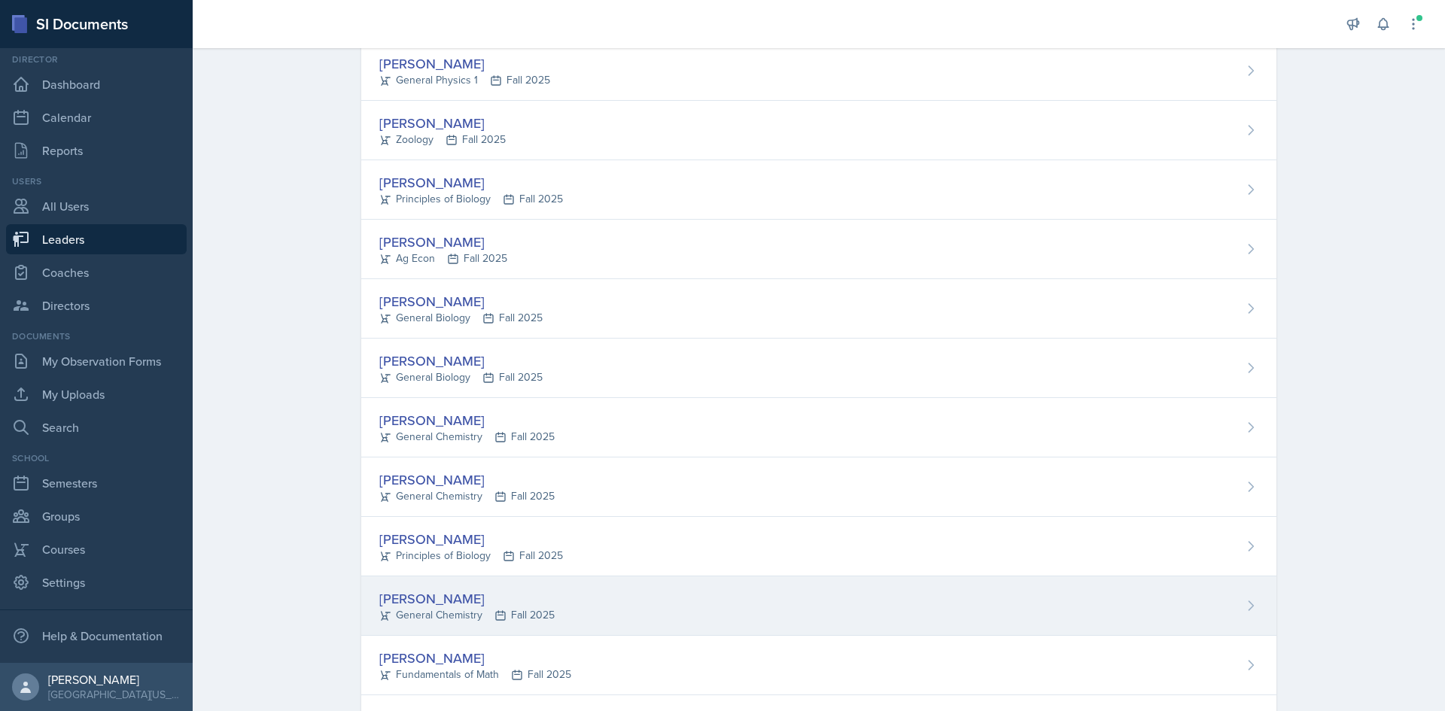
scroll to position [527, 0]
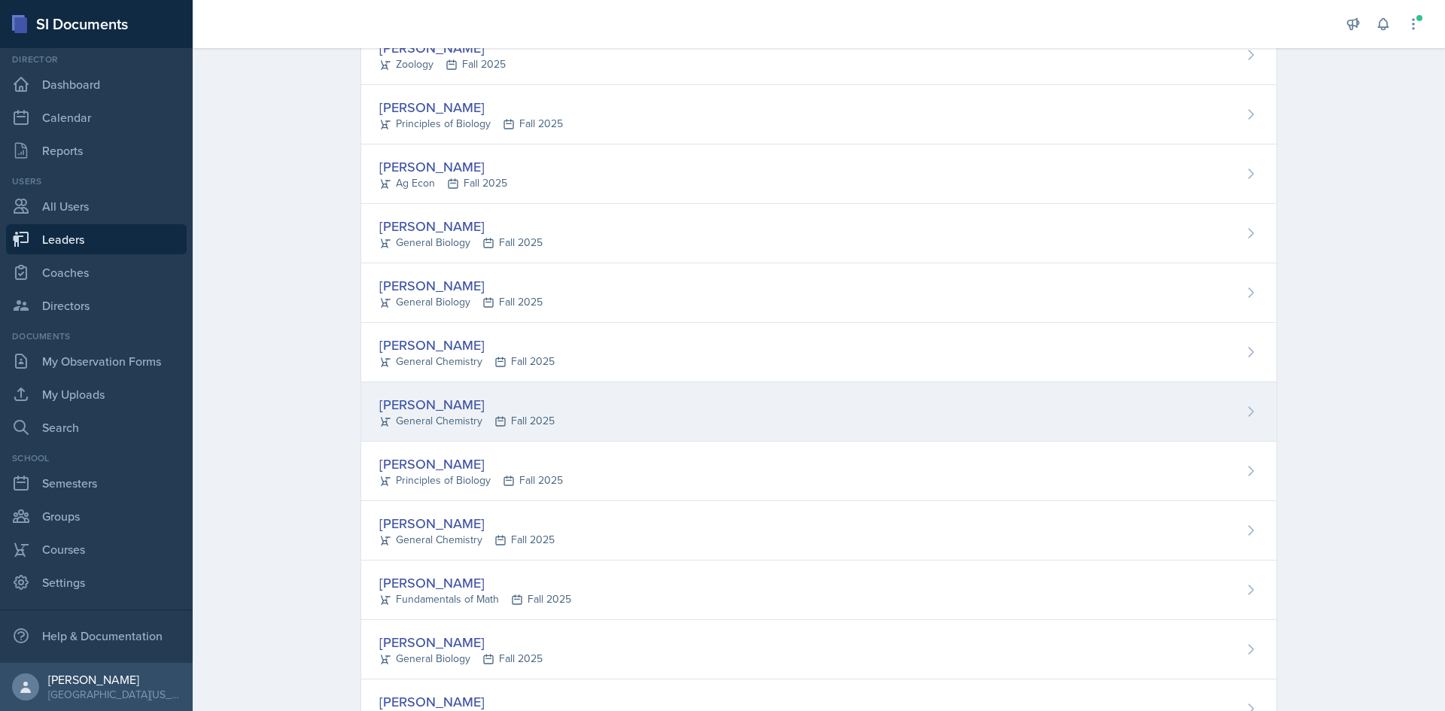
click at [637, 415] on div "[PERSON_NAME] General Chemistry Fall 2025" at bounding box center [818, 411] width 915 height 59
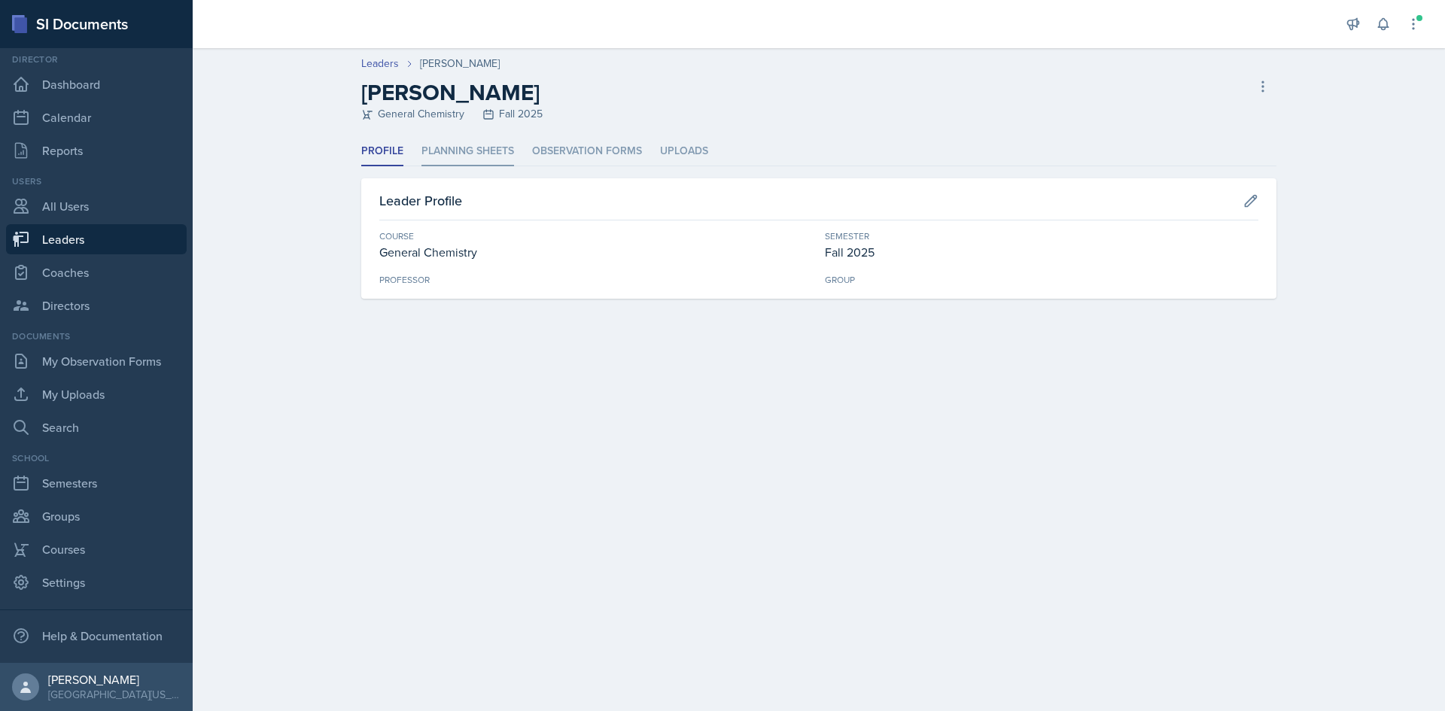
click at [497, 144] on li "Planning Sheets" at bounding box center [467, 151] width 93 height 29
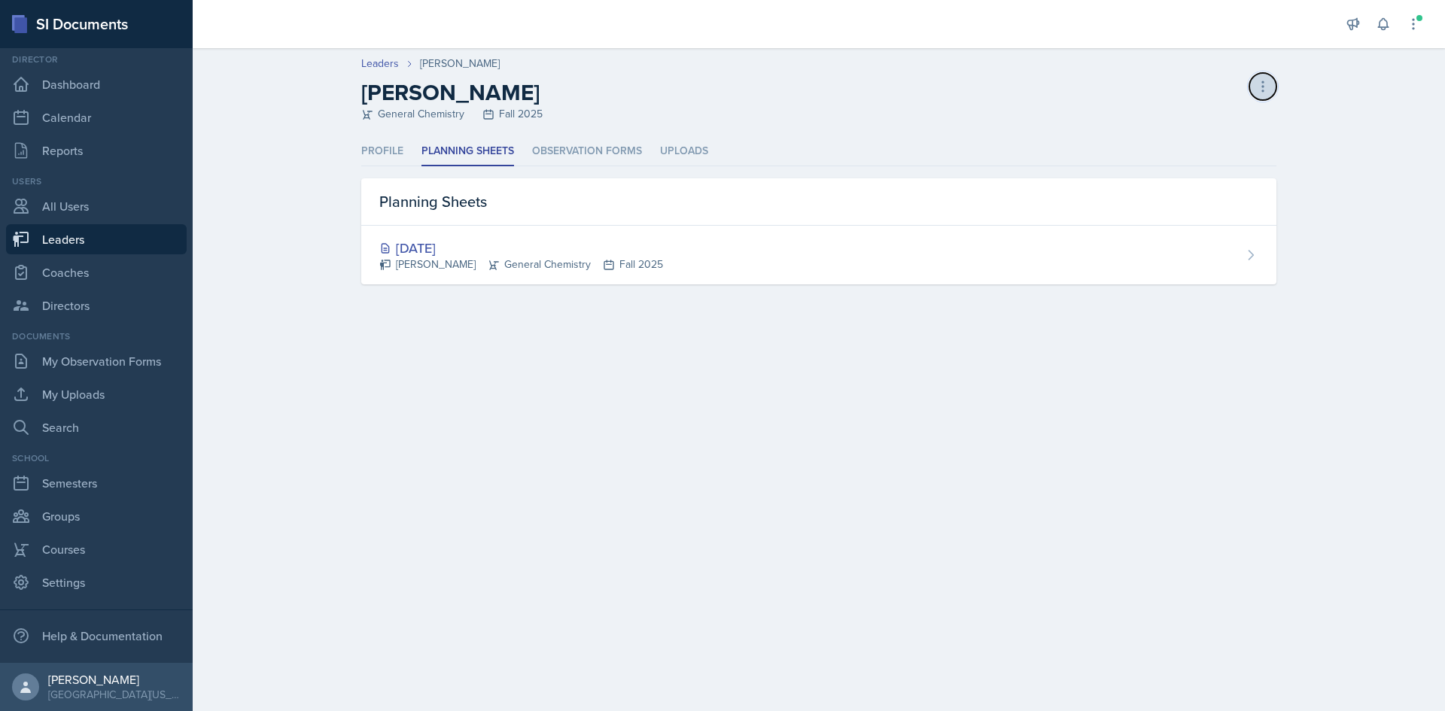
click at [1249, 84] on button at bounding box center [1262, 86] width 27 height 27
click at [1251, 108] on div "Delete Leader" at bounding box center [1198, 118] width 144 height 30
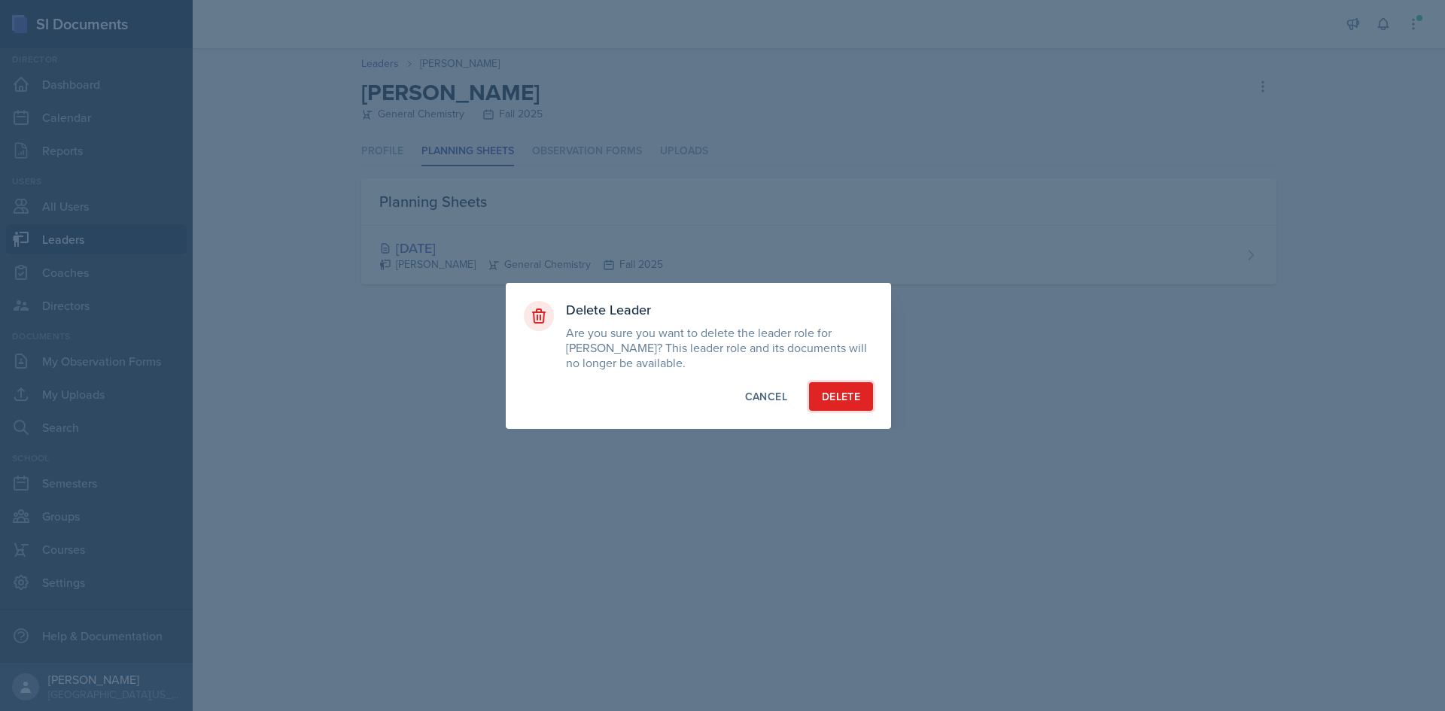
click at [858, 395] on div "Delete" at bounding box center [841, 396] width 38 height 15
select select "c88fb8a2-0ae1-4674-9d8d-93ff3a907138"
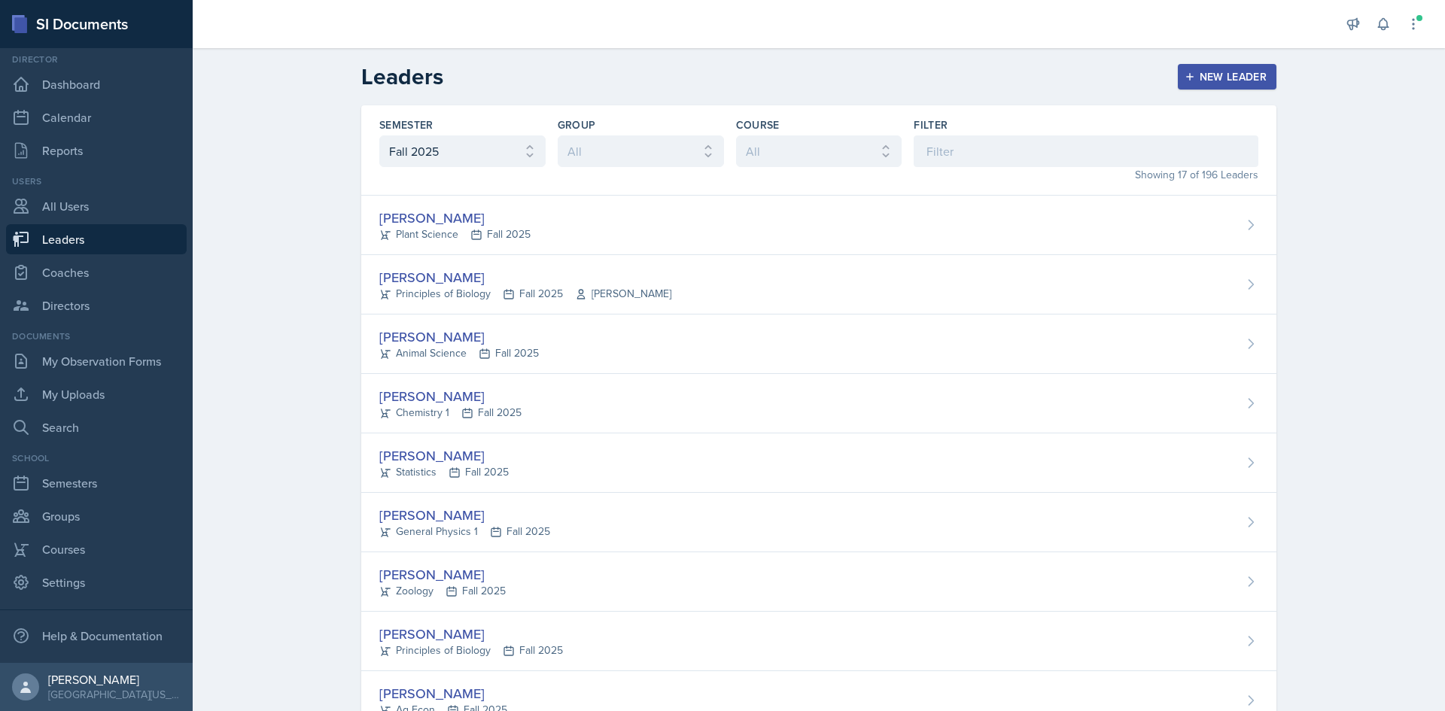
click at [1197, 81] on div "New Leader" at bounding box center [1227, 77] width 80 height 12
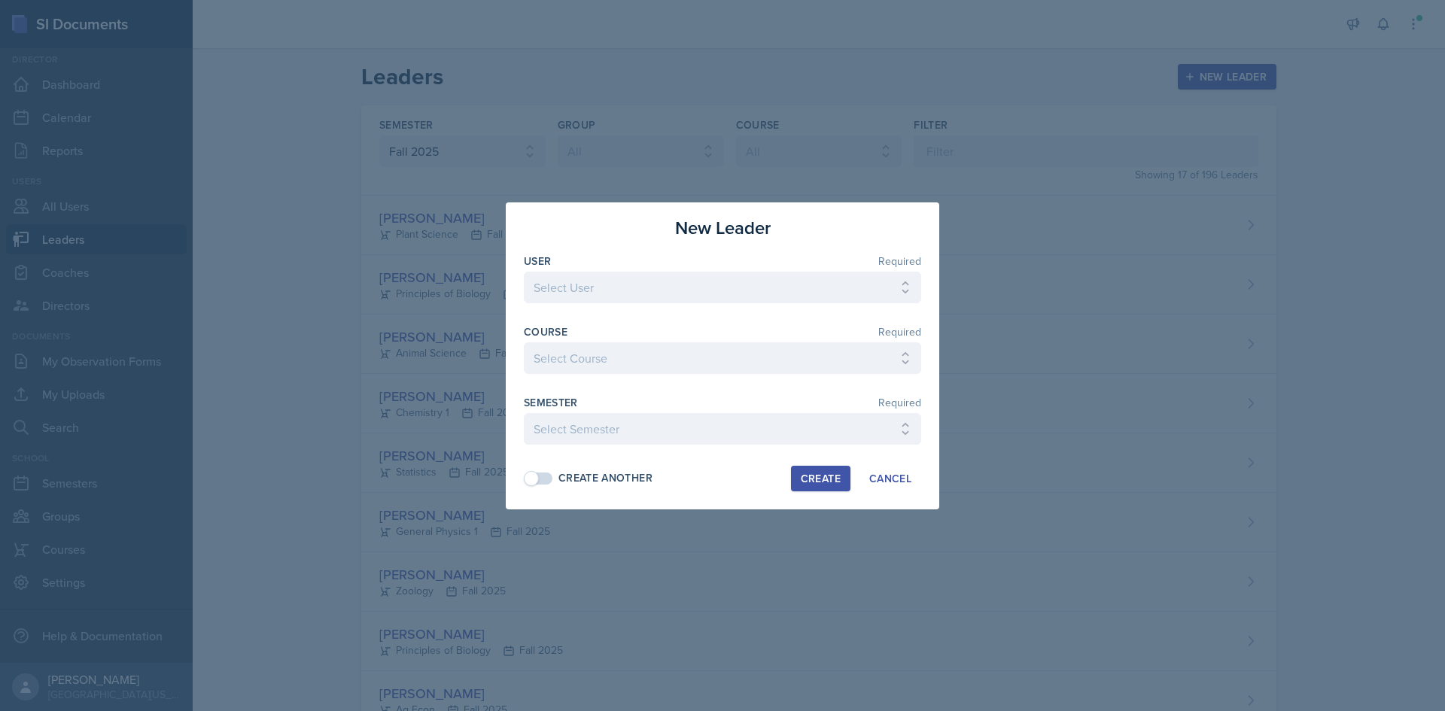
click at [296, 280] on div at bounding box center [722, 355] width 1445 height 711
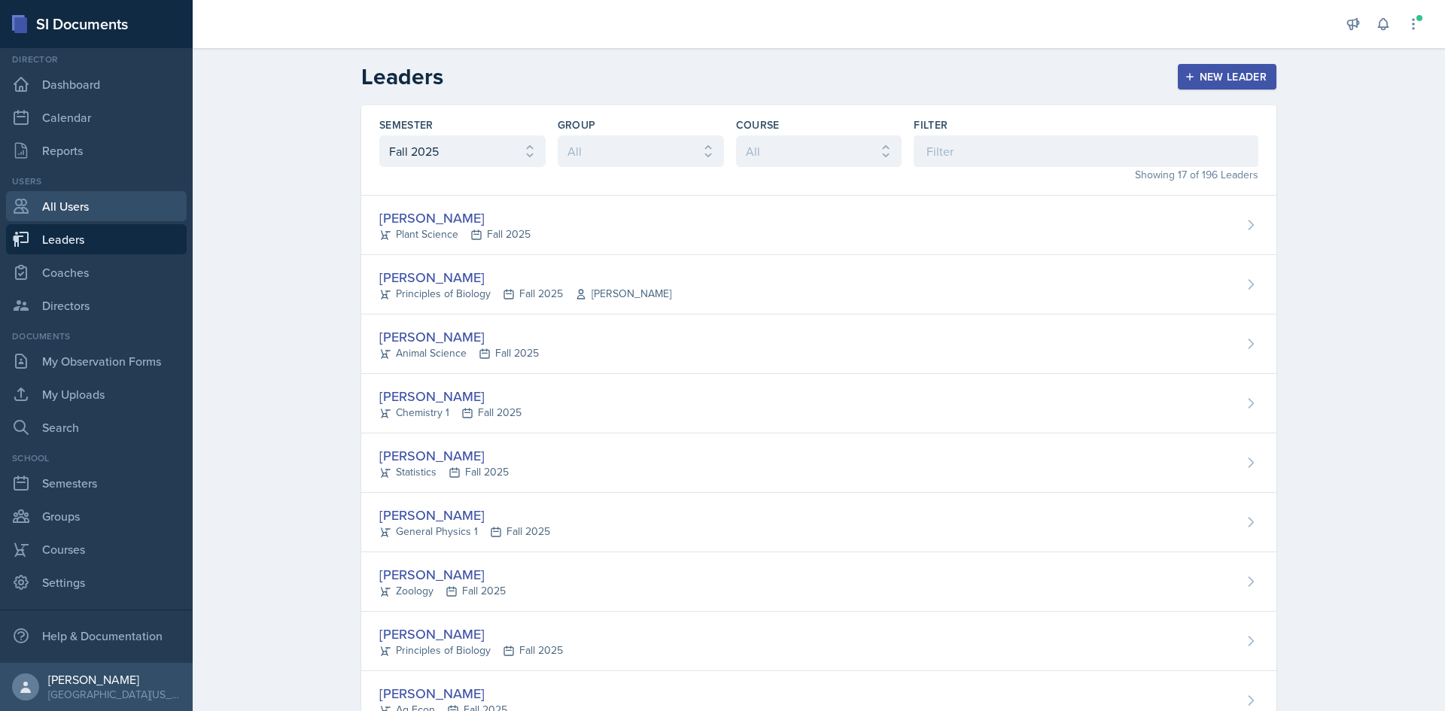
click at [92, 213] on link "All Users" at bounding box center [96, 206] width 181 height 30
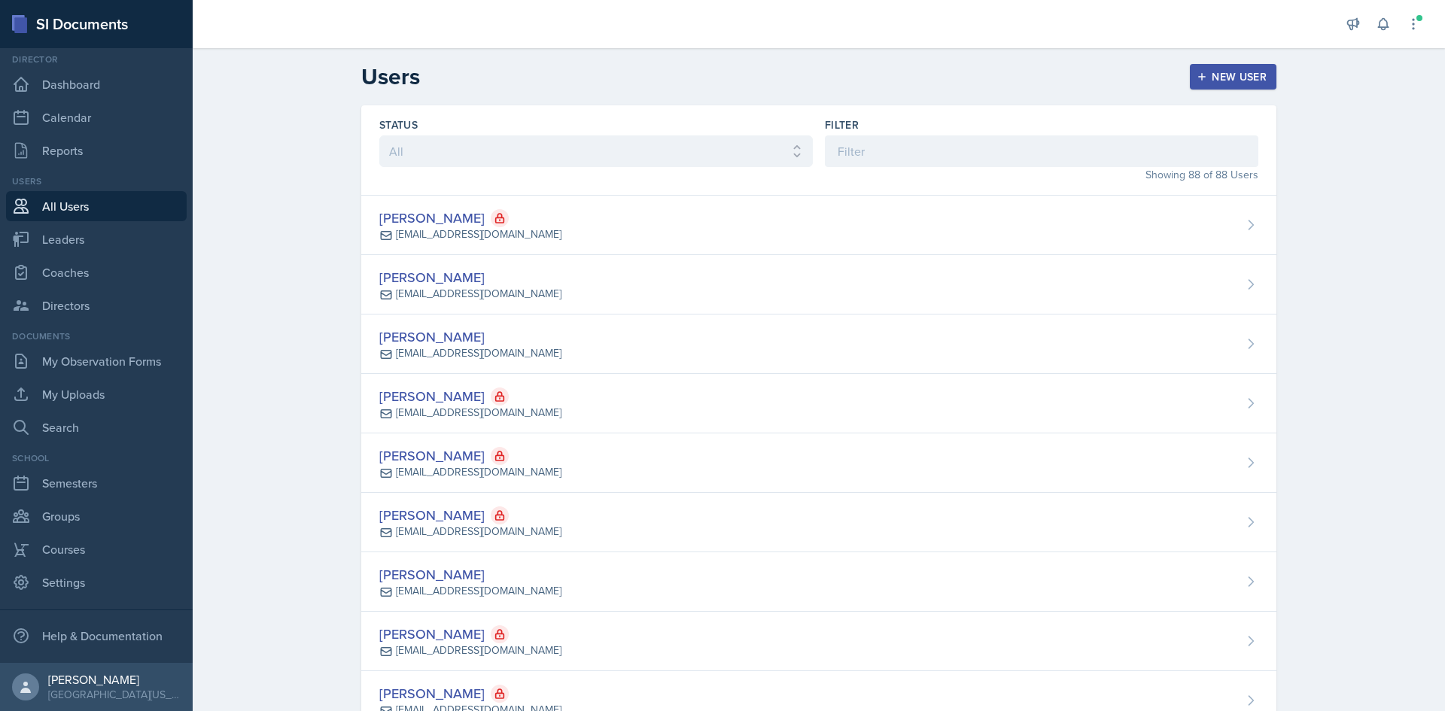
click at [479, 134] on div "Status All Active Inactive" at bounding box center [595, 149] width 433 height 65
click at [1245, 74] on div "New User" at bounding box center [1232, 77] width 67 height 12
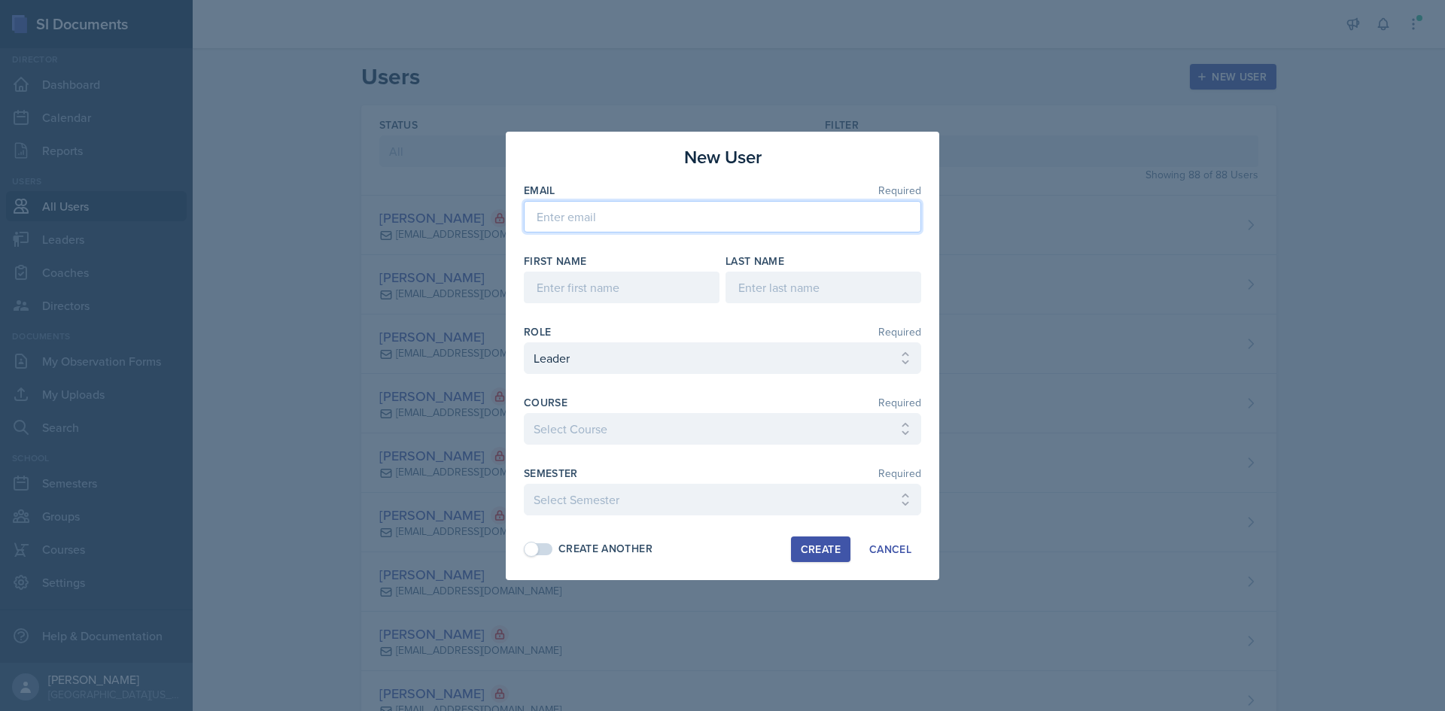
click at [701, 213] on input "email" at bounding box center [722, 217] width 397 height 32
paste input "[EMAIL_ADDRESS][DOMAIN_NAME]"
type input "[EMAIL_ADDRESS][DOMAIN_NAME]"
click at [591, 279] on input at bounding box center [622, 288] width 196 height 32
type input "[PERSON_NAME]"
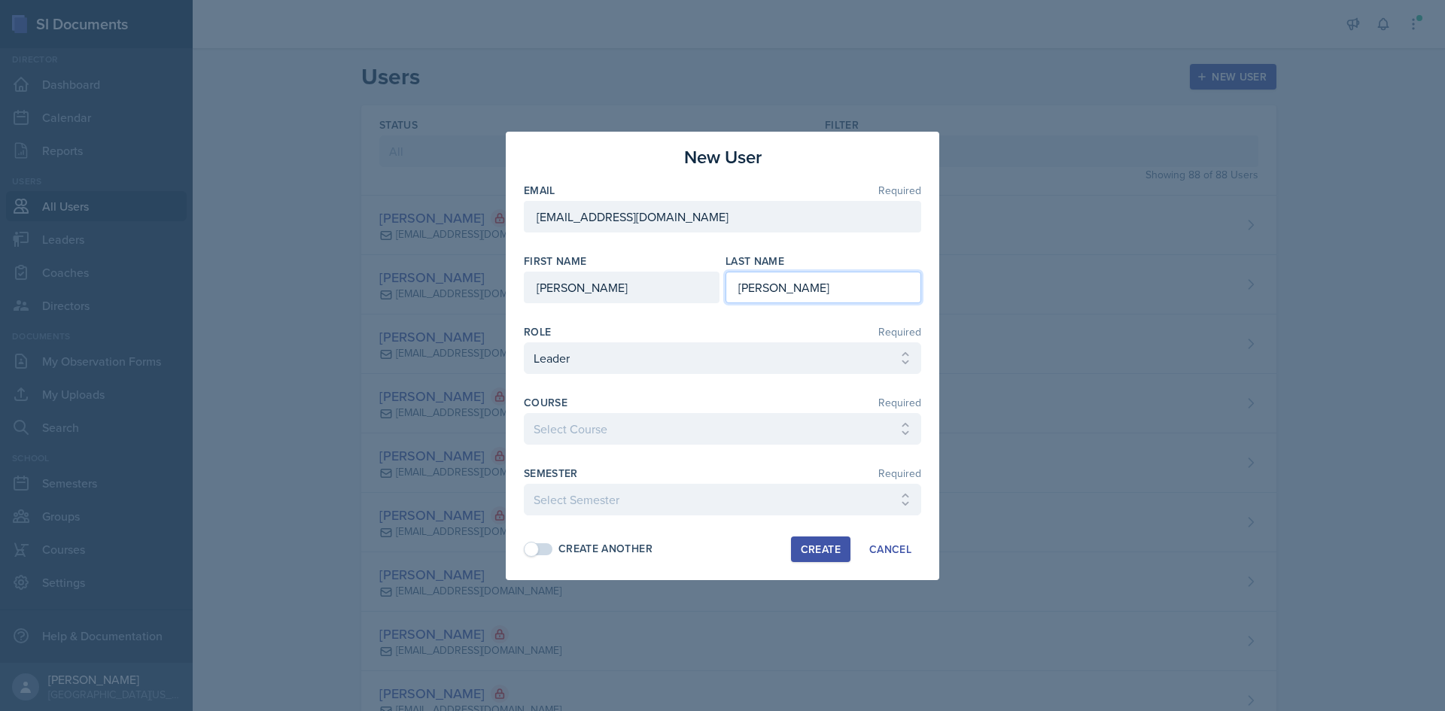
type input "[PERSON_NAME]"
click at [603, 434] on select "Select Course Ag Econ Animal Science Botany Chem 2- [PERSON_NAME] Chem 2- [PERS…" at bounding box center [722, 429] width 397 height 32
select select "1e8f3c0c-eb79-4fe6-a284-17451221874a"
click at [524, 413] on select "Select Course Ag Econ Animal Science Botany Chem 2- [PERSON_NAME] Chem 2- [PERS…" at bounding box center [722, 429] width 397 height 32
click at [650, 502] on select "Select Semester Fall 2025 Spring 2025 Fall 2024 Spring 2024 Fall 2023 Spring 20…" at bounding box center [722, 500] width 397 height 32
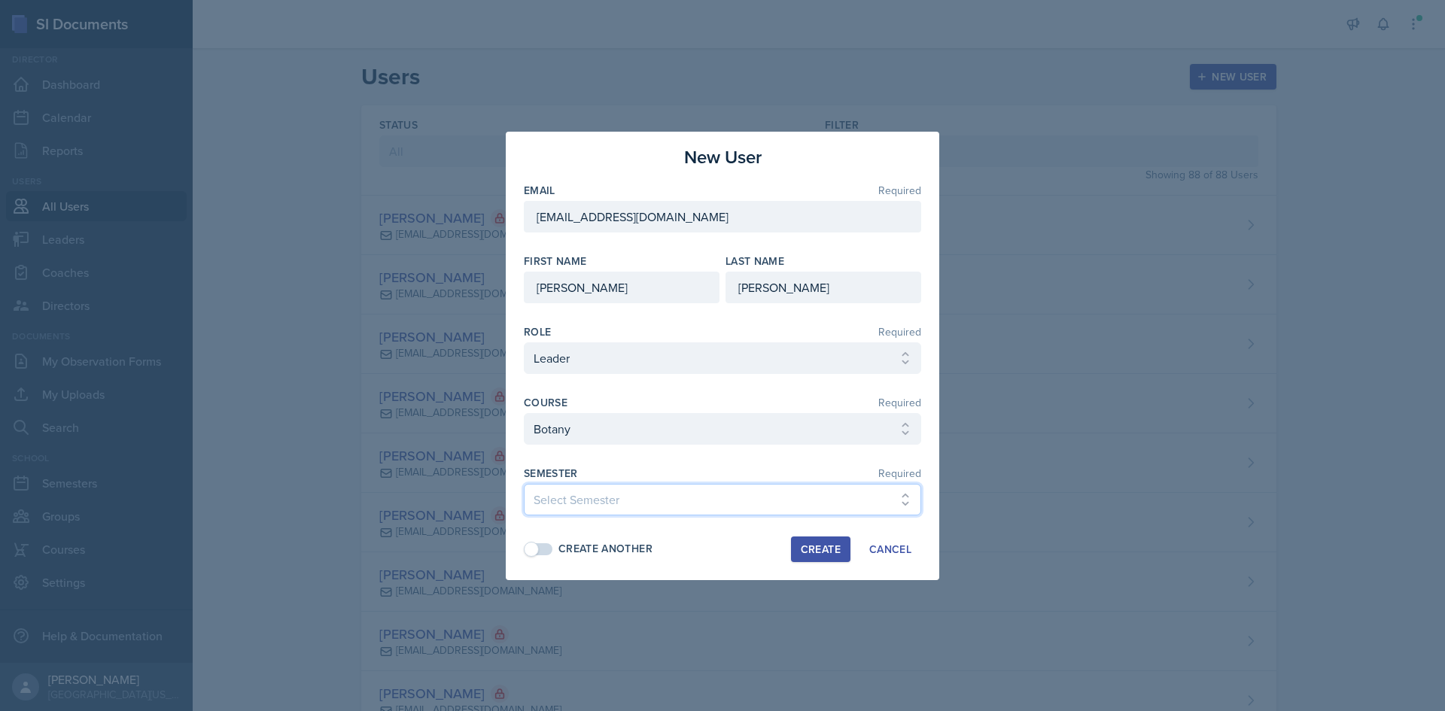
select select "c88fb8a2-0ae1-4674-9d8d-93ff3a907138"
click at [524, 484] on select "Select Semester Fall 2025 Spring 2025 Fall 2024 Spring 2024 Fall 2023 Spring 20…" at bounding box center [722, 500] width 397 height 32
click at [539, 548] on span at bounding box center [538, 549] width 27 height 12
click at [836, 549] on div "Create" at bounding box center [821, 549] width 40 height 12
select select
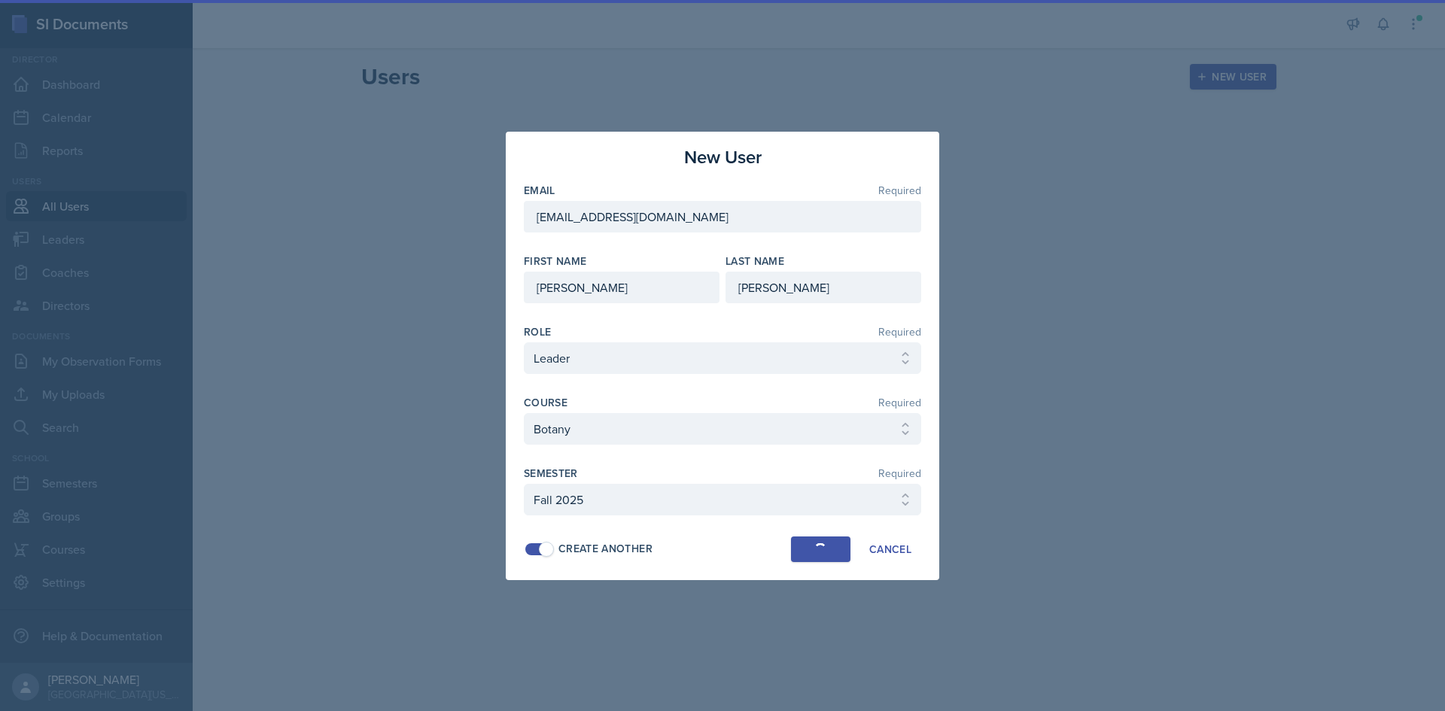
select select
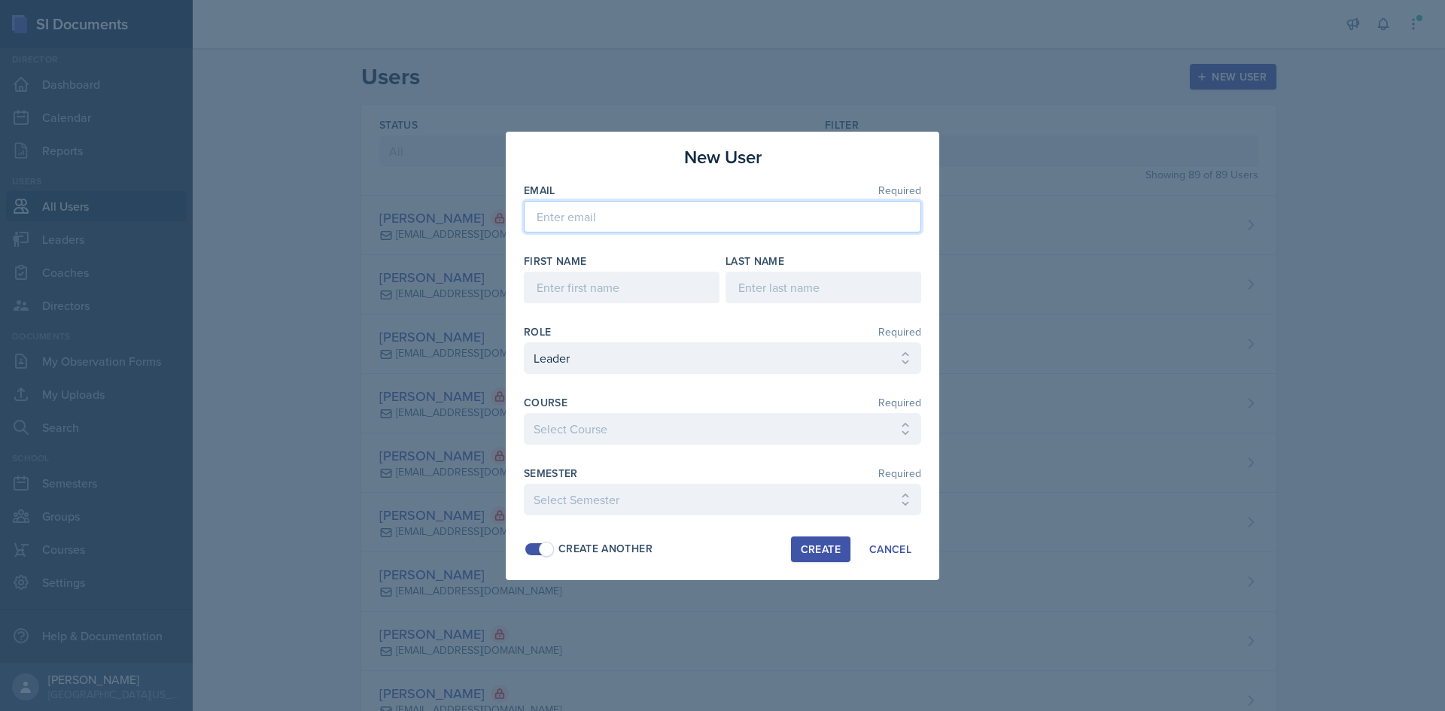
click at [642, 208] on input "email" at bounding box center [722, 217] width 397 height 32
paste input "[EMAIL_ADDRESS][DOMAIN_NAME]"
type input "[EMAIL_ADDRESS][DOMAIN_NAME]"
click at [543, 290] on input at bounding box center [622, 288] width 196 height 32
type input "[PERSON_NAME]"
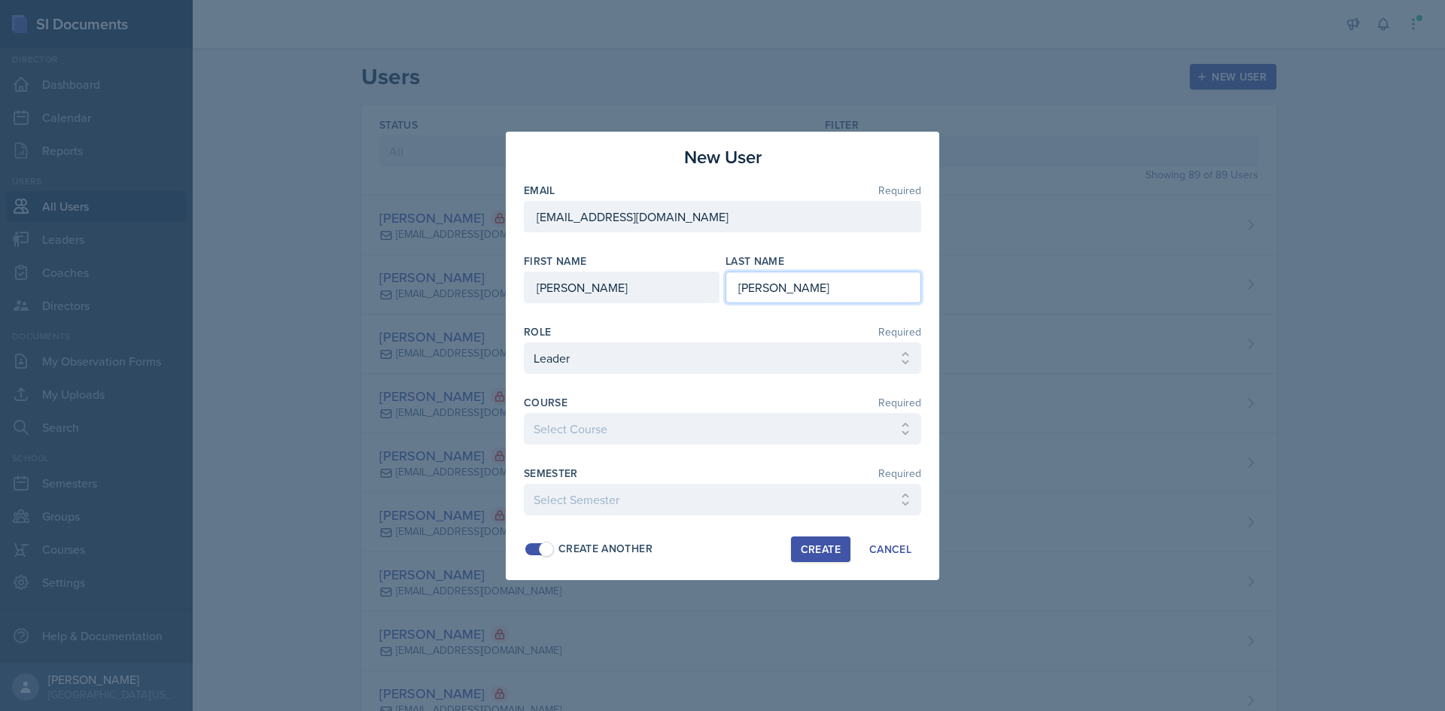
type input "[PERSON_NAME]"
click at [688, 436] on select "Select Course Ag Econ Animal Science Botany Chem 2- [PERSON_NAME] Chem 2- [PERS…" at bounding box center [722, 429] width 397 height 32
select select "a24cdb79-0fe7-402c-8fce-3d8b63b2a7dc"
click at [524, 413] on select "Select Course Ag Econ Animal Science Botany Chem 2- [PERSON_NAME] Chem 2- [PERS…" at bounding box center [722, 429] width 397 height 32
click at [573, 497] on select "Select Semester Fall 2025 Spring 2025 Fall 2024 Spring 2024 Fall 2023 Spring 20…" at bounding box center [722, 500] width 397 height 32
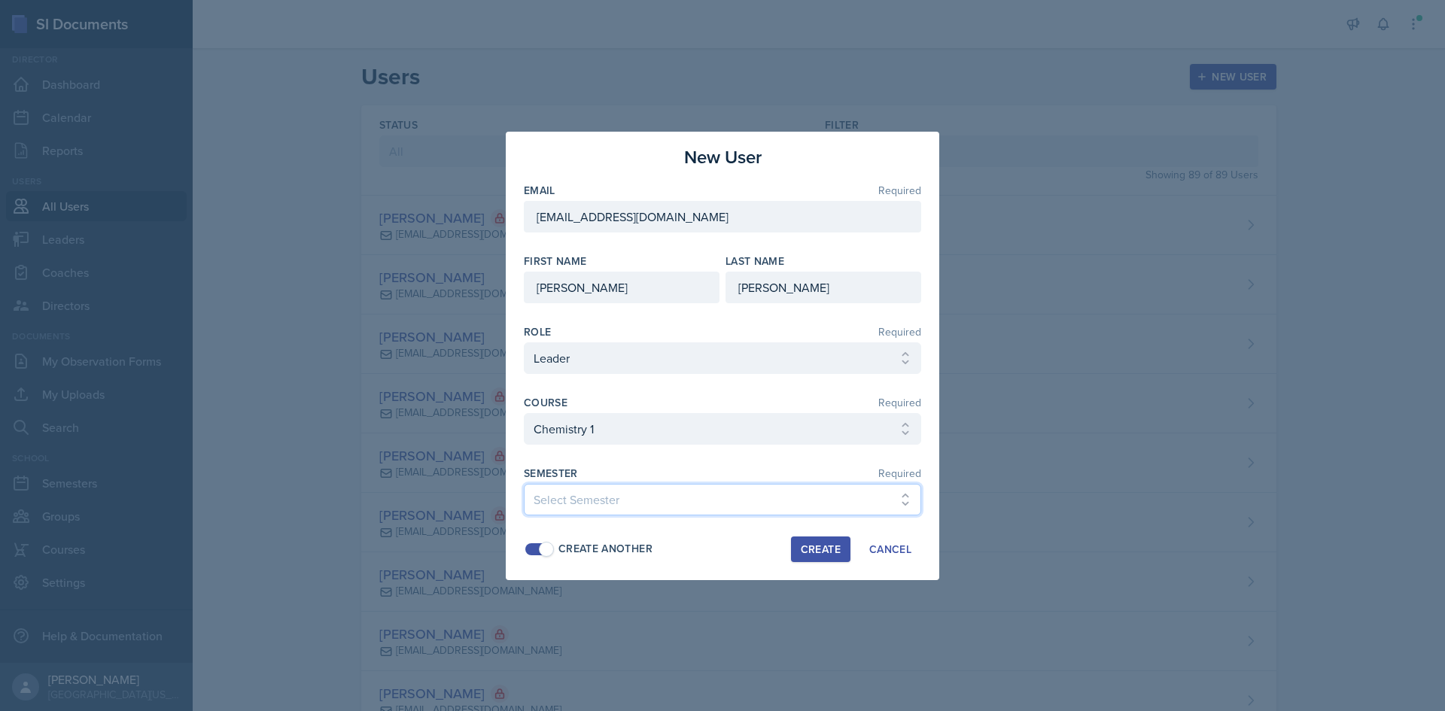
select select "c88fb8a2-0ae1-4674-9d8d-93ff3a907138"
click at [524, 484] on select "Select Semester Fall 2025 Spring 2025 Fall 2024 Spring 2024 Fall 2023 Spring 20…" at bounding box center [722, 500] width 397 height 32
click at [536, 551] on span at bounding box center [538, 549] width 27 height 12
click at [822, 555] on div "Create" at bounding box center [821, 549] width 40 height 12
select select
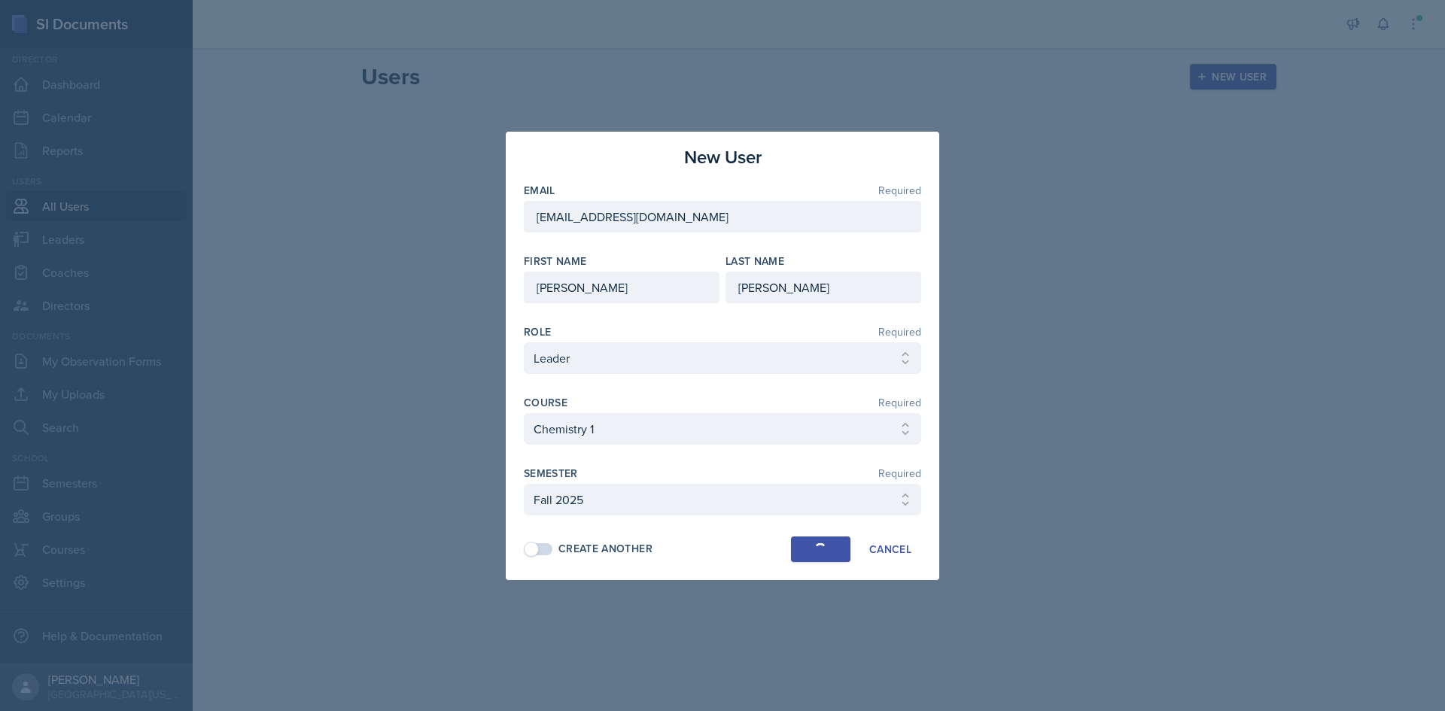
select select
